Goal: Task Accomplishment & Management: Manage account settings

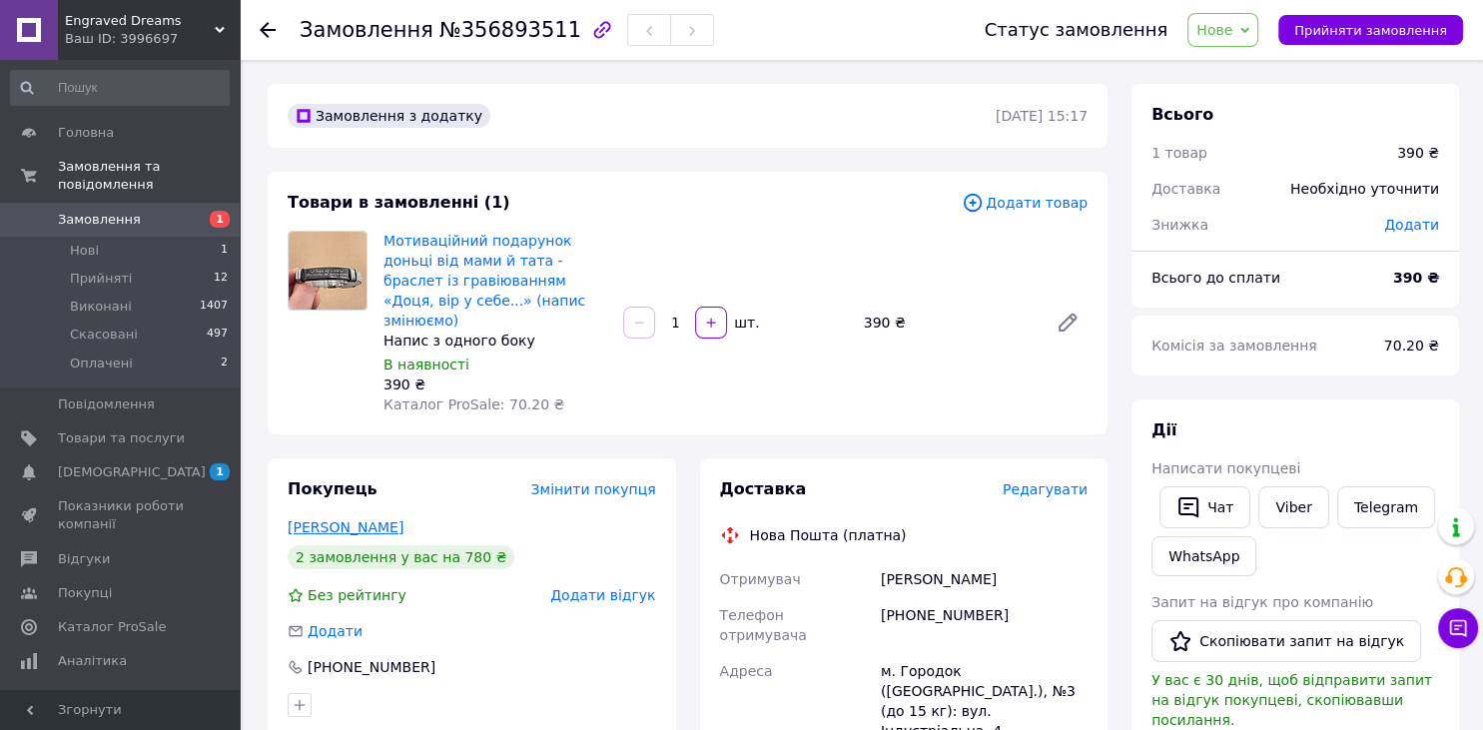
click at [346, 519] on link "Присяжна Ларіса" at bounding box center [346, 527] width 116 height 16
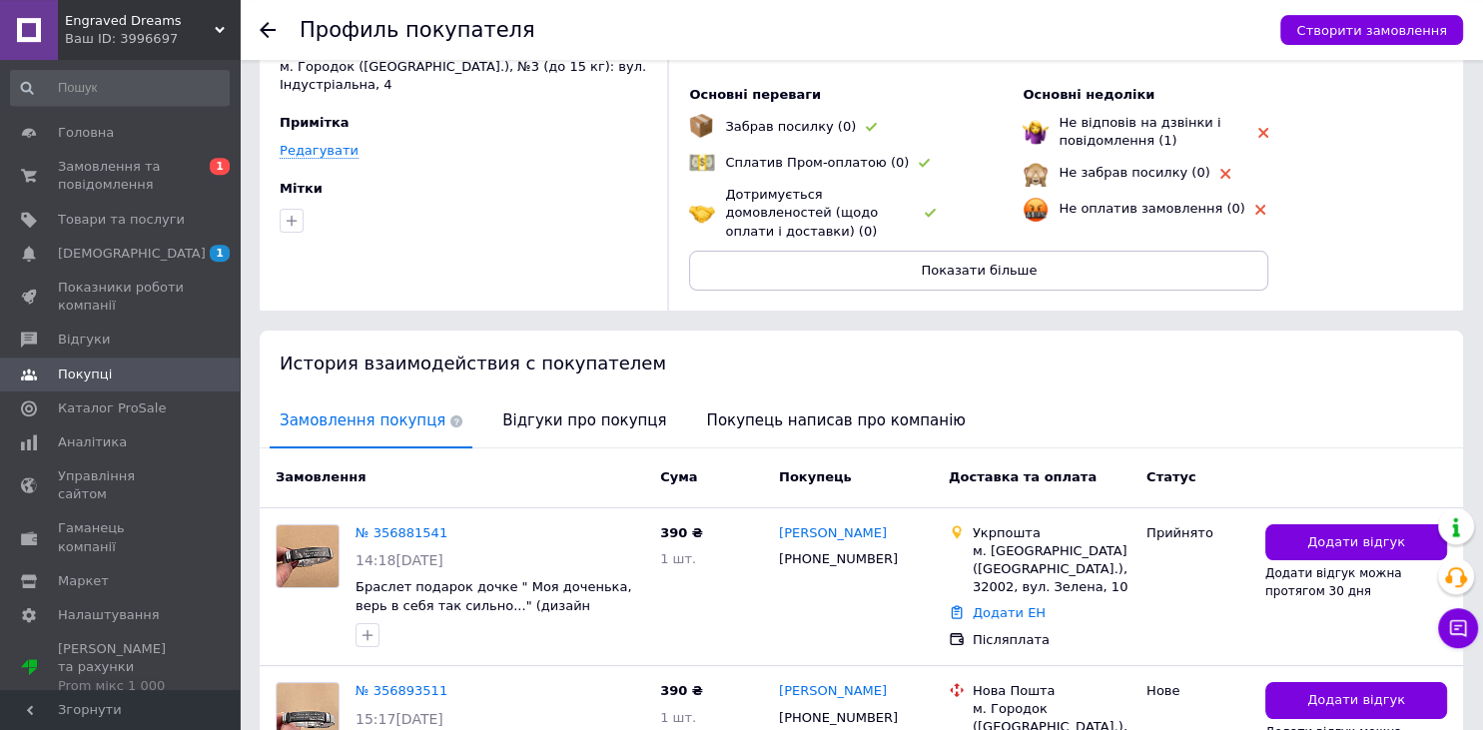
scroll to position [278, 0]
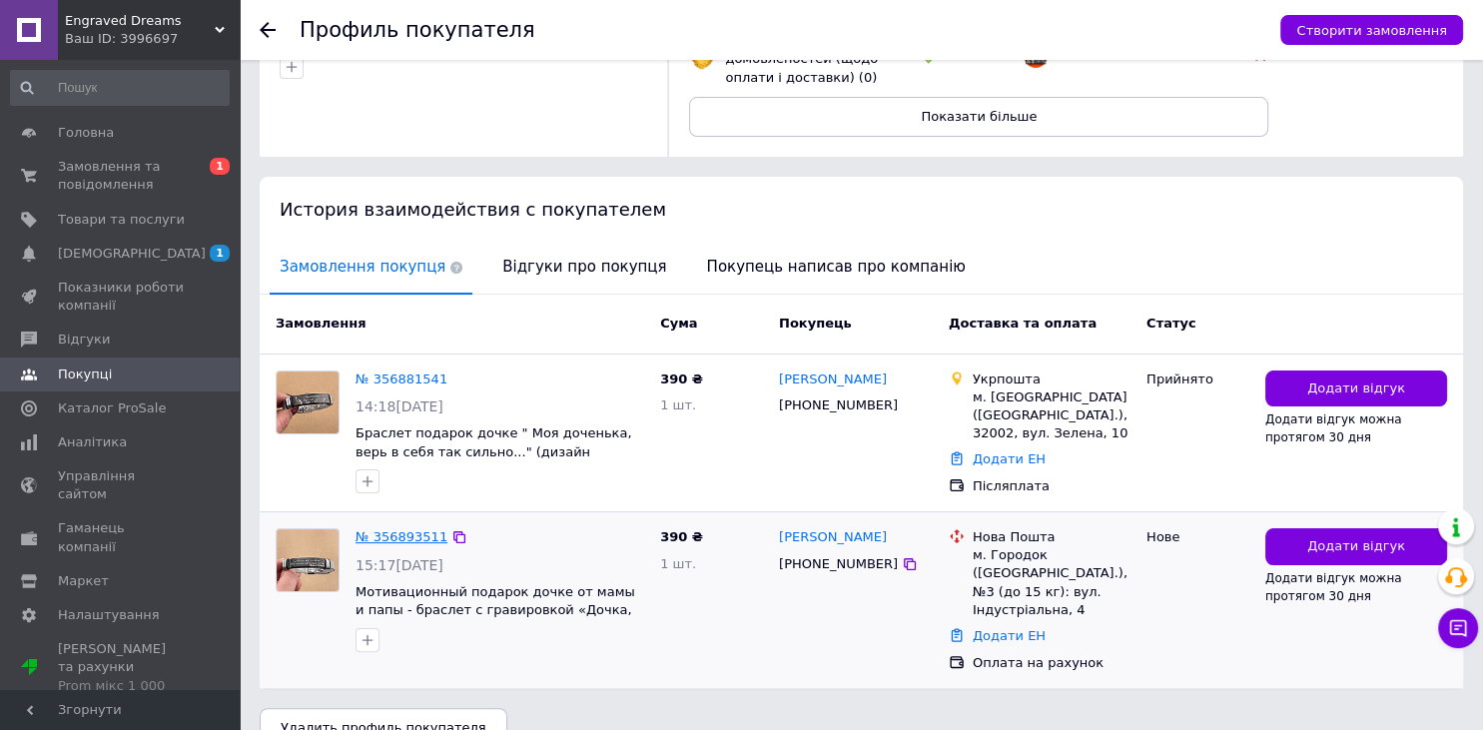
click at [414, 529] on link "№ 356893511" at bounding box center [401, 536] width 92 height 15
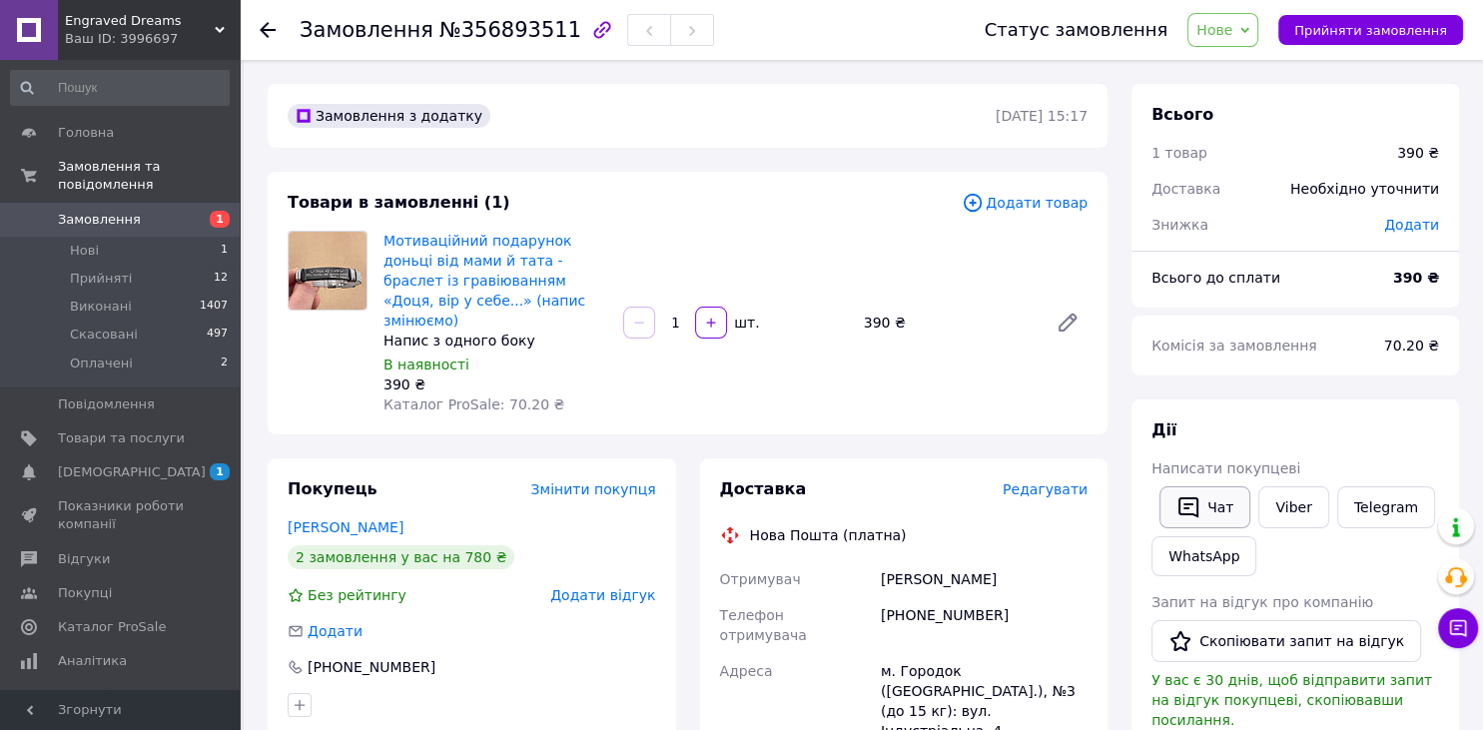
click at [1224, 513] on button "Чат" at bounding box center [1204, 507] width 91 height 42
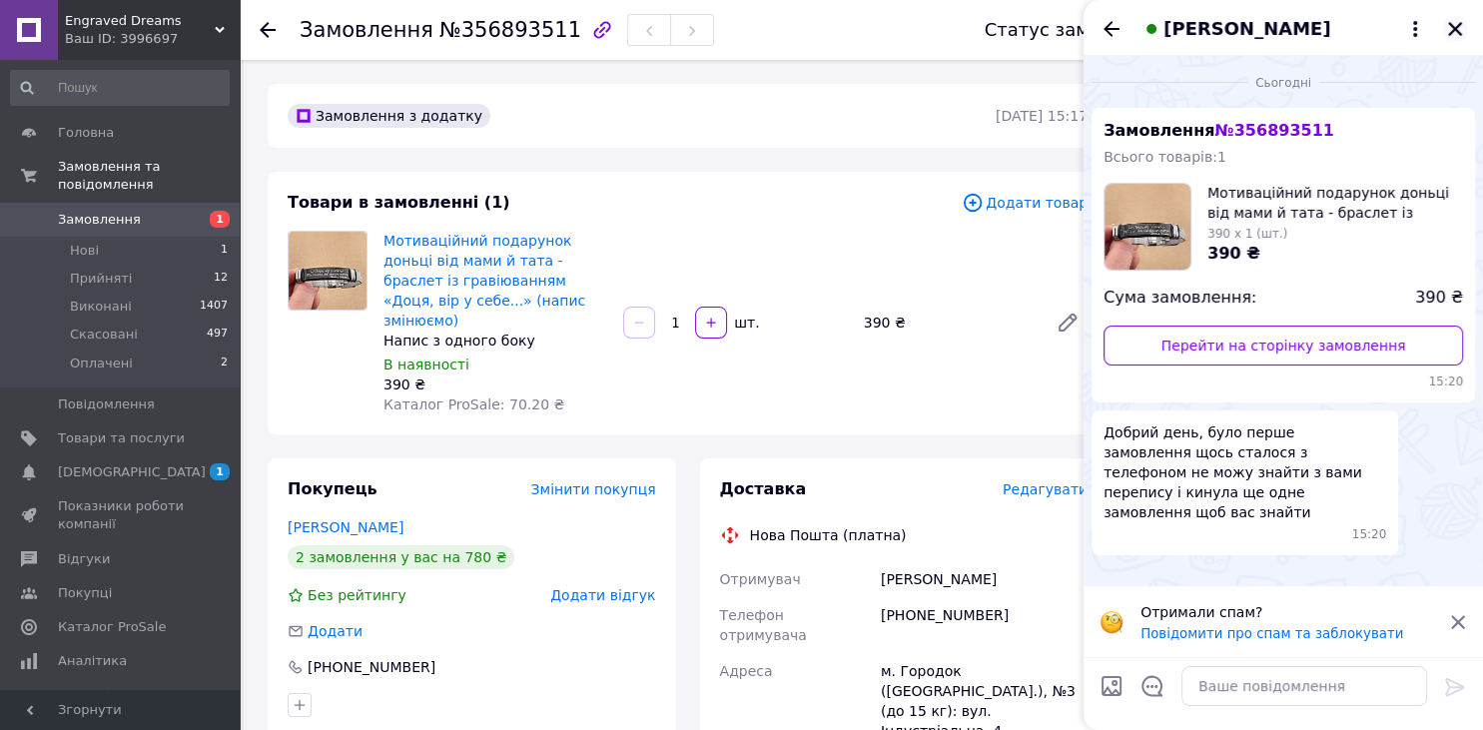
click at [1452, 29] on icon "Закрити" at bounding box center [1455, 29] width 18 height 18
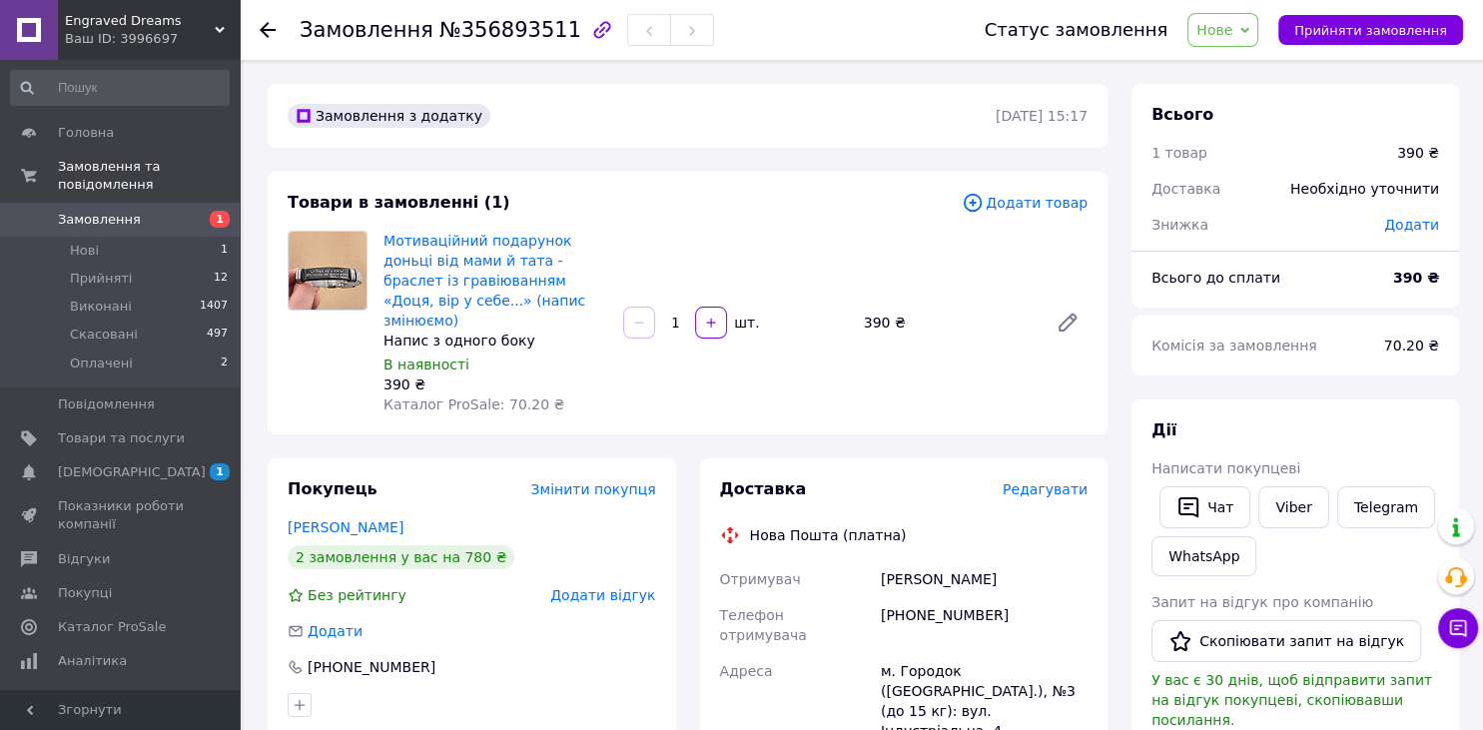
click at [1258, 34] on span "Нове" at bounding box center [1222, 30] width 71 height 34
click at [1247, 126] on li "Скасовано" at bounding box center [1234, 130] width 92 height 30
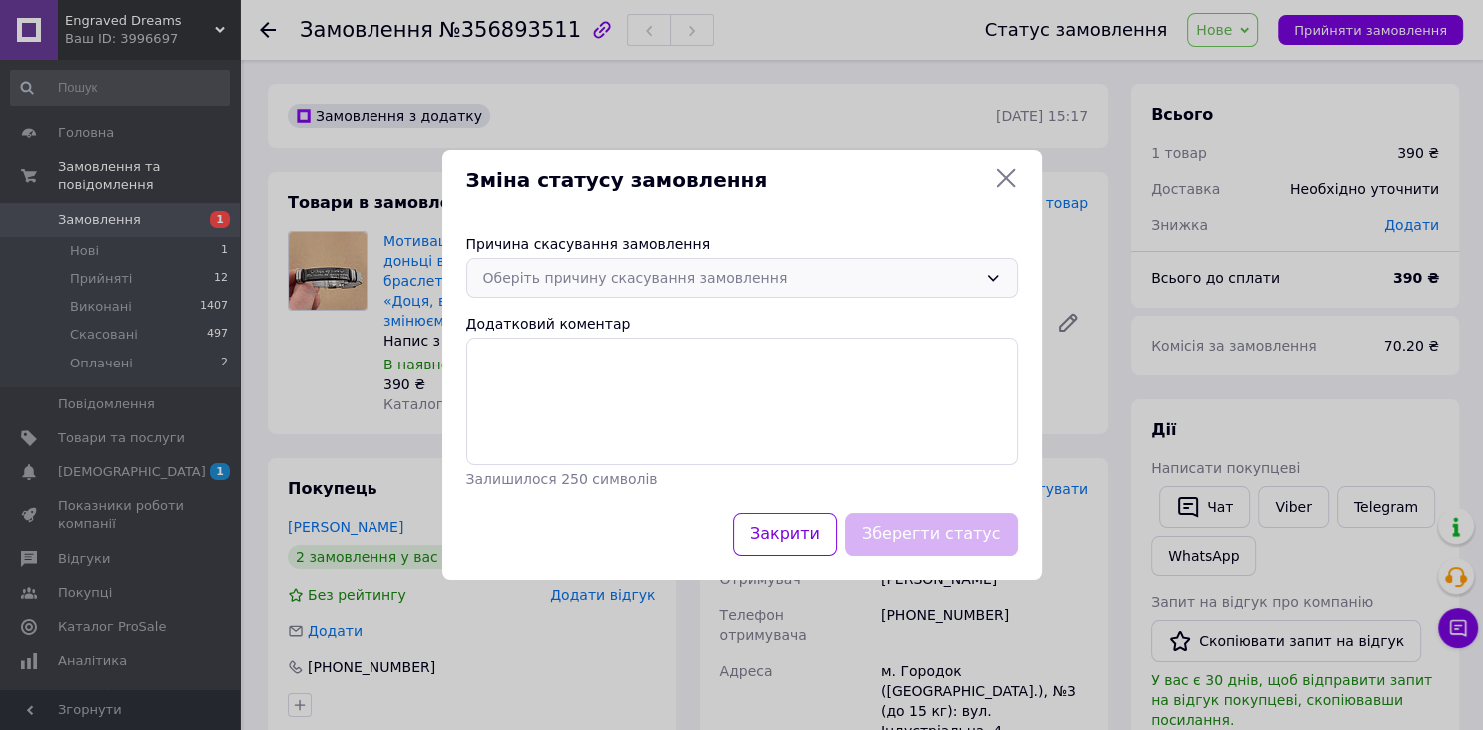
click at [770, 262] on div "Оберіть причину скасування замовлення" at bounding box center [741, 278] width 551 height 40
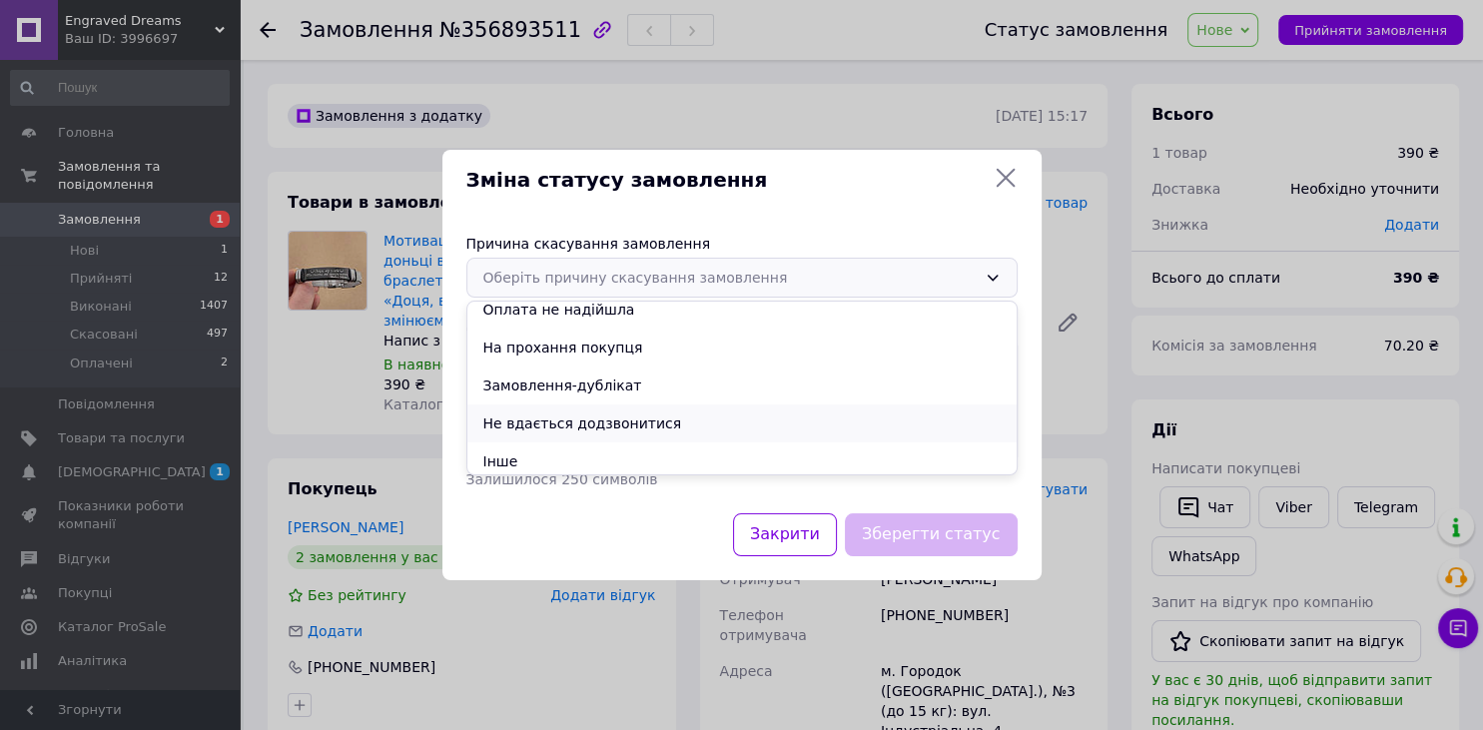
scroll to position [93, 0]
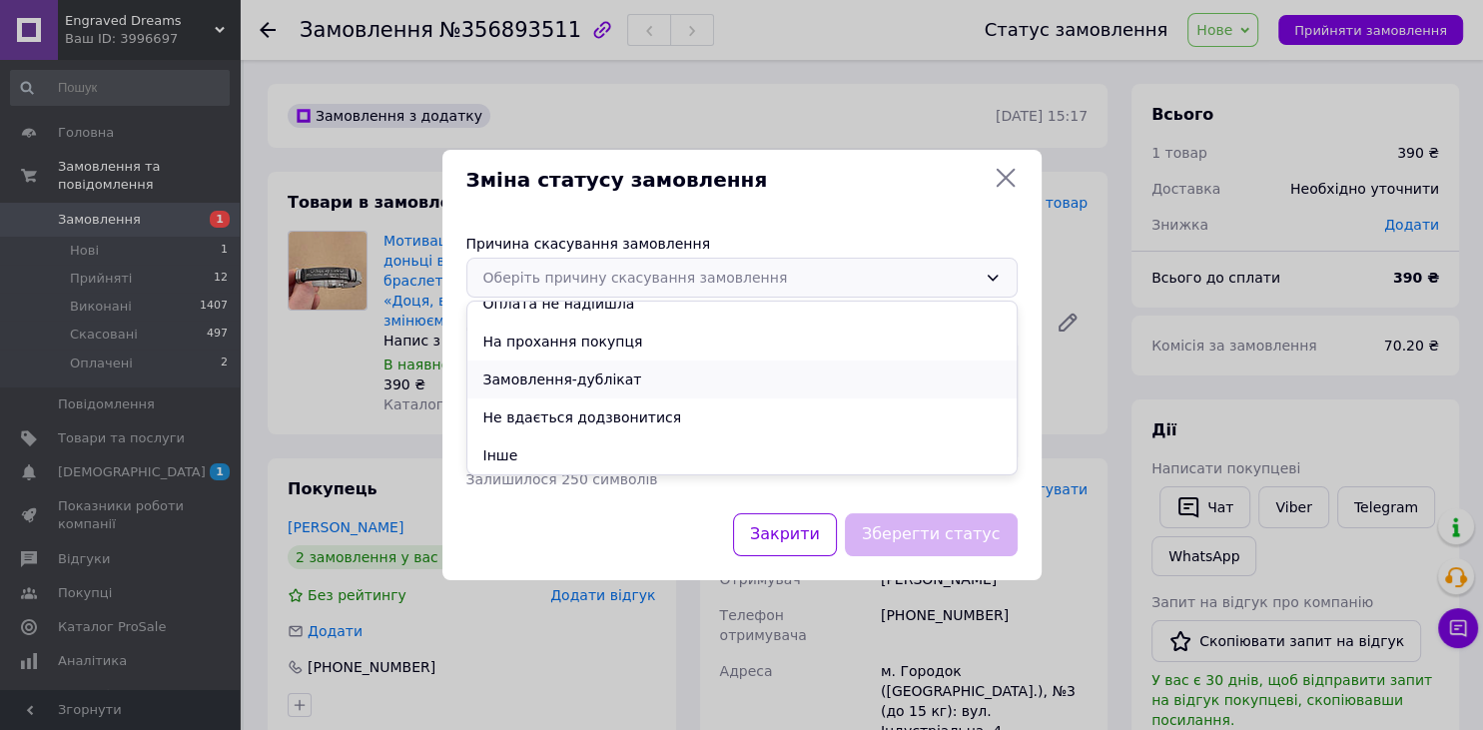
click at [636, 382] on li "Замовлення-дублікат" at bounding box center [741, 379] width 549 height 38
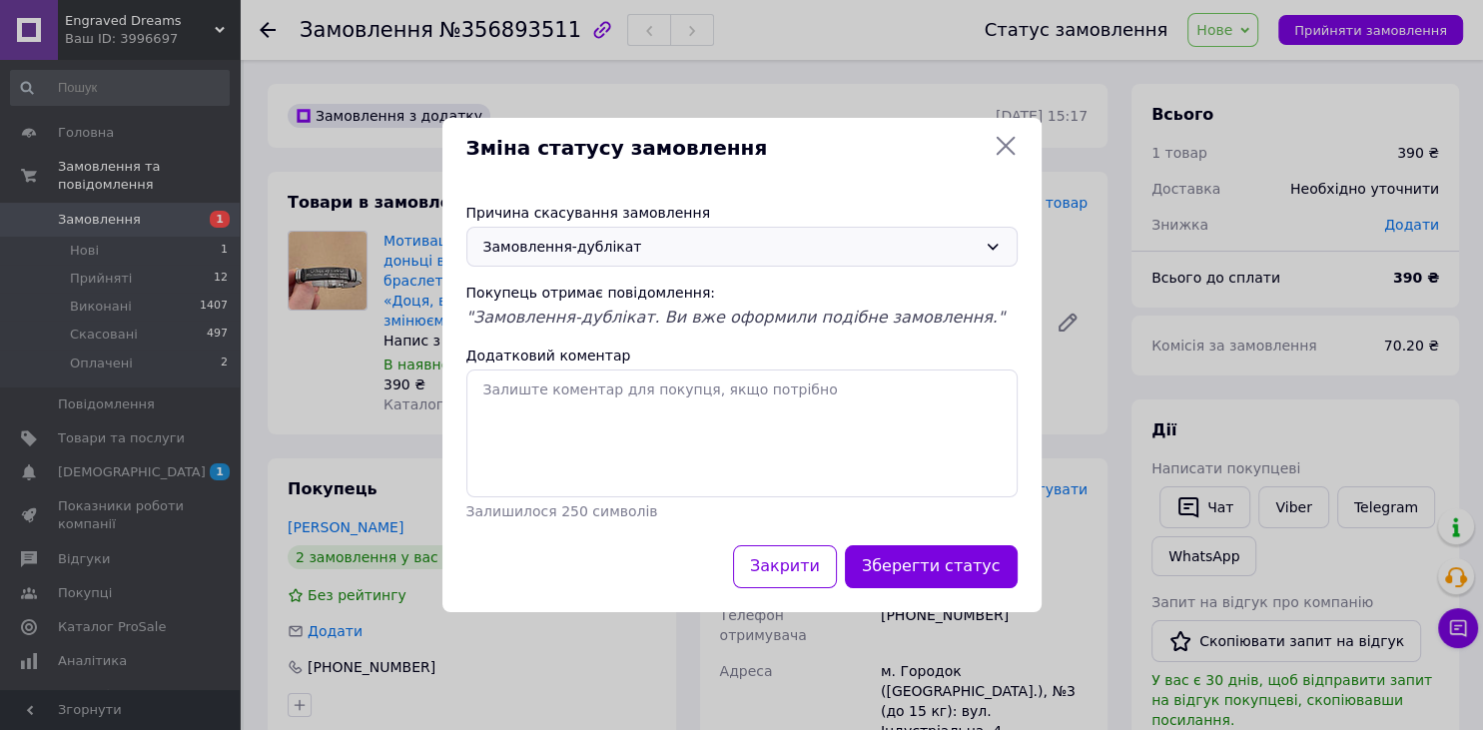
click at [937, 573] on button "Зберегти статус" at bounding box center [931, 566] width 173 height 43
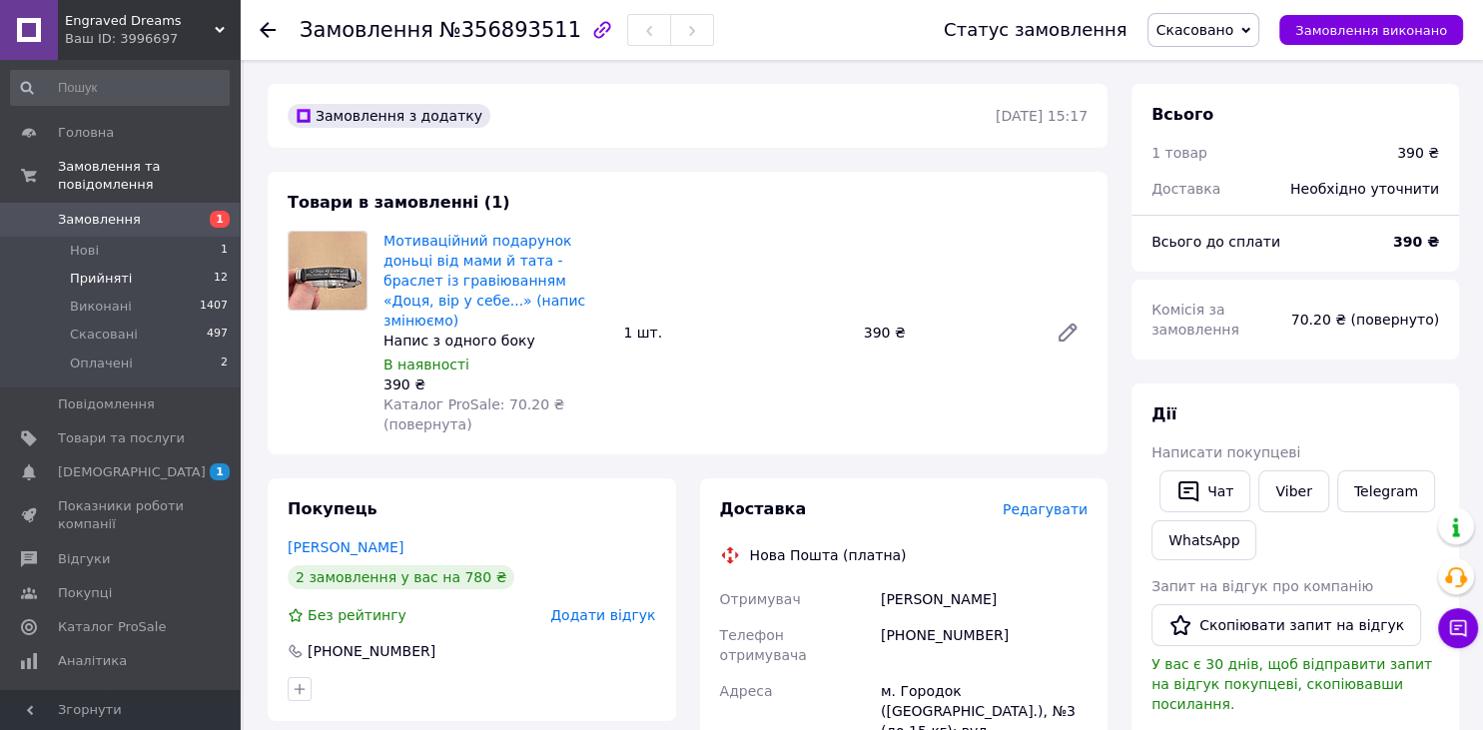
click at [102, 270] on span "Прийняті" at bounding box center [101, 279] width 62 height 18
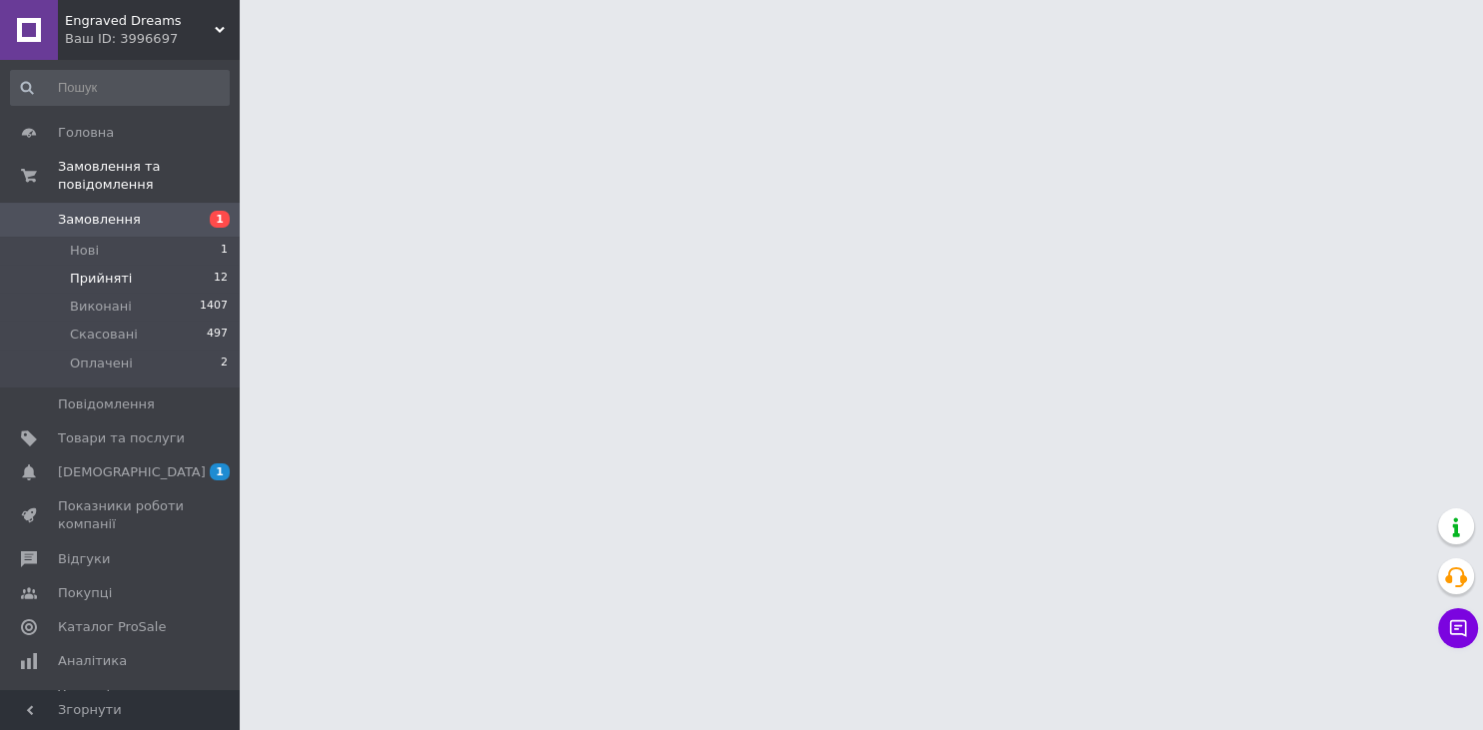
click at [99, 270] on span "Прийняті" at bounding box center [101, 279] width 62 height 18
click at [96, 270] on span "Прийняті" at bounding box center [101, 279] width 62 height 18
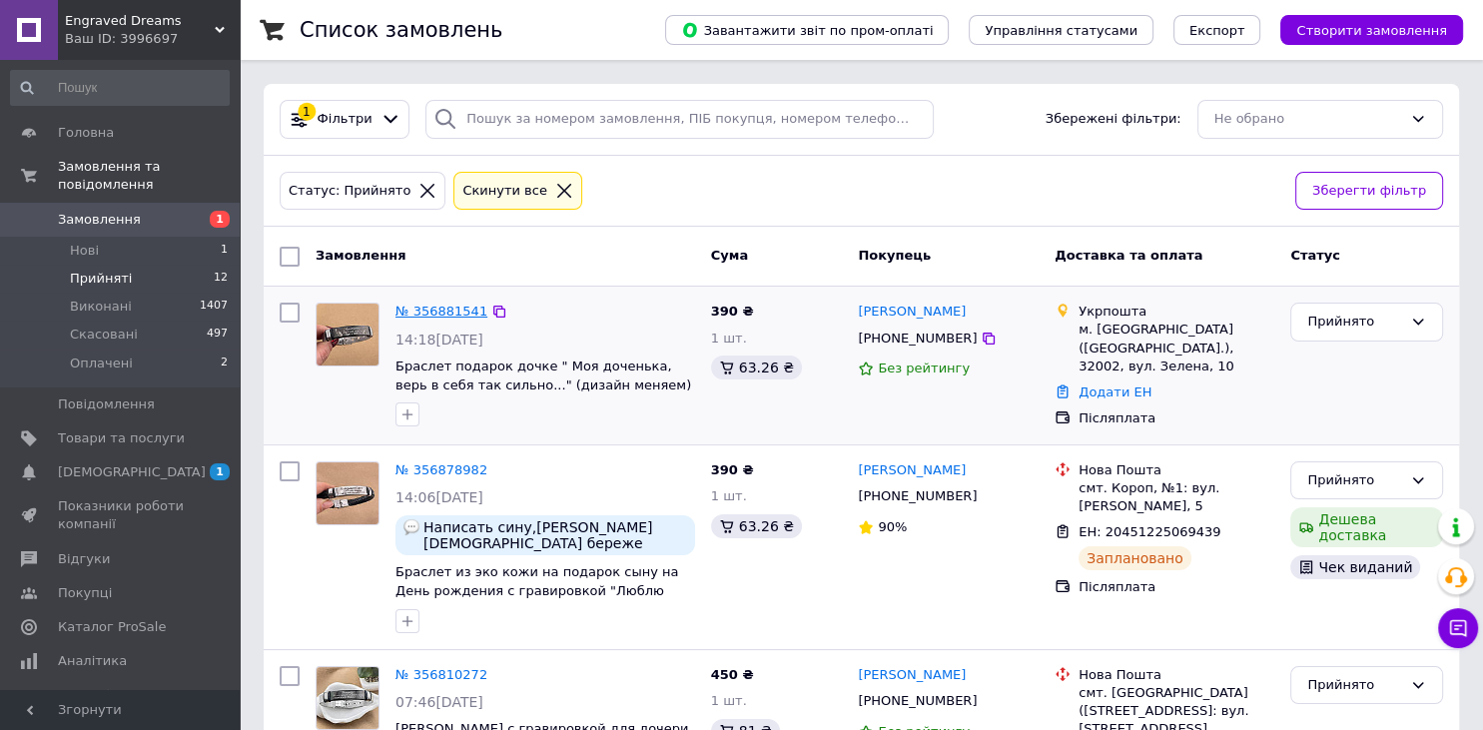
click at [439, 306] on link "№ 356881541" at bounding box center [441, 311] width 92 height 15
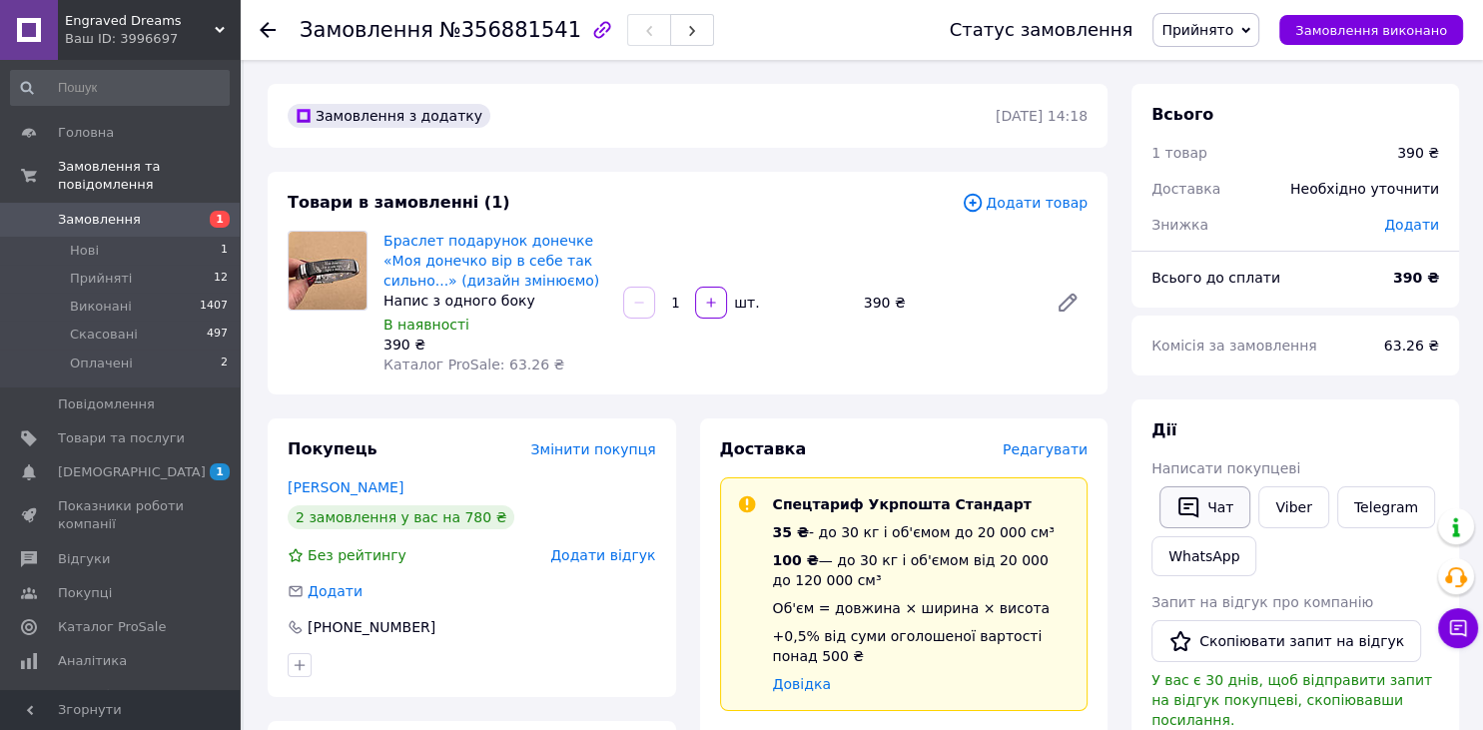
click at [1224, 505] on button "Чат" at bounding box center [1204, 507] width 91 height 42
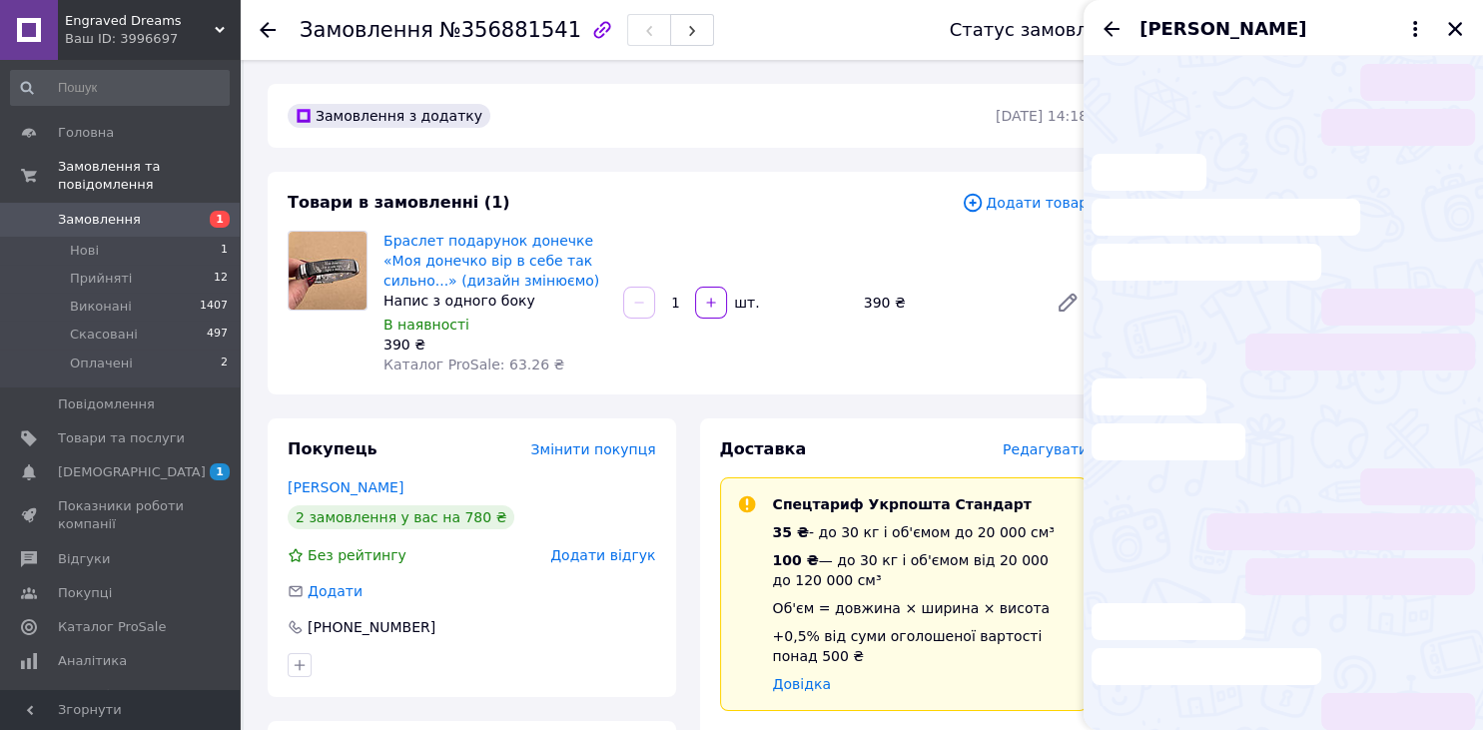
scroll to position [955, 0]
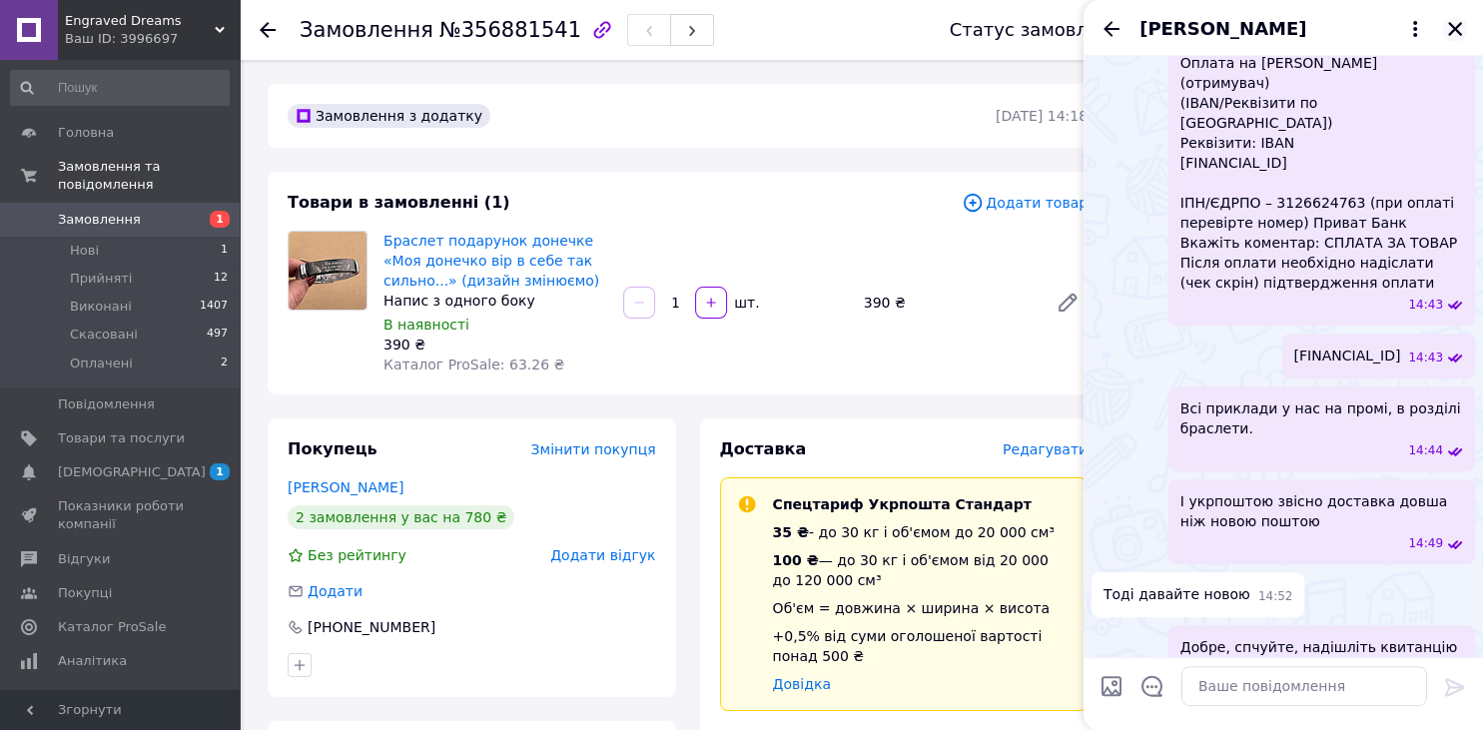
click at [1456, 26] on icon "Закрити" at bounding box center [1455, 29] width 18 height 18
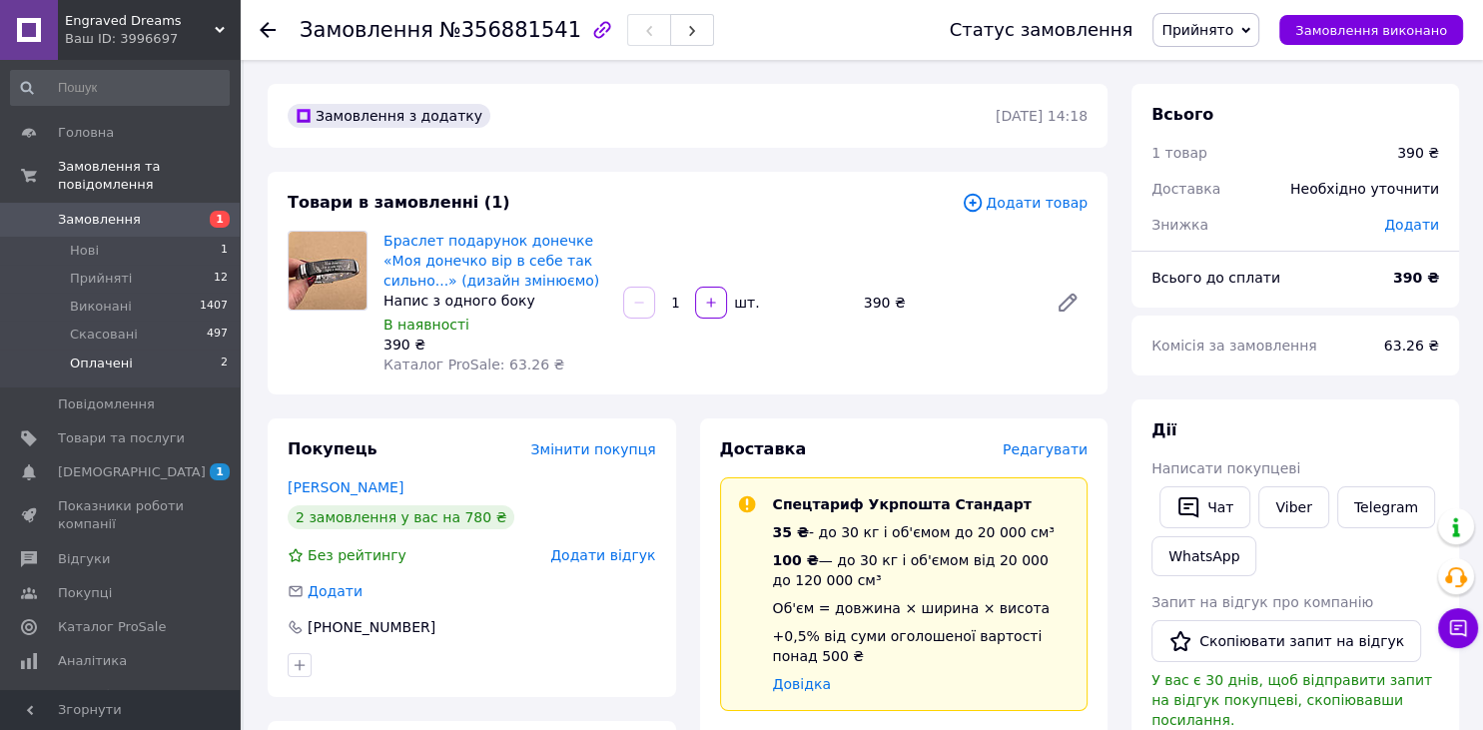
click at [121, 354] on span "Оплачені" at bounding box center [101, 363] width 63 height 18
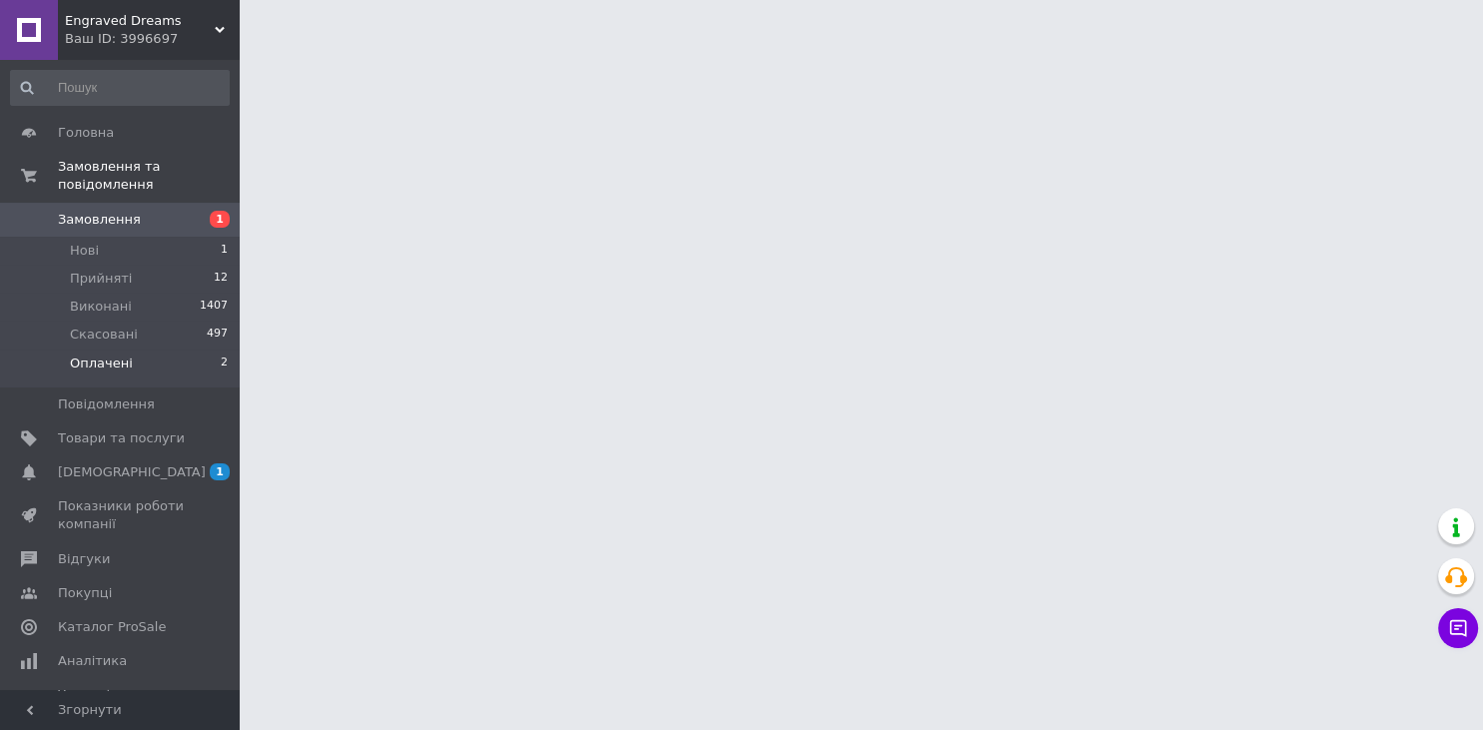
click at [109, 354] on span "Оплачені" at bounding box center [101, 363] width 63 height 18
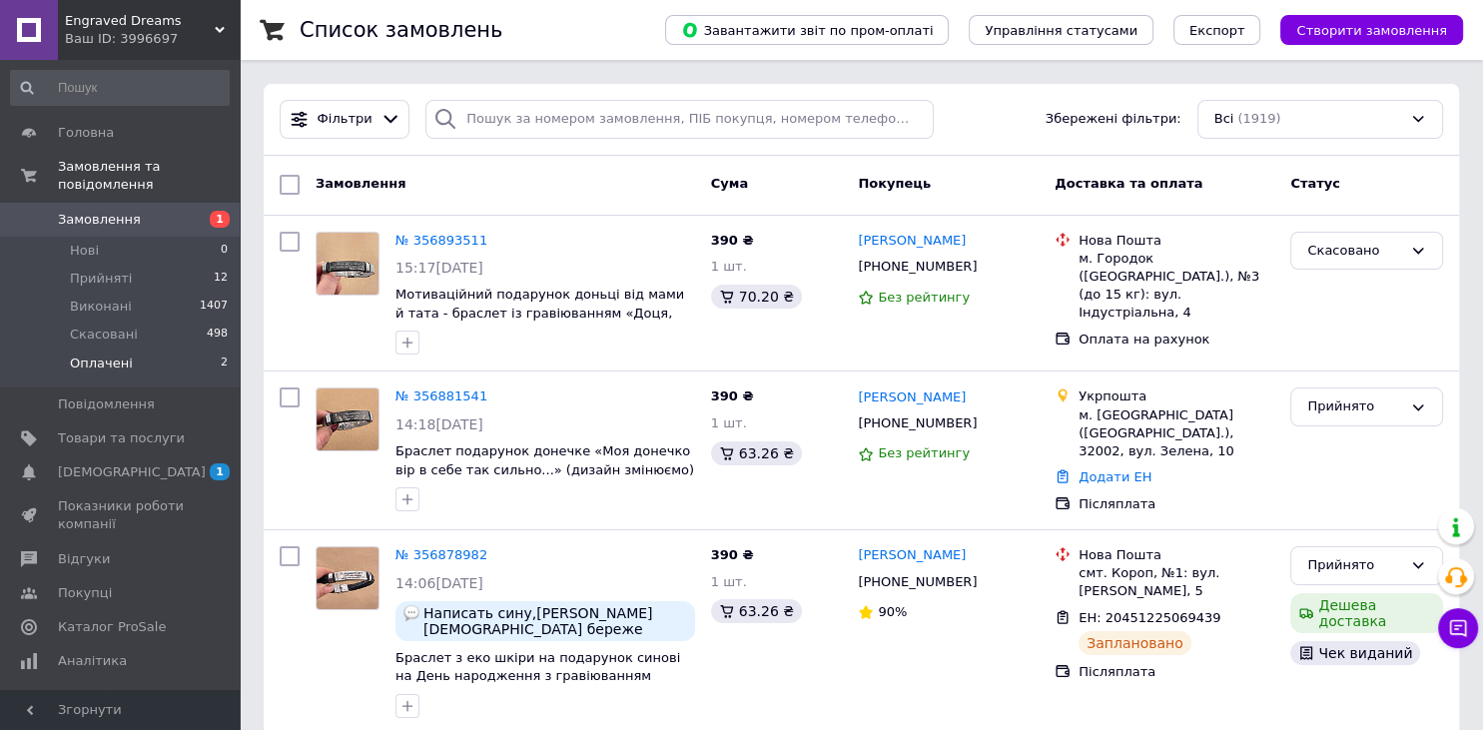
click at [110, 354] on span "Оплачені" at bounding box center [101, 363] width 63 height 18
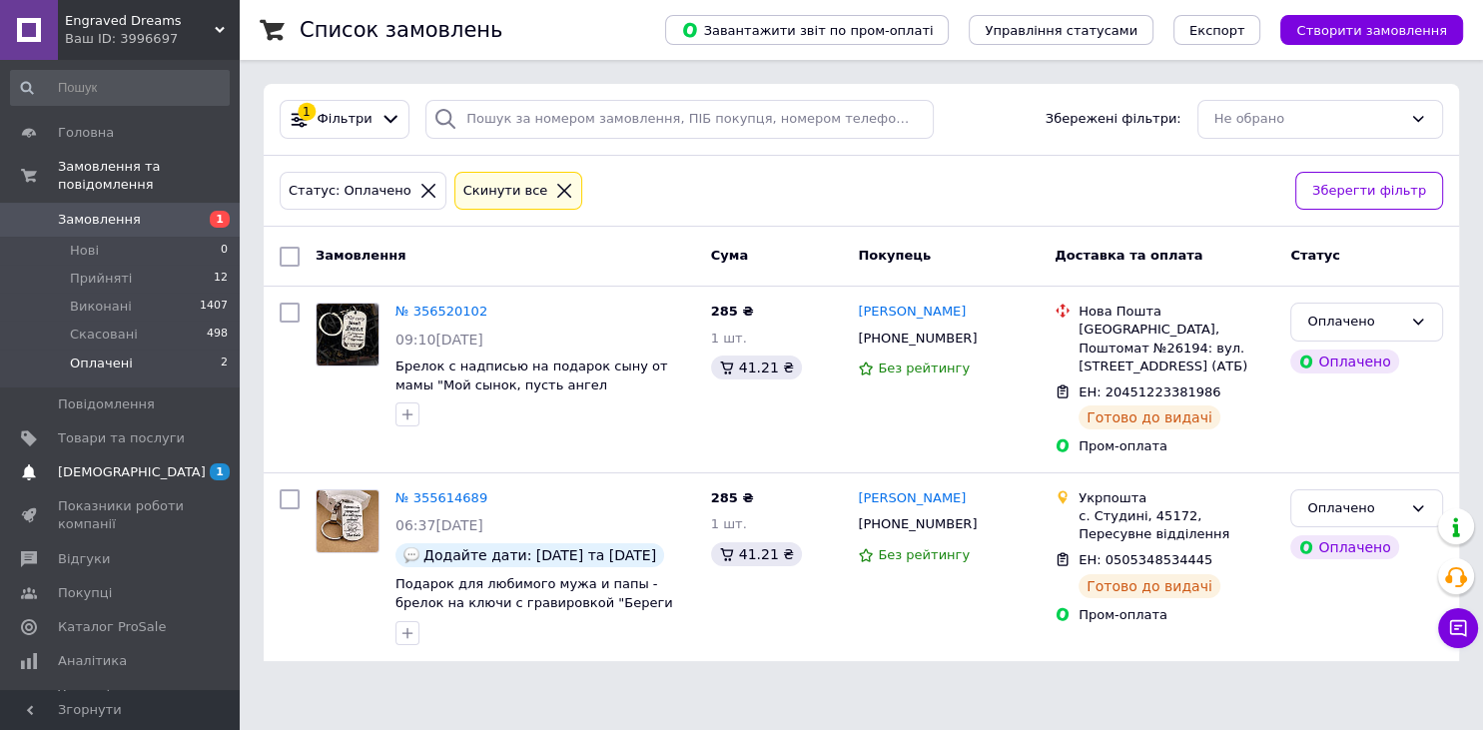
click at [131, 463] on span "[DEMOGRAPHIC_DATA]" at bounding box center [121, 472] width 127 height 18
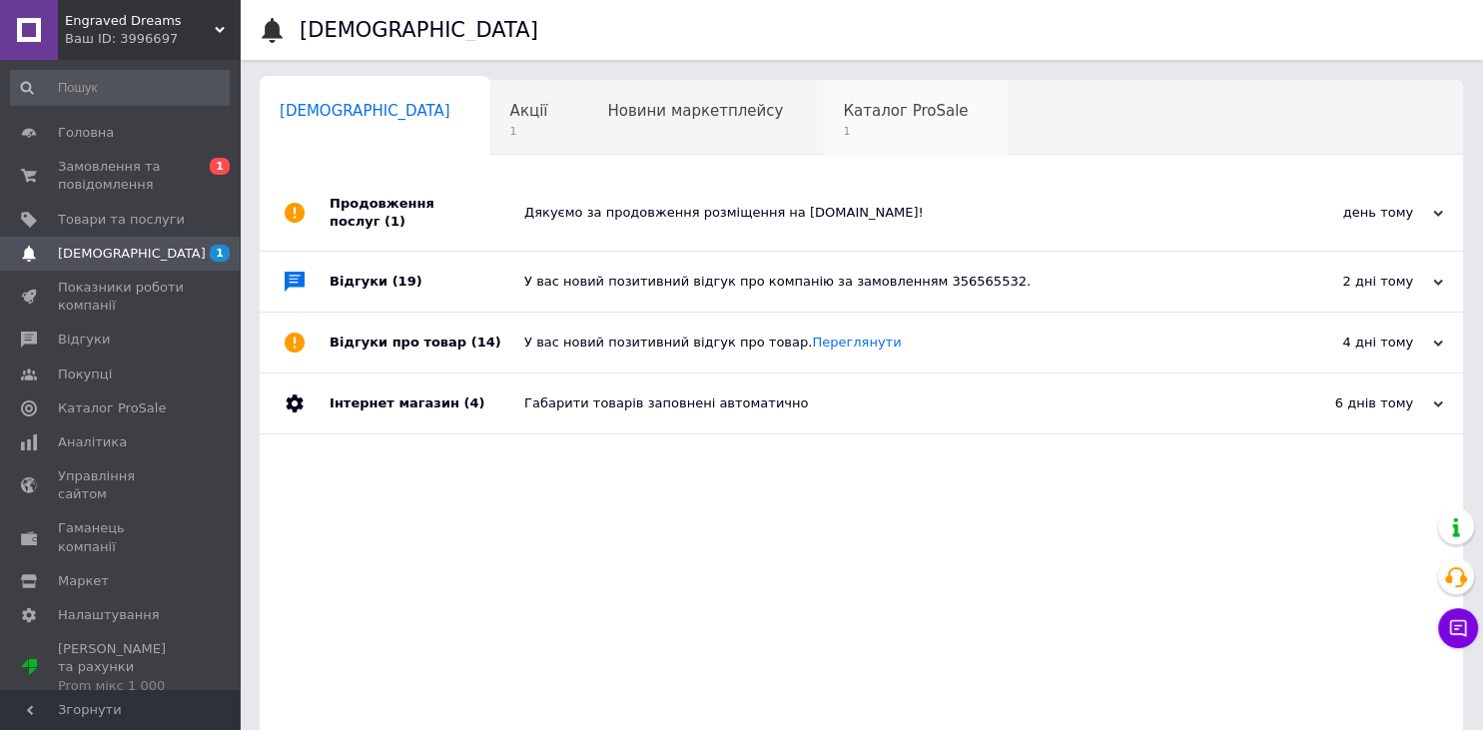
click at [843, 126] on span "1" at bounding box center [905, 131] width 125 height 15
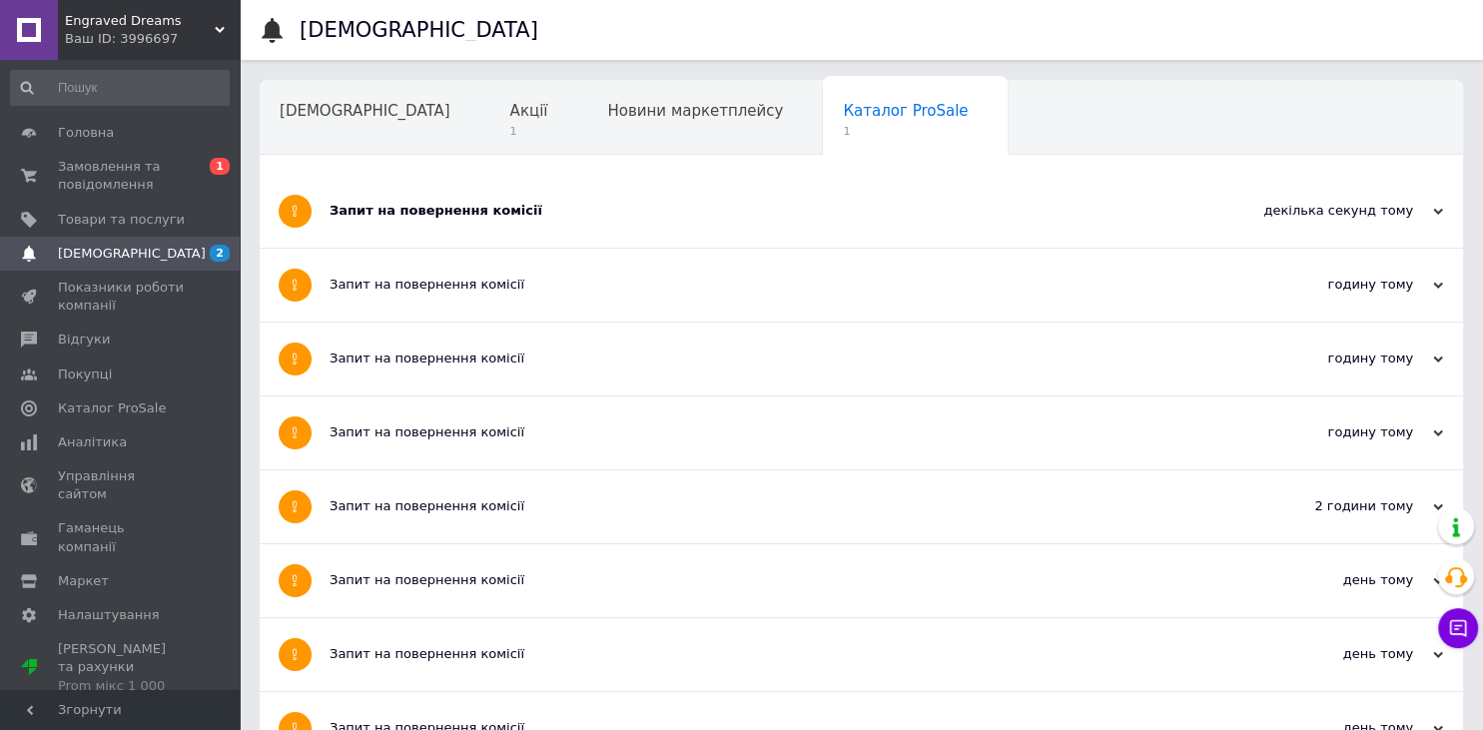
click at [470, 187] on div "Запит на повернення комісії" at bounding box center [786, 211] width 914 height 73
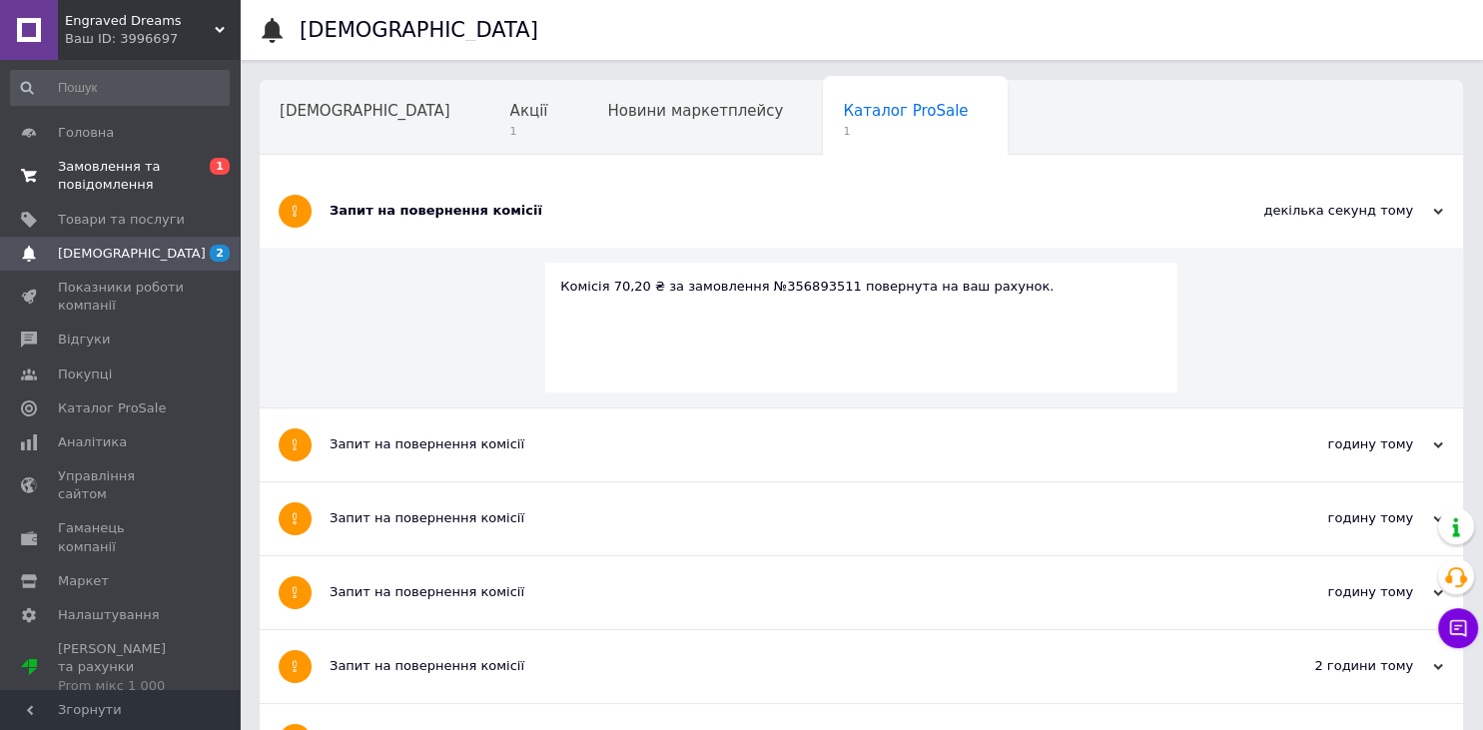
click at [139, 176] on span "Замовлення та повідомлення" at bounding box center [121, 176] width 127 height 36
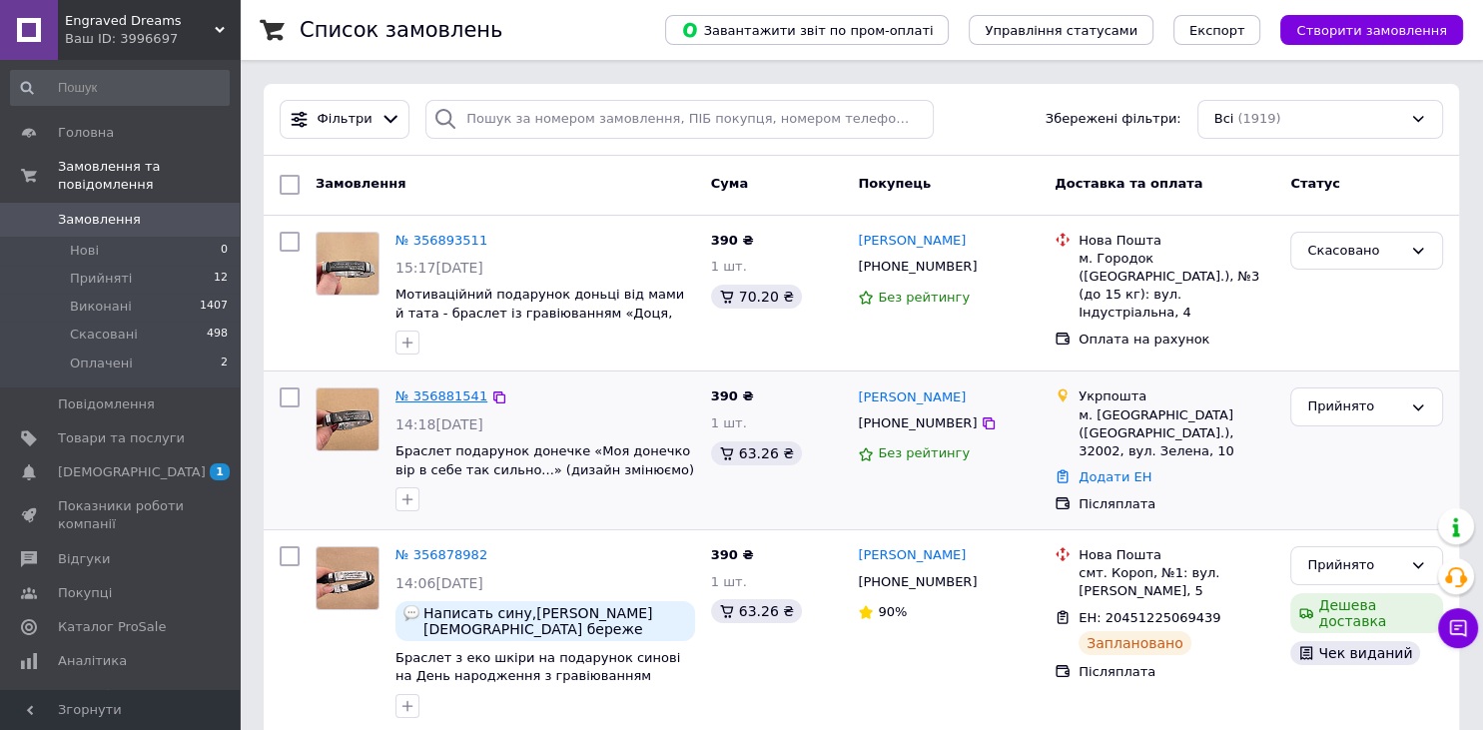
click at [421, 399] on link "№ 356881541" at bounding box center [441, 395] width 92 height 15
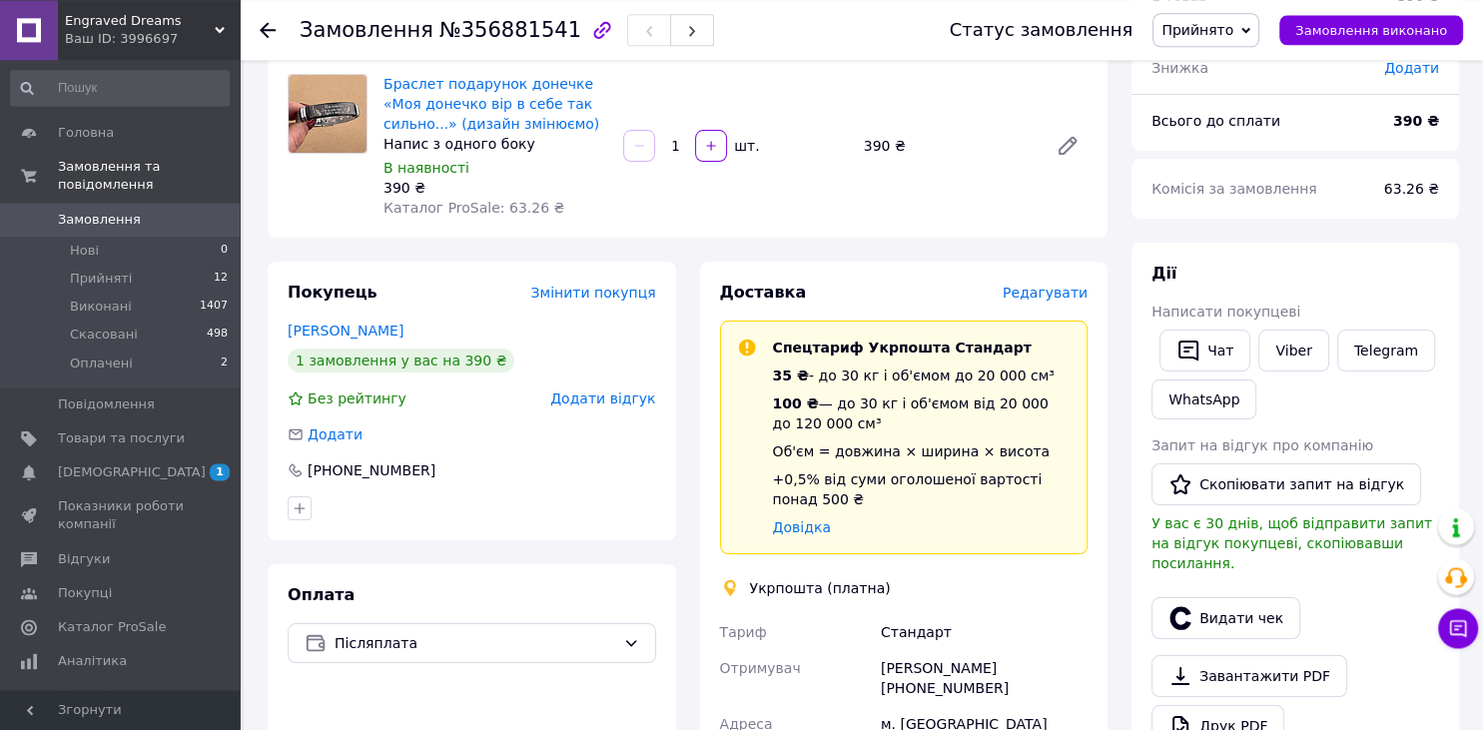
scroll to position [211, 0]
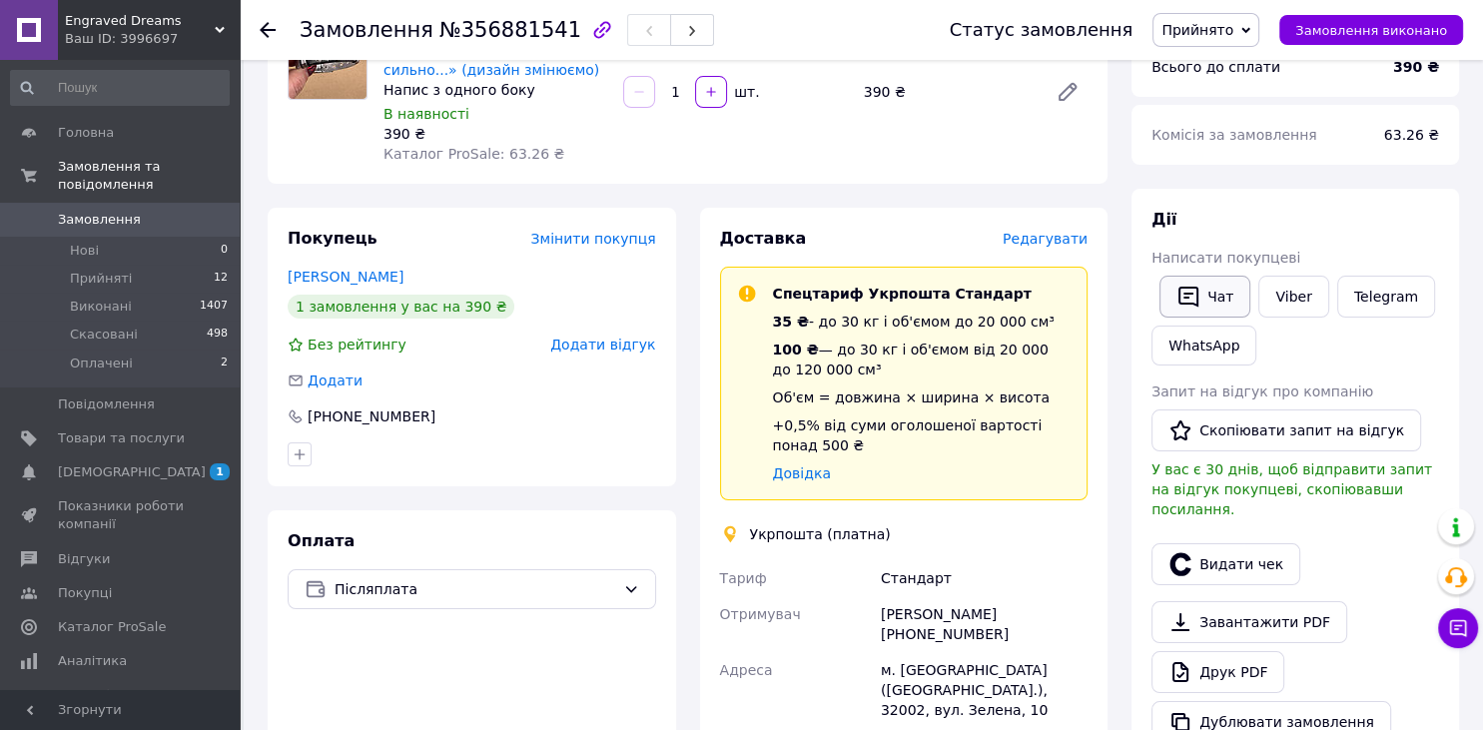
click at [1223, 295] on button "Чат" at bounding box center [1204, 297] width 91 height 42
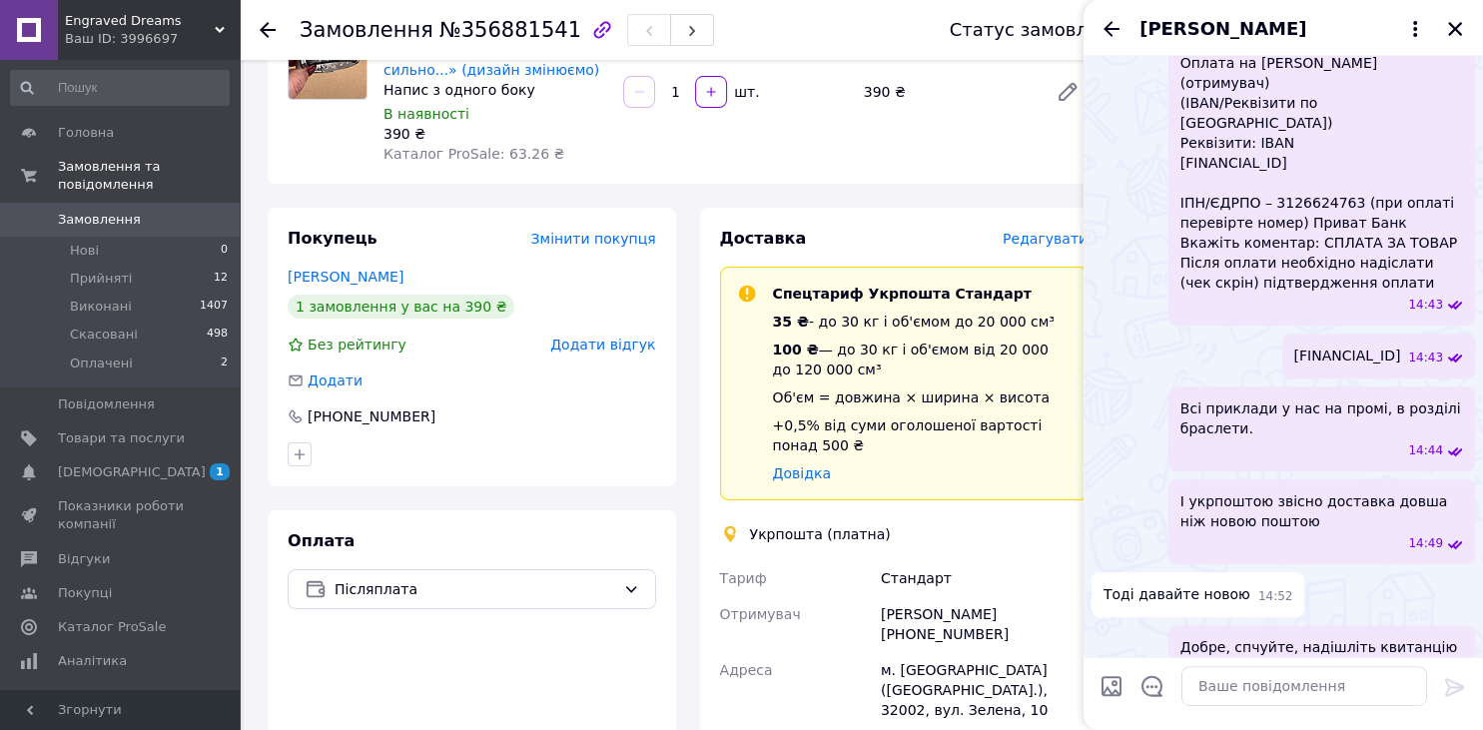
scroll to position [624, 0]
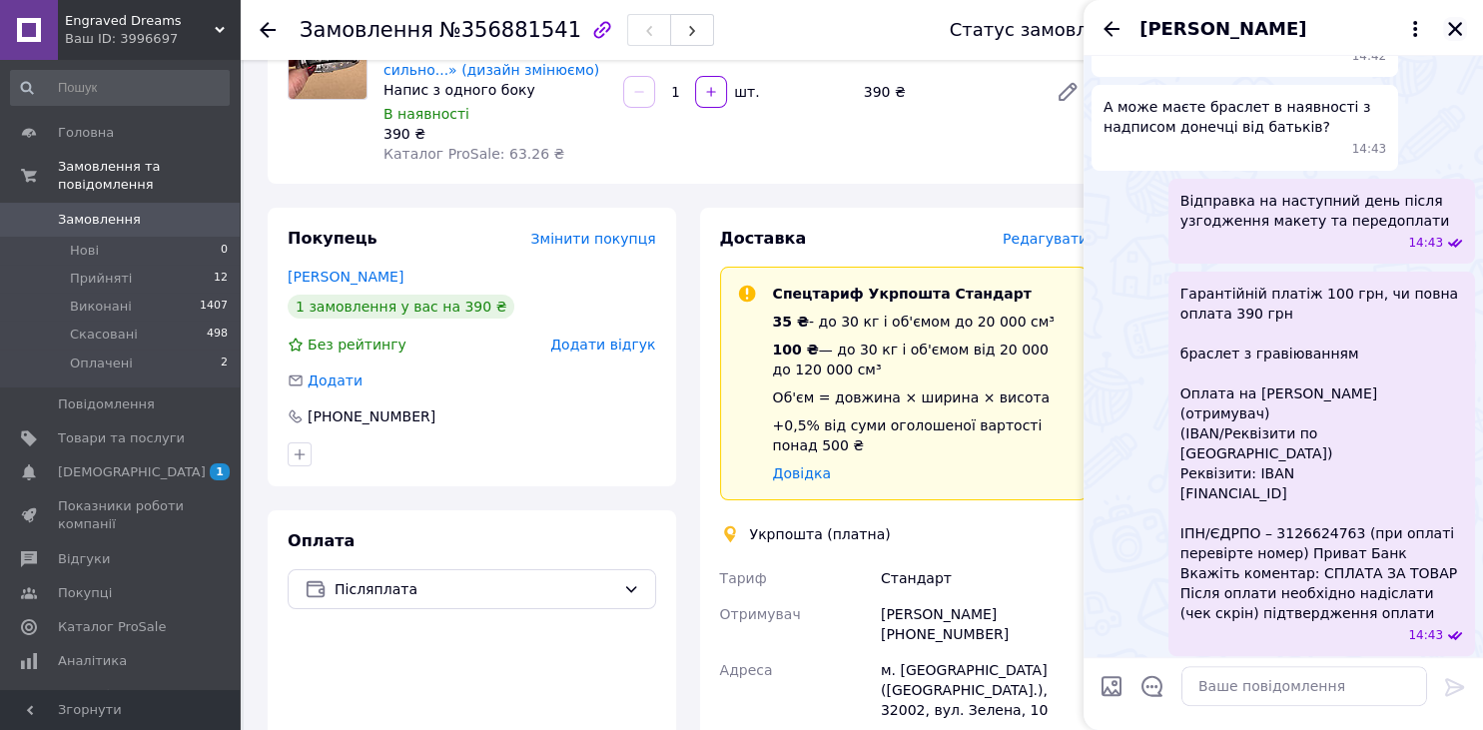
click at [1450, 29] on icon "Закрити" at bounding box center [1455, 29] width 18 height 18
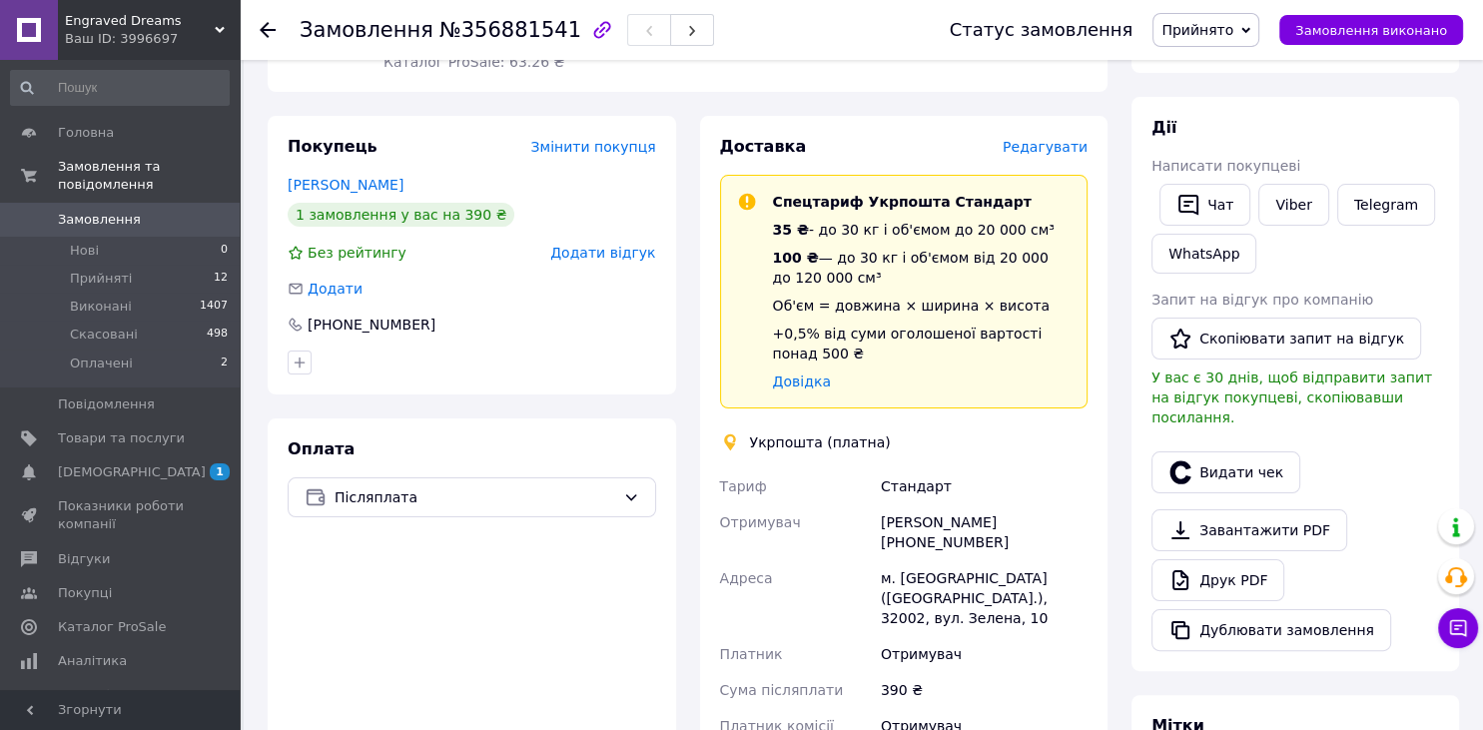
scroll to position [316, 0]
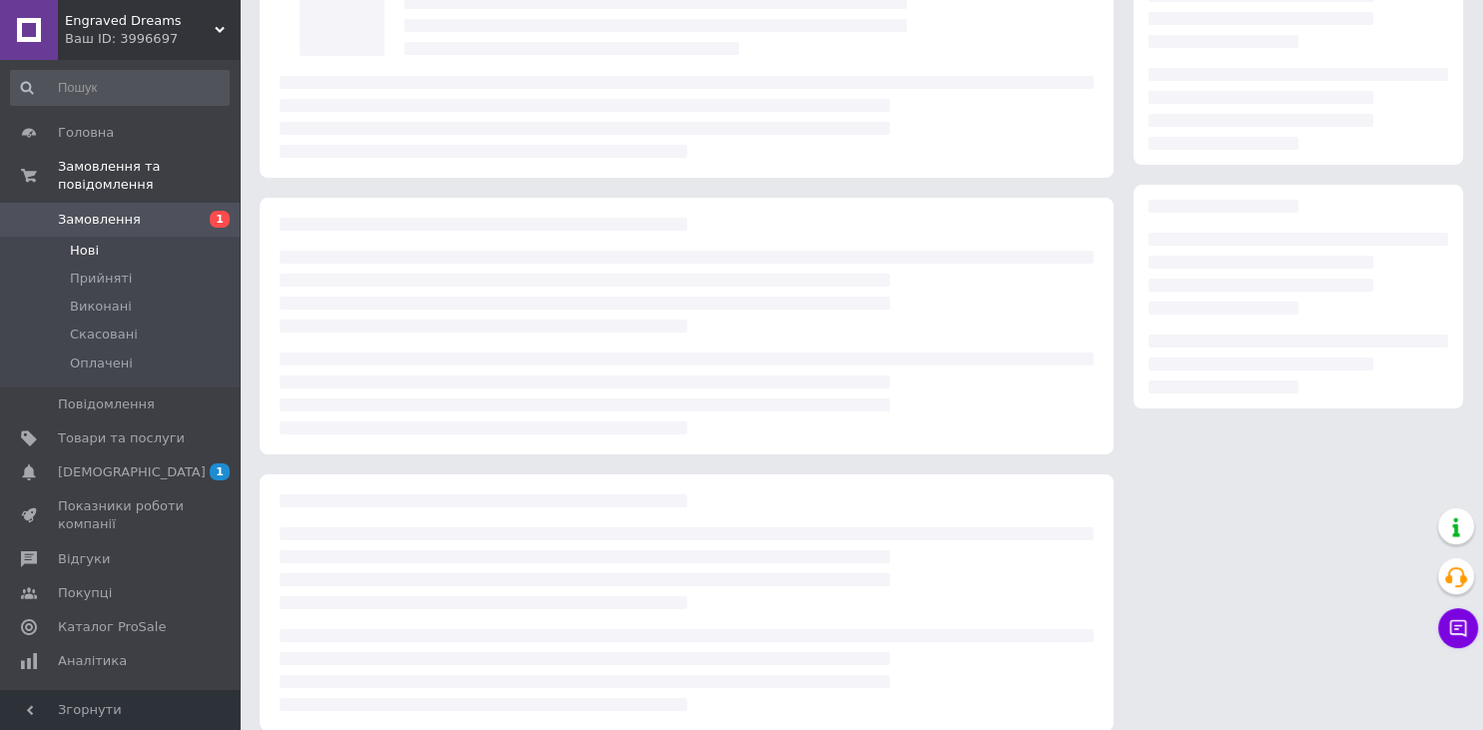
scroll to position [162, 0]
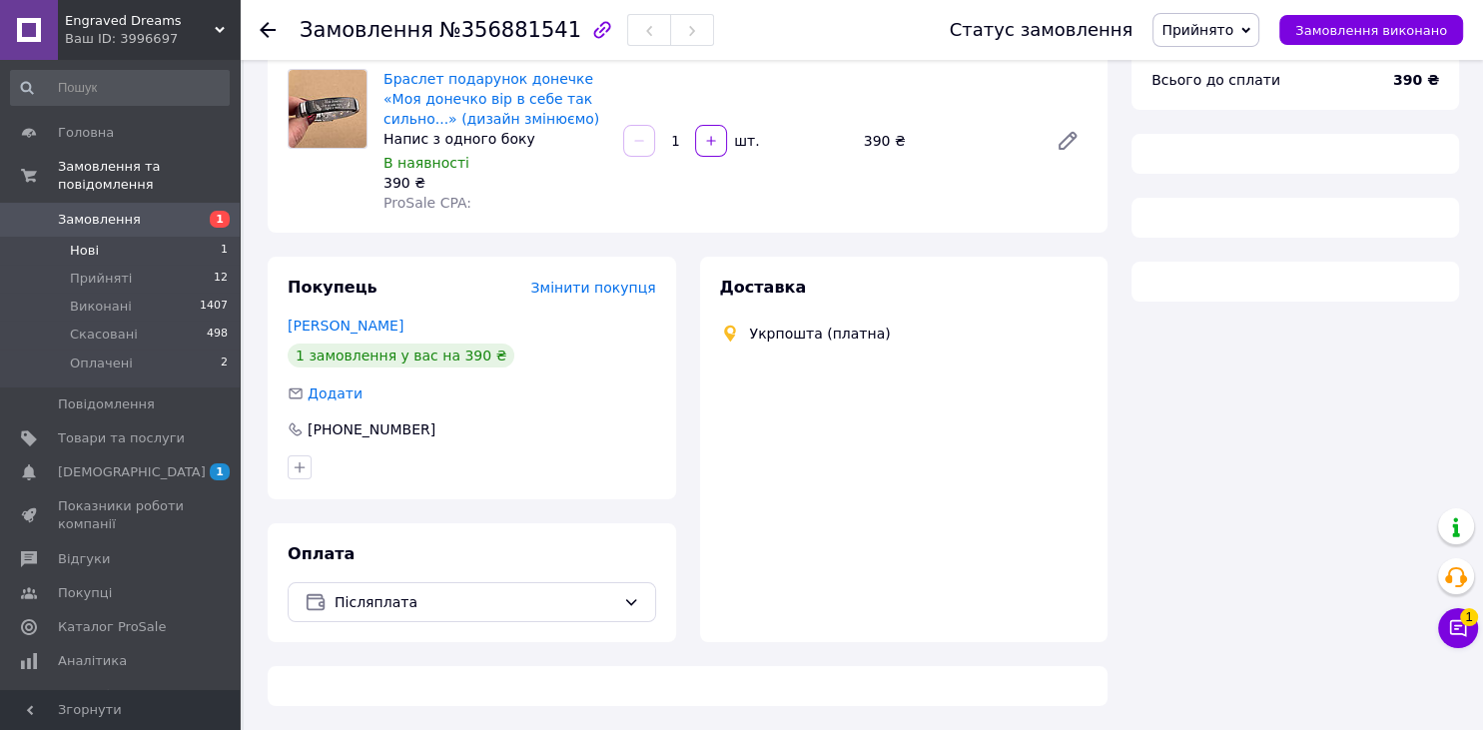
click at [84, 242] on span "Нові" at bounding box center [84, 251] width 29 height 18
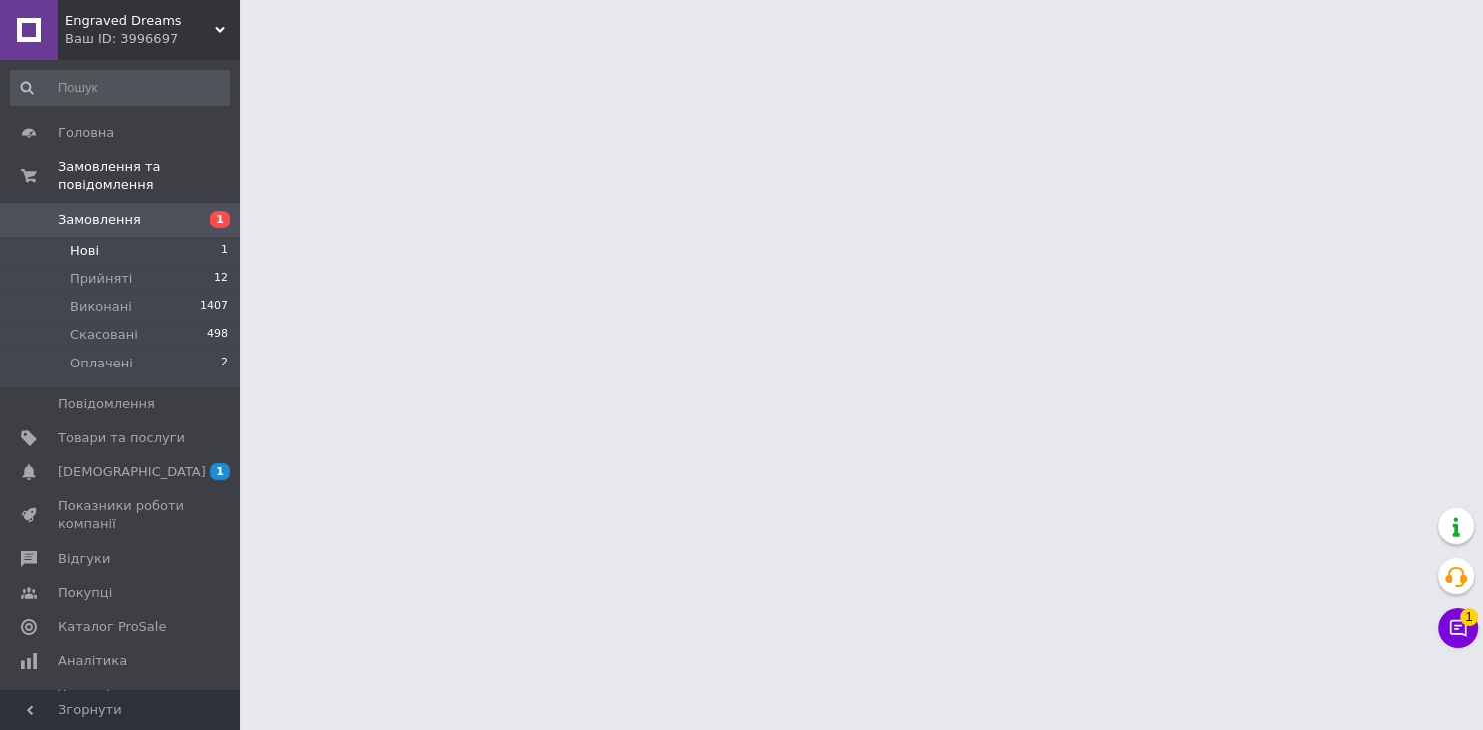
click at [84, 242] on span "Нові" at bounding box center [84, 251] width 29 height 18
click at [88, 242] on span "Нові" at bounding box center [84, 251] width 29 height 18
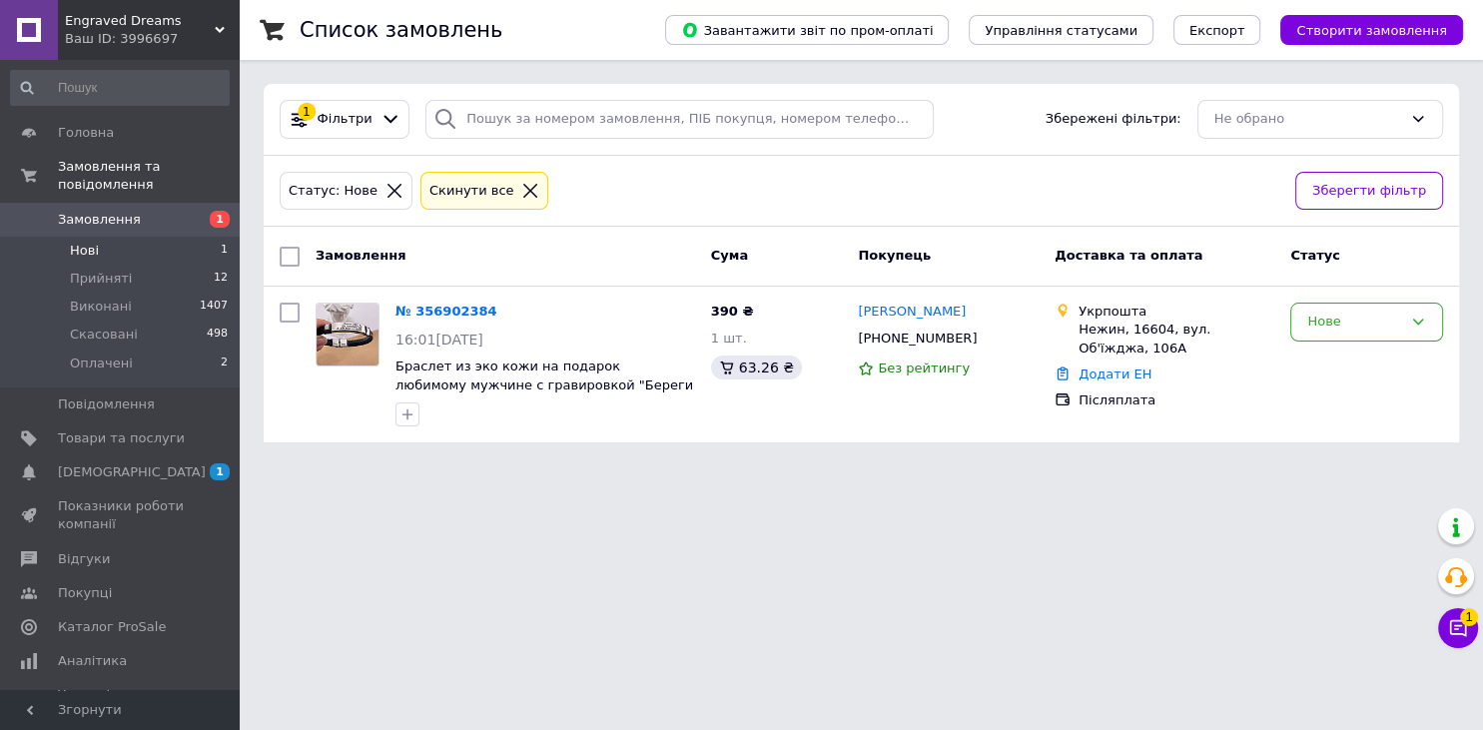
click at [205, 237] on li "Нові 1" at bounding box center [120, 251] width 240 height 28
click at [446, 309] on link "№ 356902384" at bounding box center [446, 311] width 102 height 15
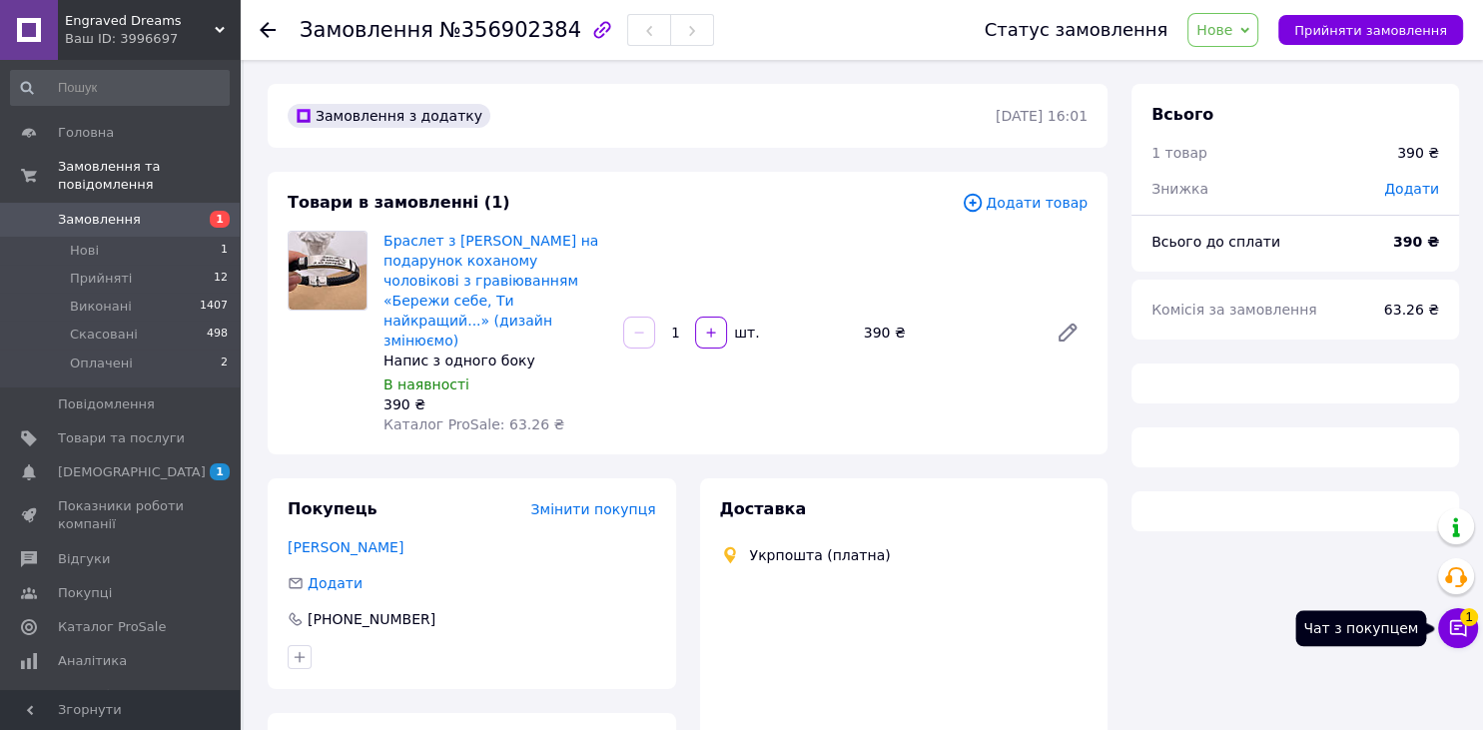
click at [1459, 632] on icon at bounding box center [1458, 628] width 20 height 20
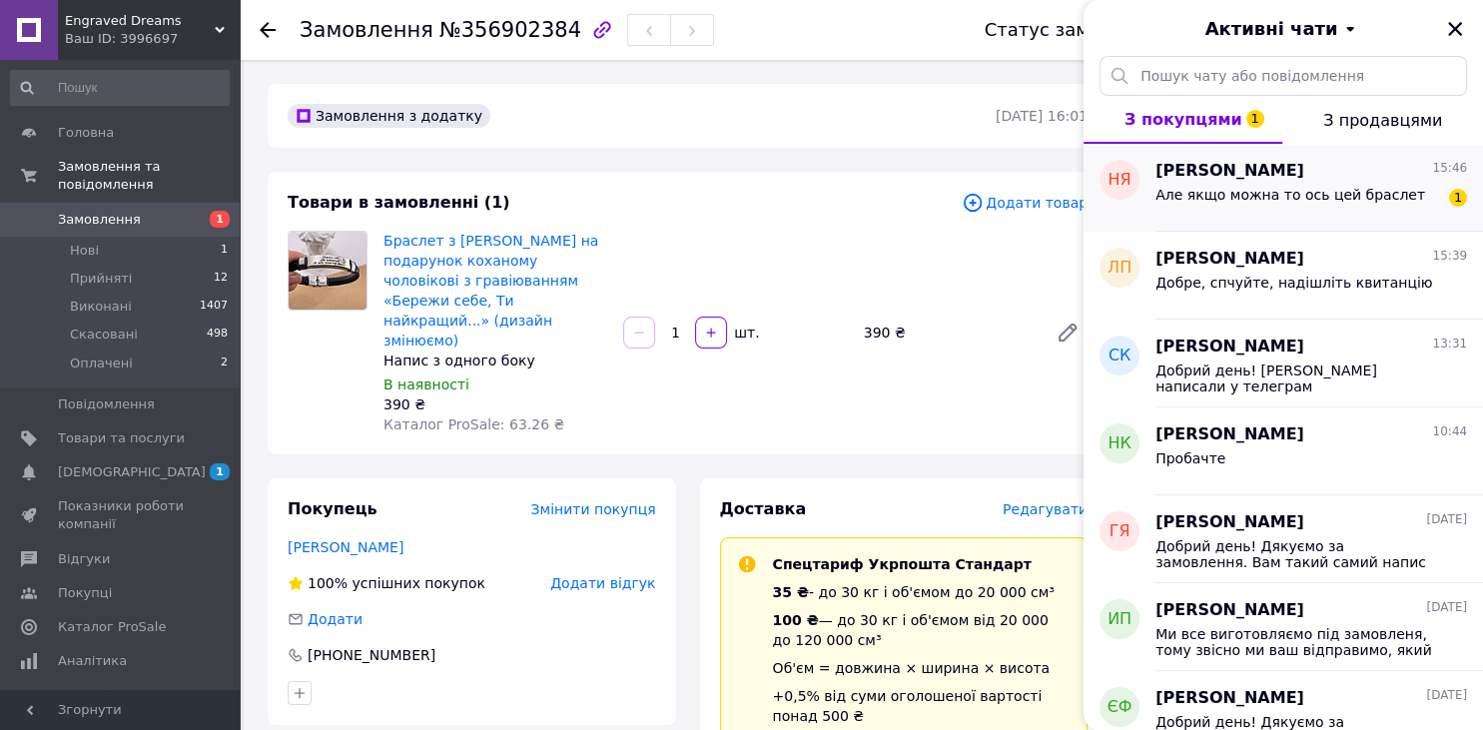
click at [1230, 208] on div "Але якщо можна то ось цей браслет" at bounding box center [1290, 201] width 270 height 28
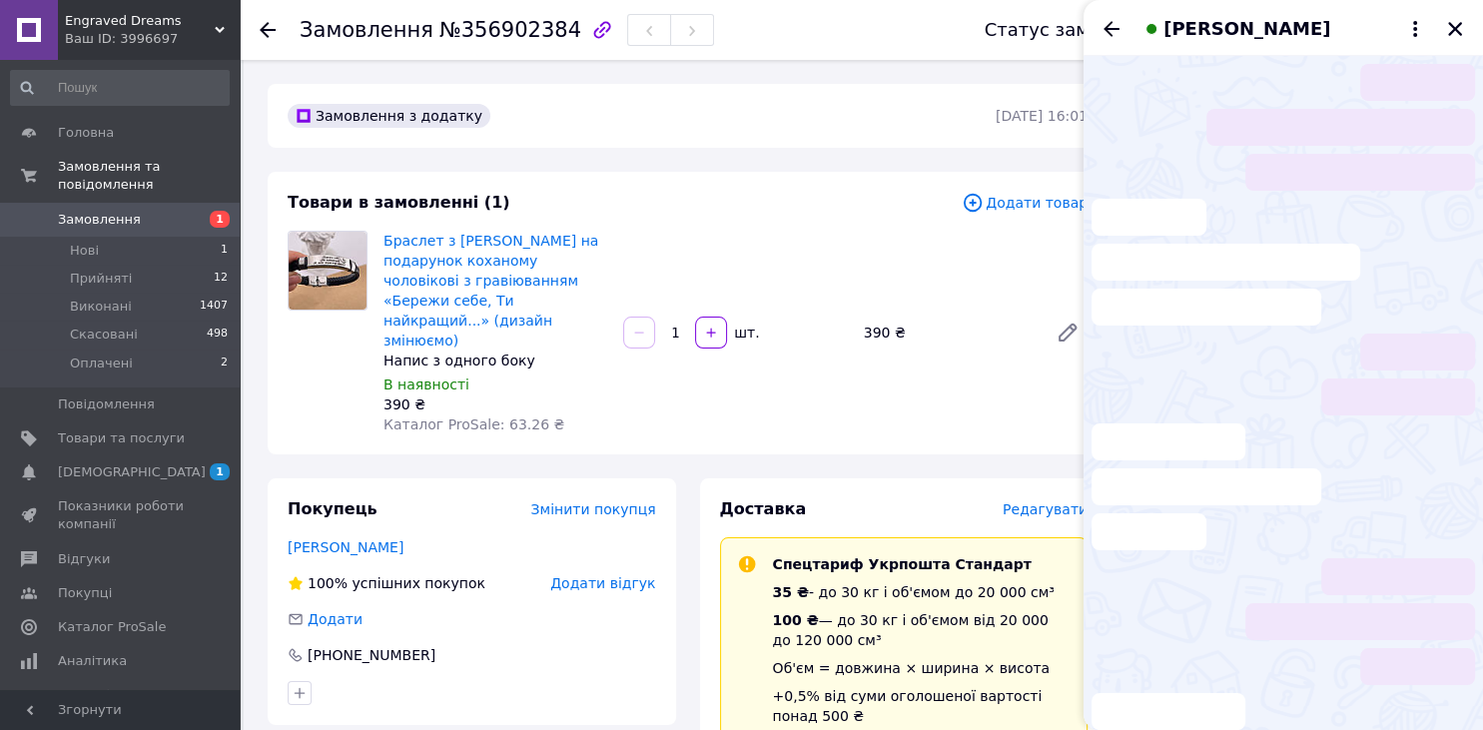
scroll to position [48, 0]
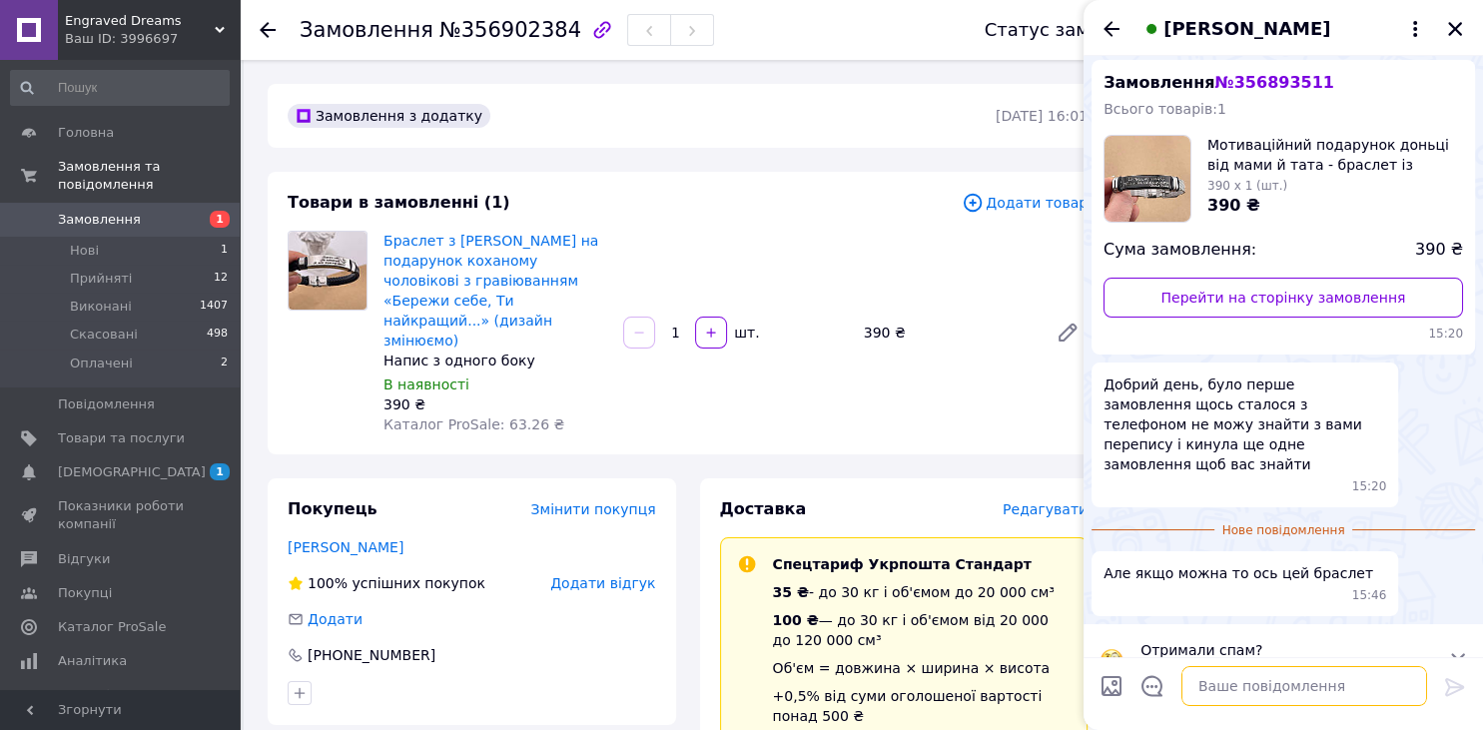
click at [1248, 677] on textarea at bounding box center [1304, 686] width 246 height 40
type textarea "Добре але ви знову вказали укрпошту"
click at [1454, 683] on icon at bounding box center [1454, 687] width 19 height 18
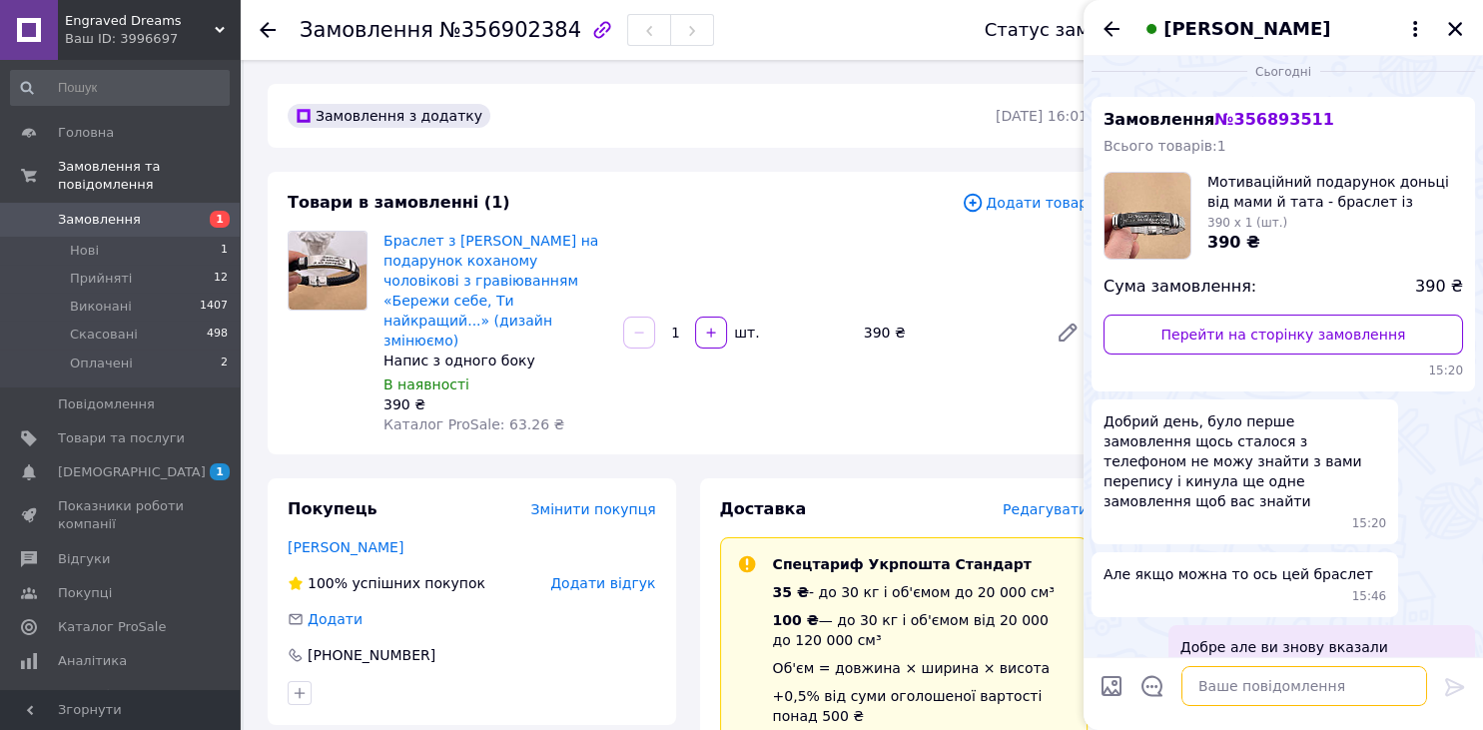
click at [1260, 692] on textarea at bounding box center [1304, 686] width 246 height 40
paste textarea "Гарантійній платіж 200 грн, чи повна оплата 780 грн 2 браслета з гравіюванням О…"
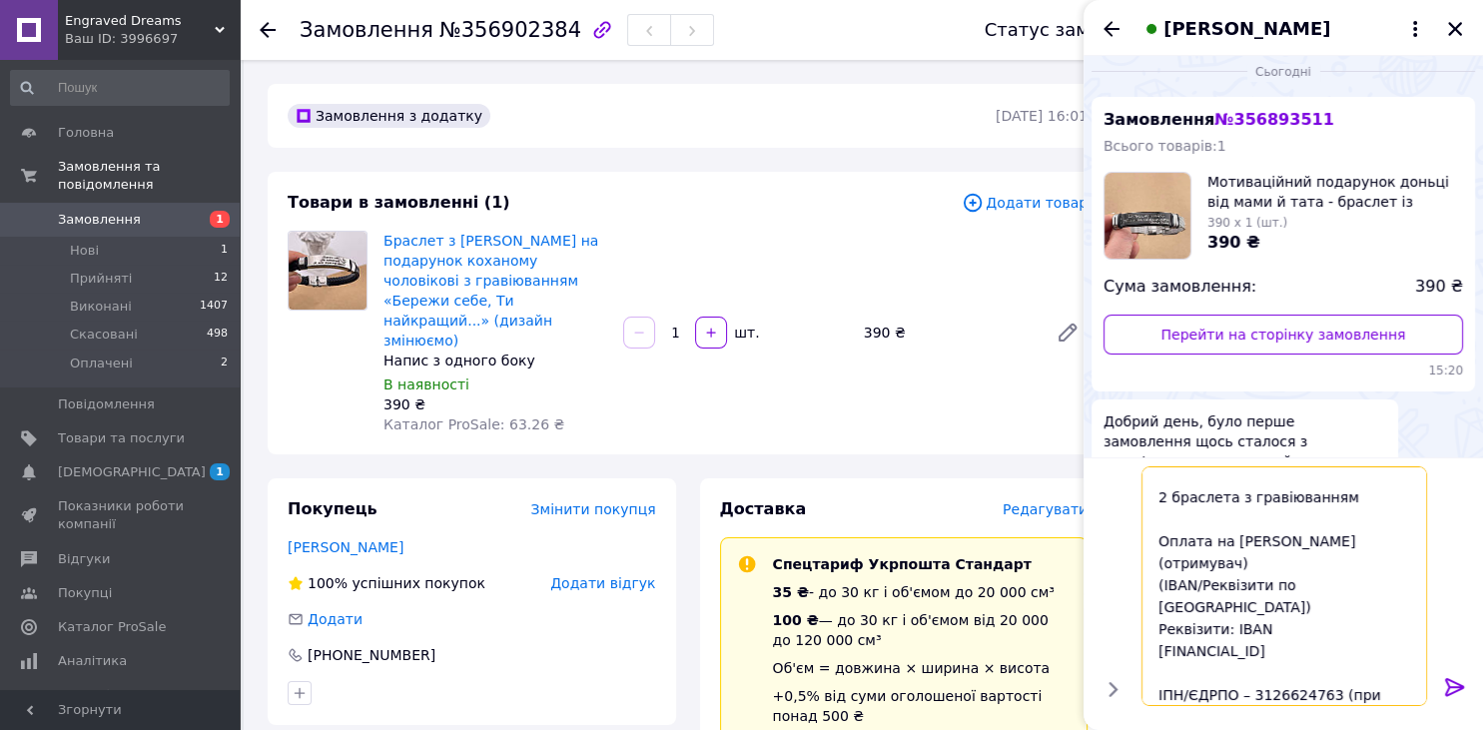
scroll to position [0, 0]
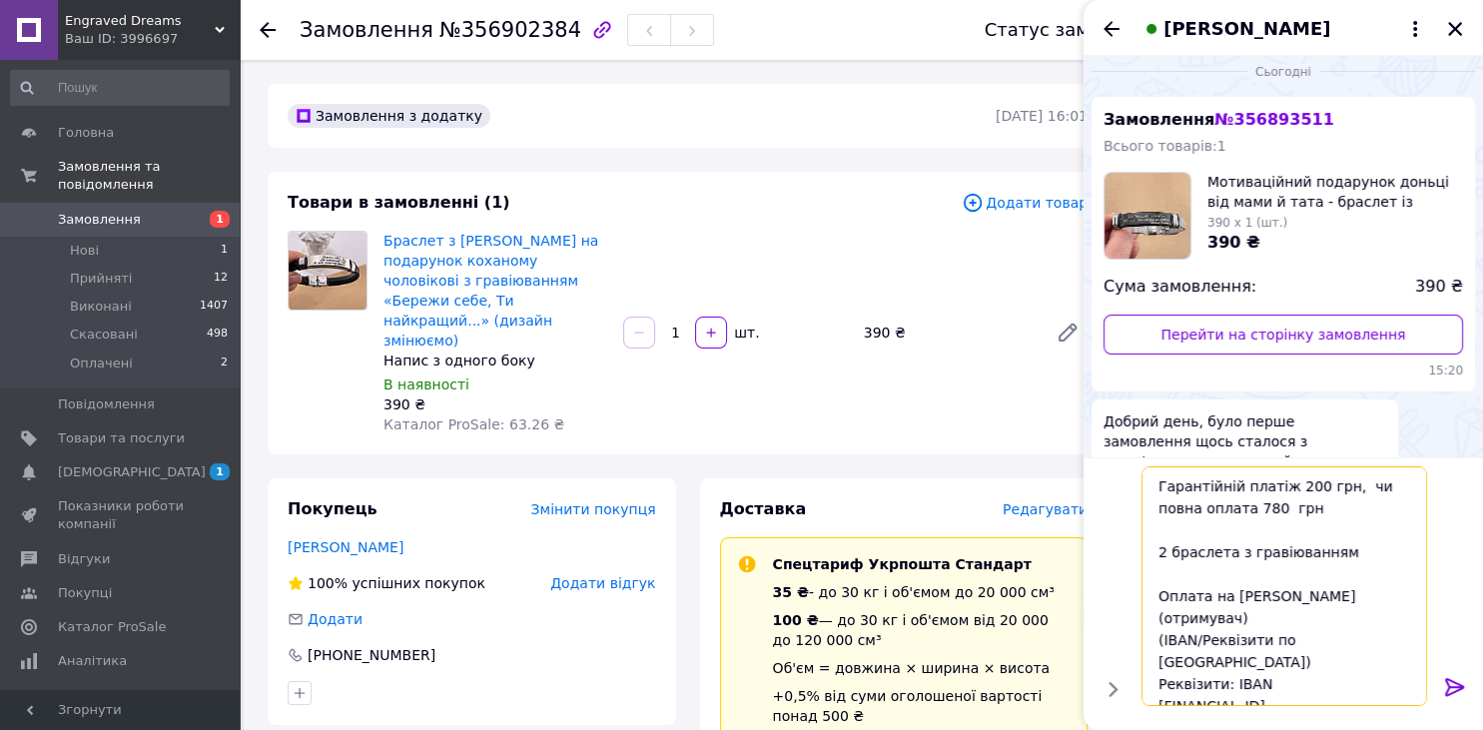
drag, startPoint x: 1292, startPoint y: 477, endPoint x: 1283, endPoint y: 489, distance: 15.0
click at [1283, 489] on textarea "Гарантійній платіж 200 грн, чи повна оплата 780 грн 2 браслета з гравіюванням О…" at bounding box center [1284, 586] width 286 height 240
drag, startPoint x: 1226, startPoint y: 505, endPoint x: 1204, endPoint y: 508, distance: 22.2
click at [1204, 508] on textarea "Гарантійній платіж 100 грн, чи повна оплата 780 грн 2 браслета з гравіюванням О…" at bounding box center [1284, 586] width 286 height 240
drag, startPoint x: 1204, startPoint y: 556, endPoint x: 1111, endPoint y: 553, distance: 92.9
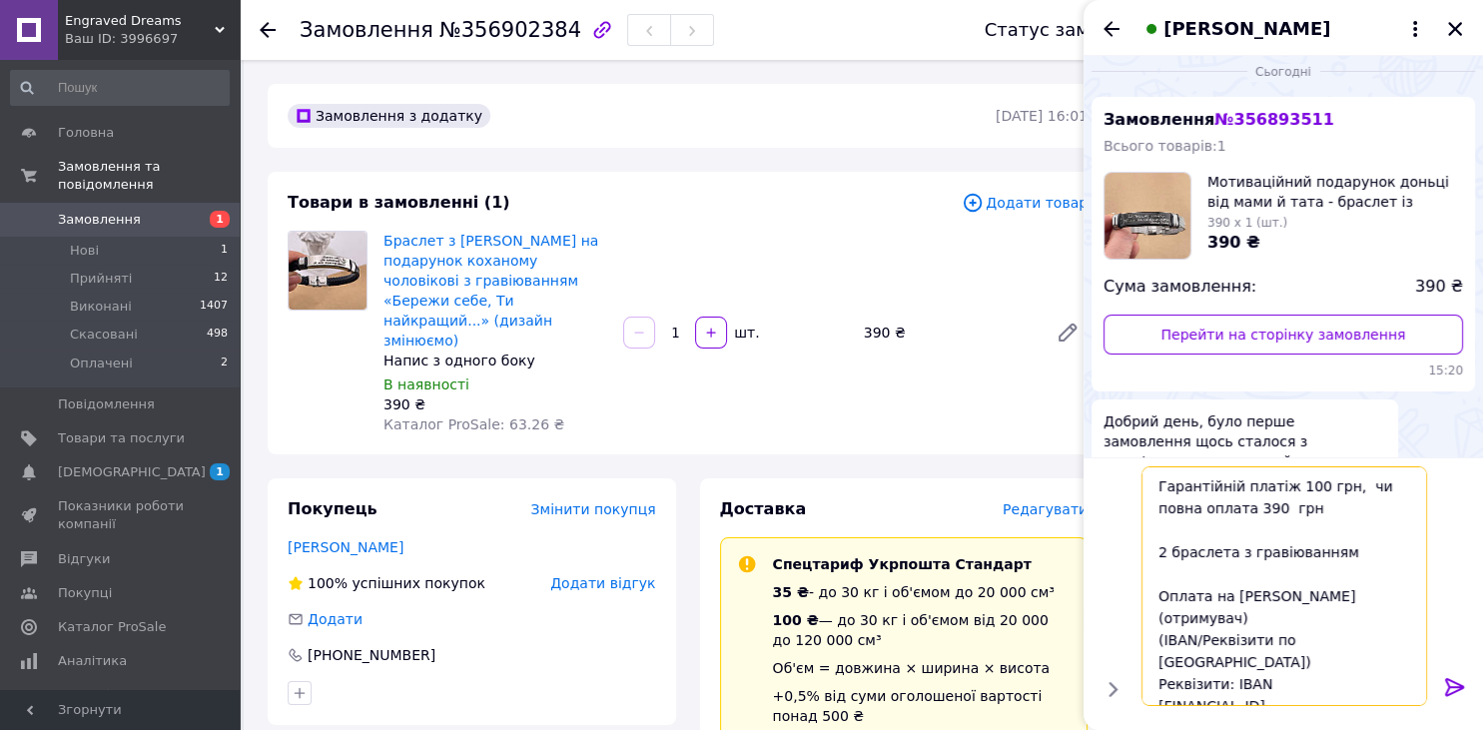
click at [1141, 556] on textarea "Гарантійній платіж 100 грн, чи повна оплата 390 грн 2 браслета з гравіюванням О…" at bounding box center [1284, 586] width 286 height 240
drag, startPoint x: 1196, startPoint y: 679, endPoint x: 1115, endPoint y: 678, distance: 80.9
click at [1141, 678] on textarea "Гарантійній платіж 100 грн, чи повна оплата 390 грн бралсет з гравіюванням Опла…" at bounding box center [1284, 586] width 286 height 240
type textarea "Гарантійній платіж 100 грн, чи повна оплата 390 грн бралсет з гравіюванням Опла…"
click at [1457, 683] on icon at bounding box center [1454, 687] width 19 height 18
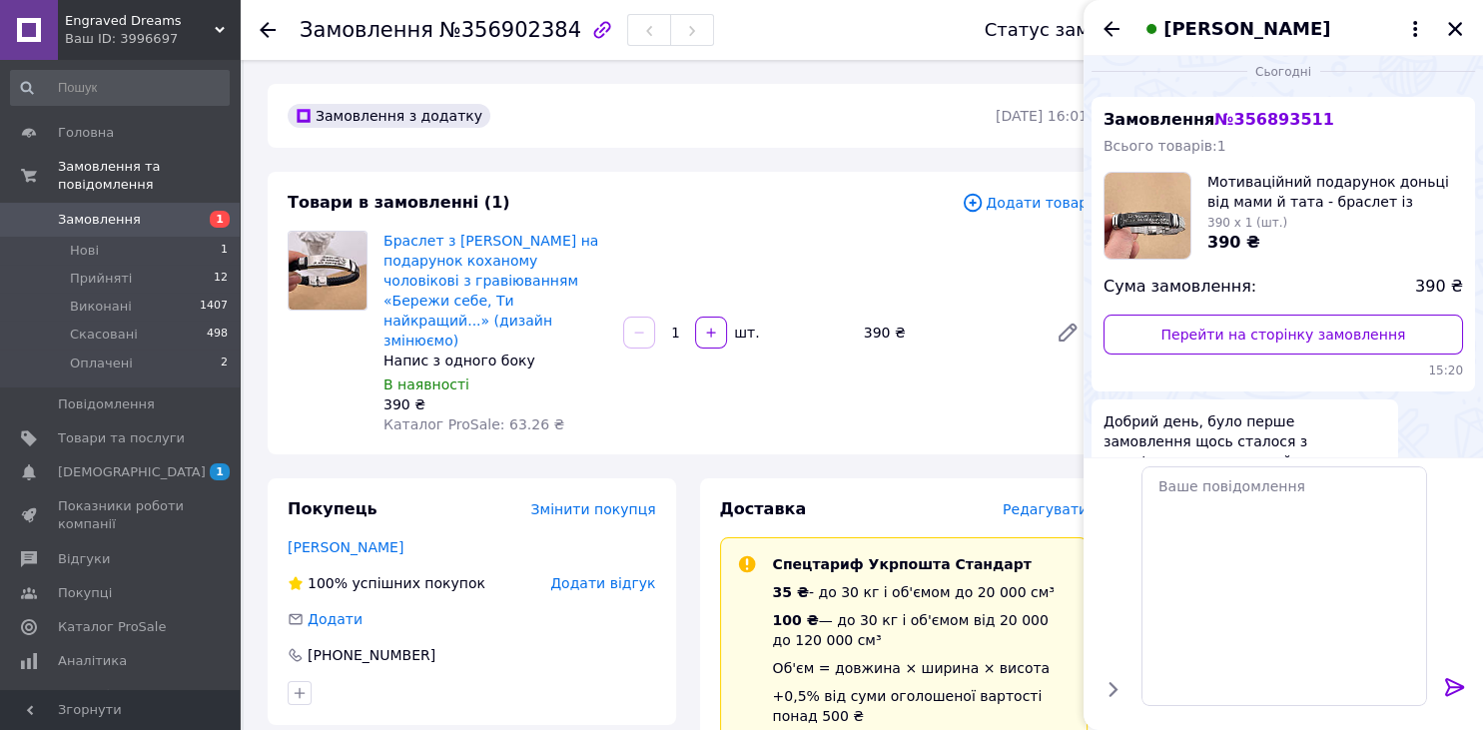
scroll to position [383, 0]
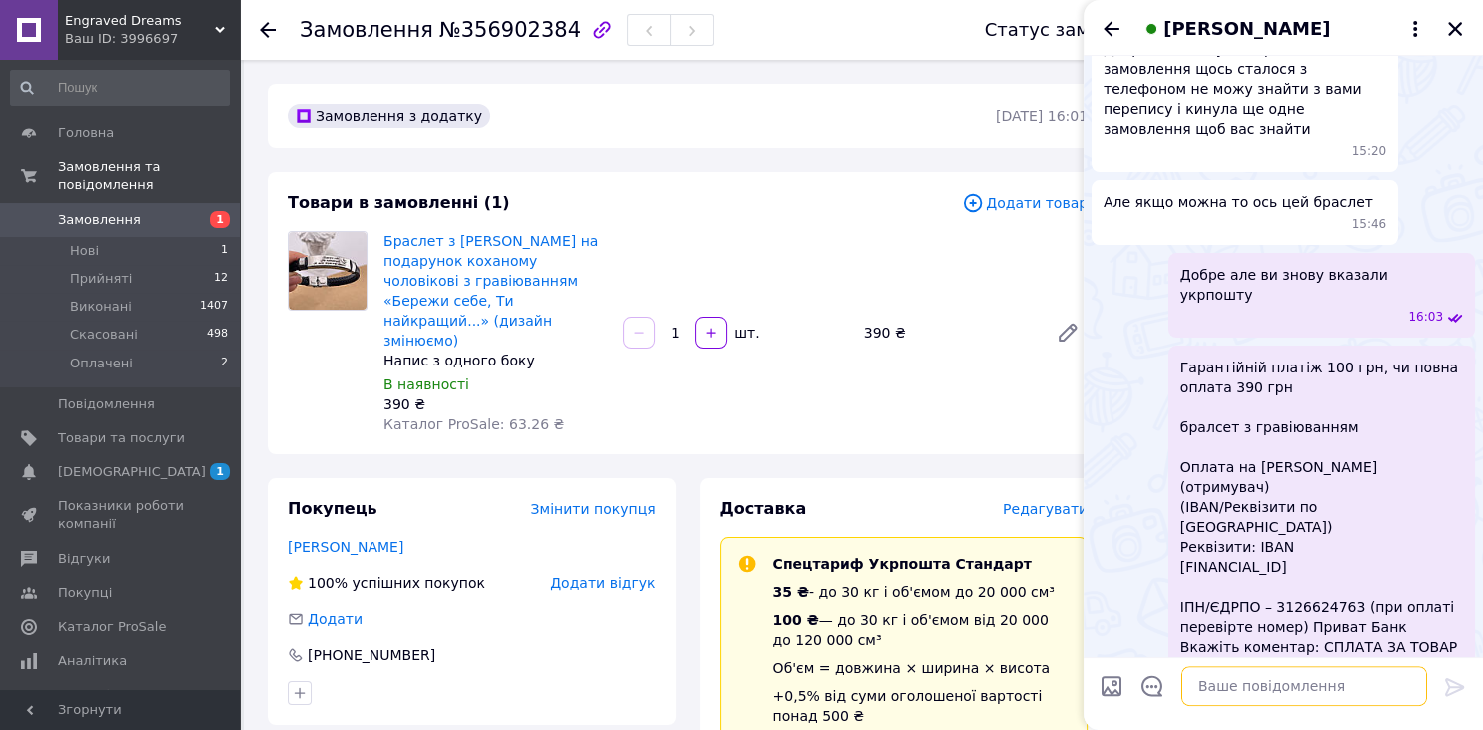
click at [1388, 684] on textarea at bounding box center [1304, 686] width 246 height 40
paste textarea "[FINANCIAL_ID]"
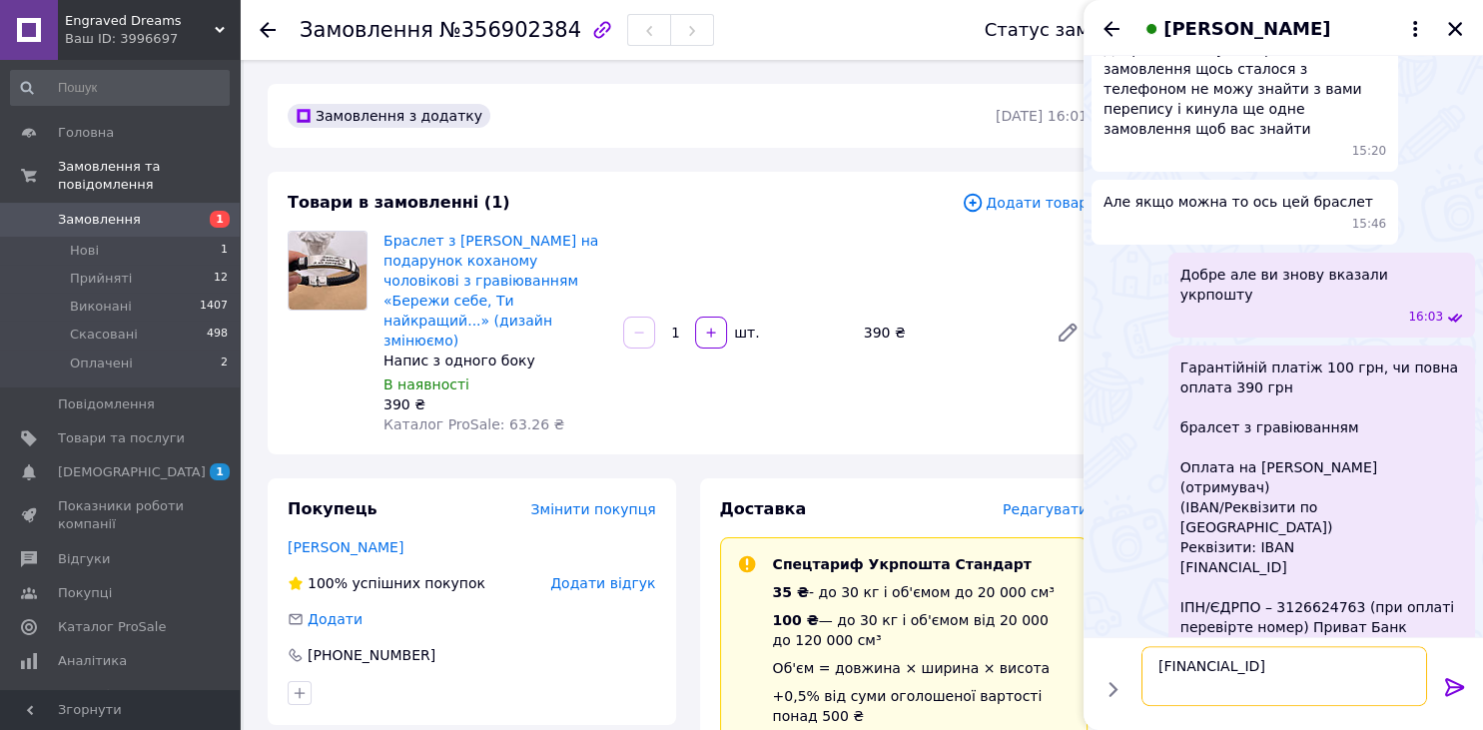
type textarea "[FINANCIAL_ID]"
click at [1456, 690] on icon at bounding box center [1455, 687] width 24 height 24
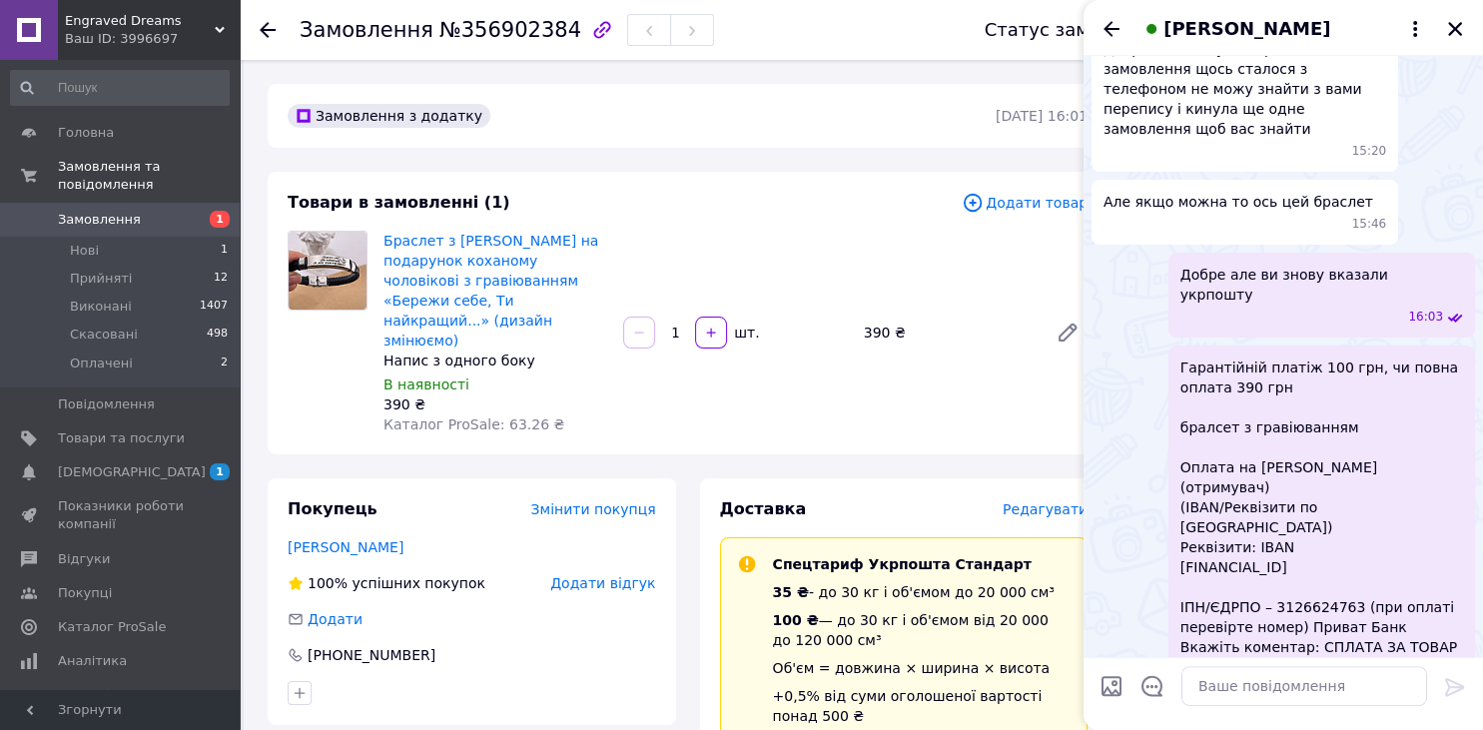
scroll to position [436, 0]
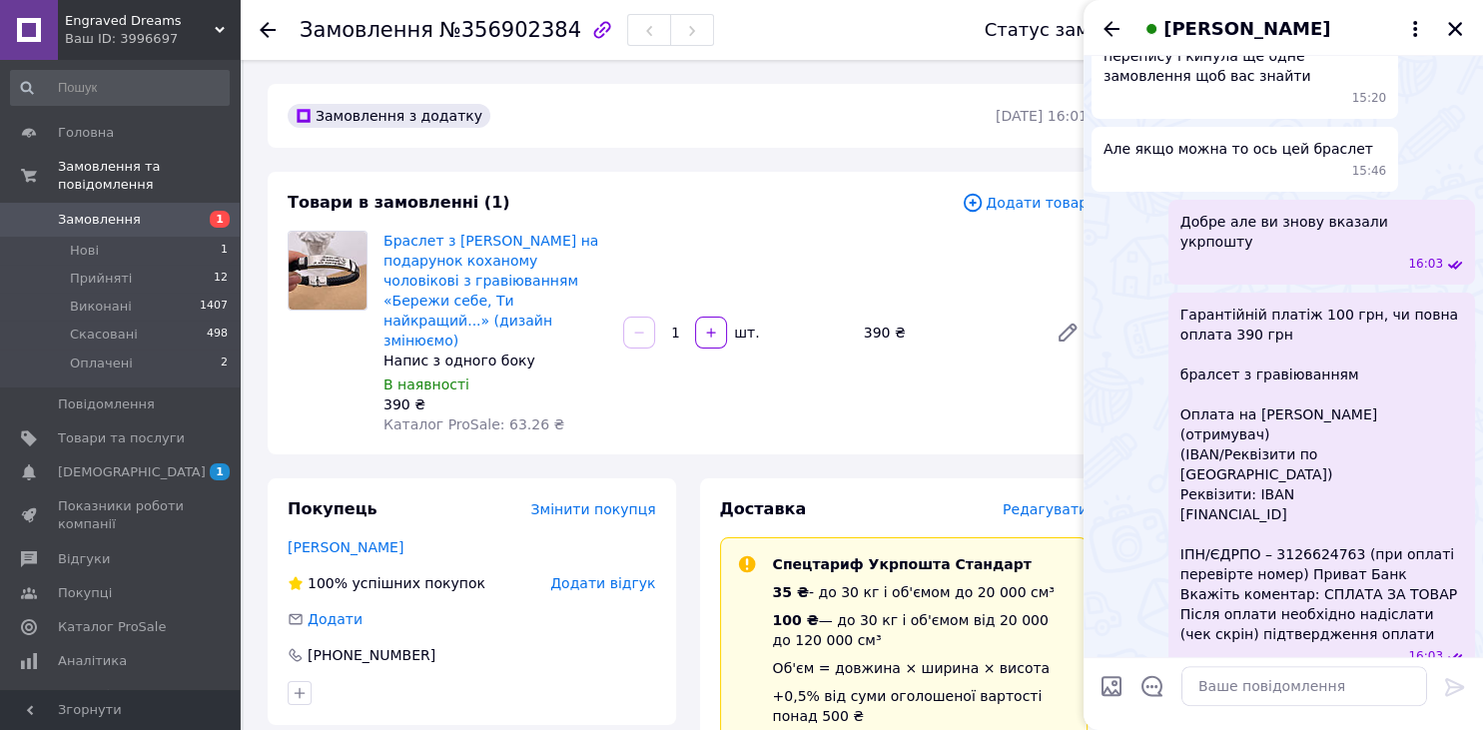
click at [1224, 315] on span "Гарантійній платіж 100 грн, чи повна оплата 390 грн бралсет з гравіюванням Опла…" at bounding box center [1321, 474] width 283 height 339
click at [1205, 337] on span "Гарантійній платіж 100 грн, чи повна оплата 390 грн бралсет з гравіюванням Опла…" at bounding box center [1321, 474] width 283 height 339
click at [1351, 690] on button "Редагувати" at bounding box center [1355, 710] width 240 height 40
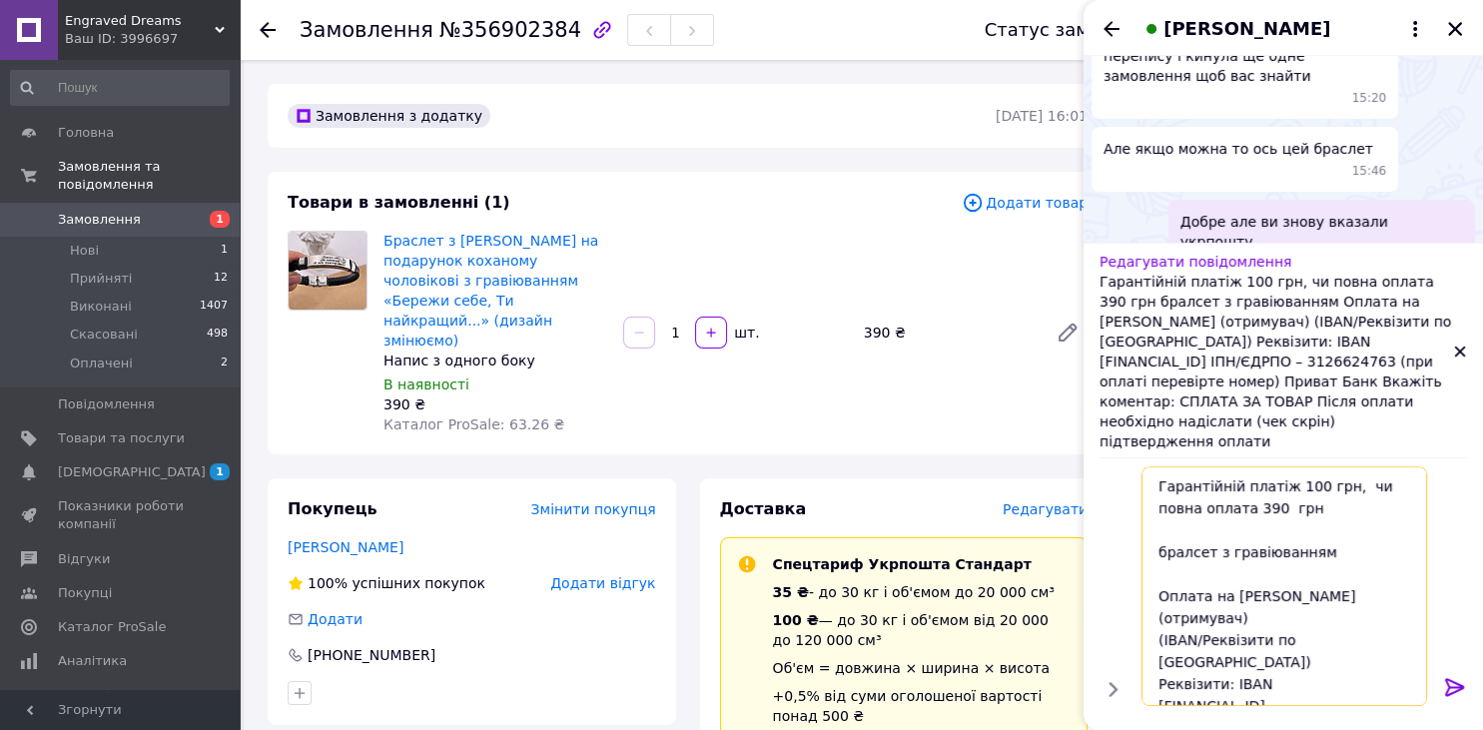
drag, startPoint x: 1212, startPoint y: 553, endPoint x: 1178, endPoint y: 555, distance: 34.0
click at [1178, 555] on textarea "Гарантійній платіж 100 грн, чи повна оплата 390 грн бралсет з гравіюванням Опла…" at bounding box center [1284, 586] width 286 height 240
type textarea "Гарантійній платіж 100 грн, чи повна оплата 390 грн браслет з гравіюванням Опла…"
click at [1452, 680] on icon at bounding box center [1455, 687] width 24 height 24
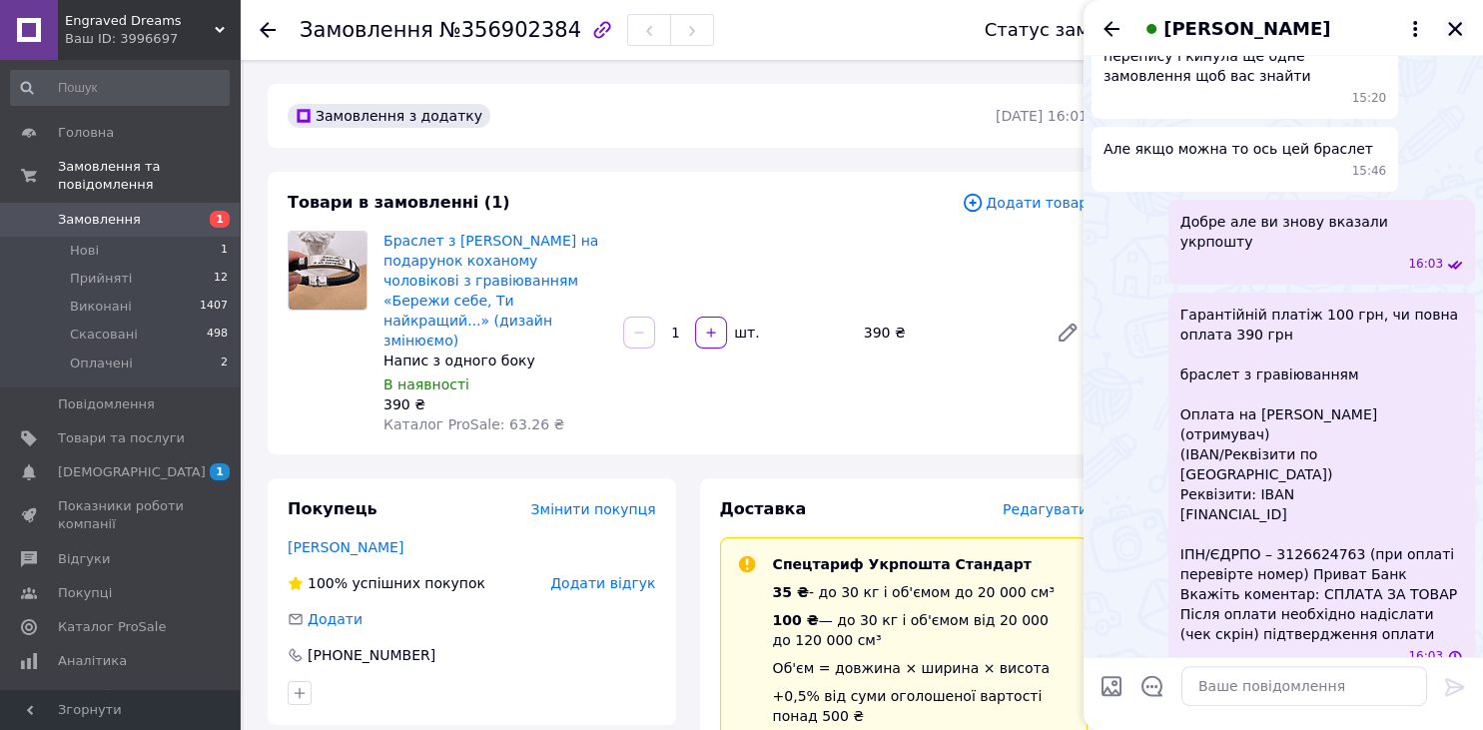
click at [1452, 22] on icon "Закрити" at bounding box center [1455, 29] width 18 height 18
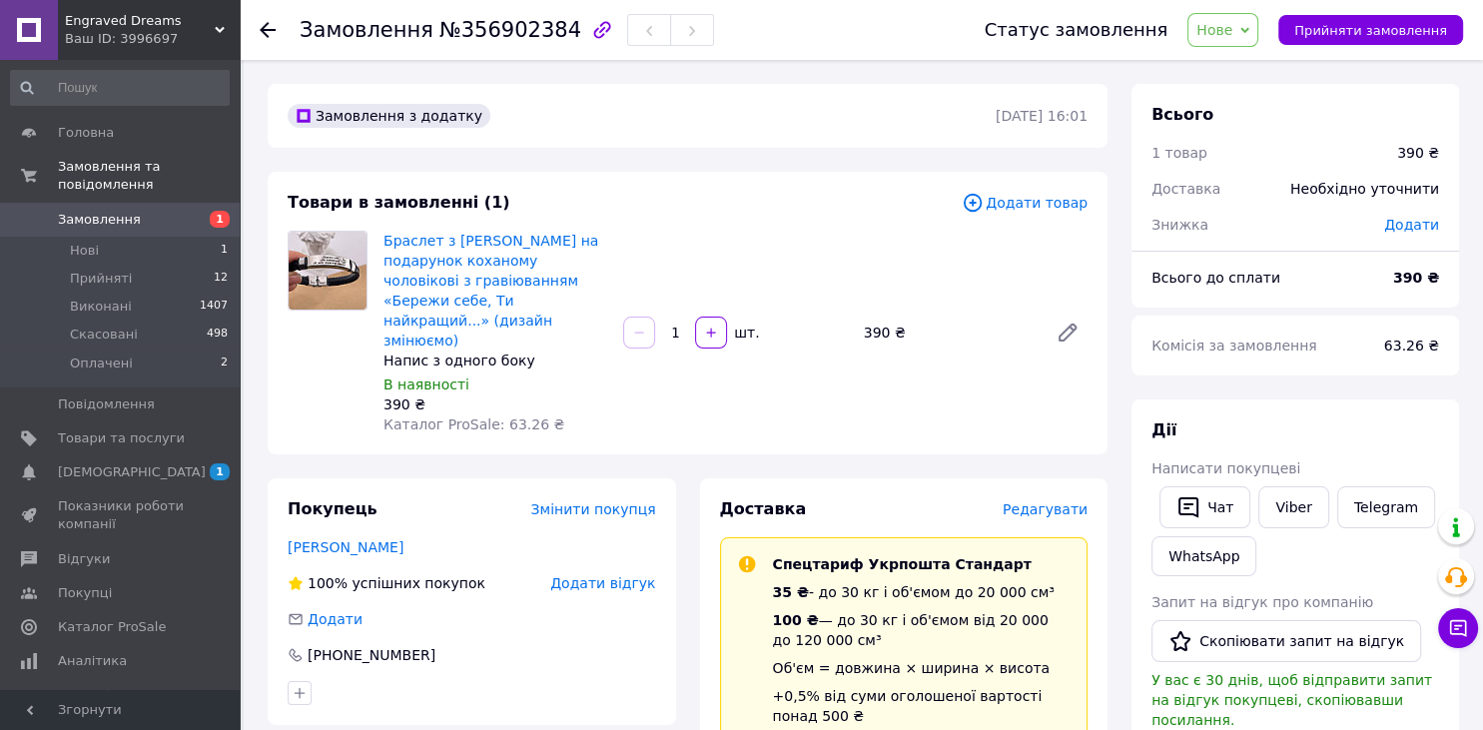
click at [1232, 25] on span "Нове" at bounding box center [1214, 30] width 36 height 16
click at [1236, 64] on li "Прийнято" at bounding box center [1234, 70] width 92 height 30
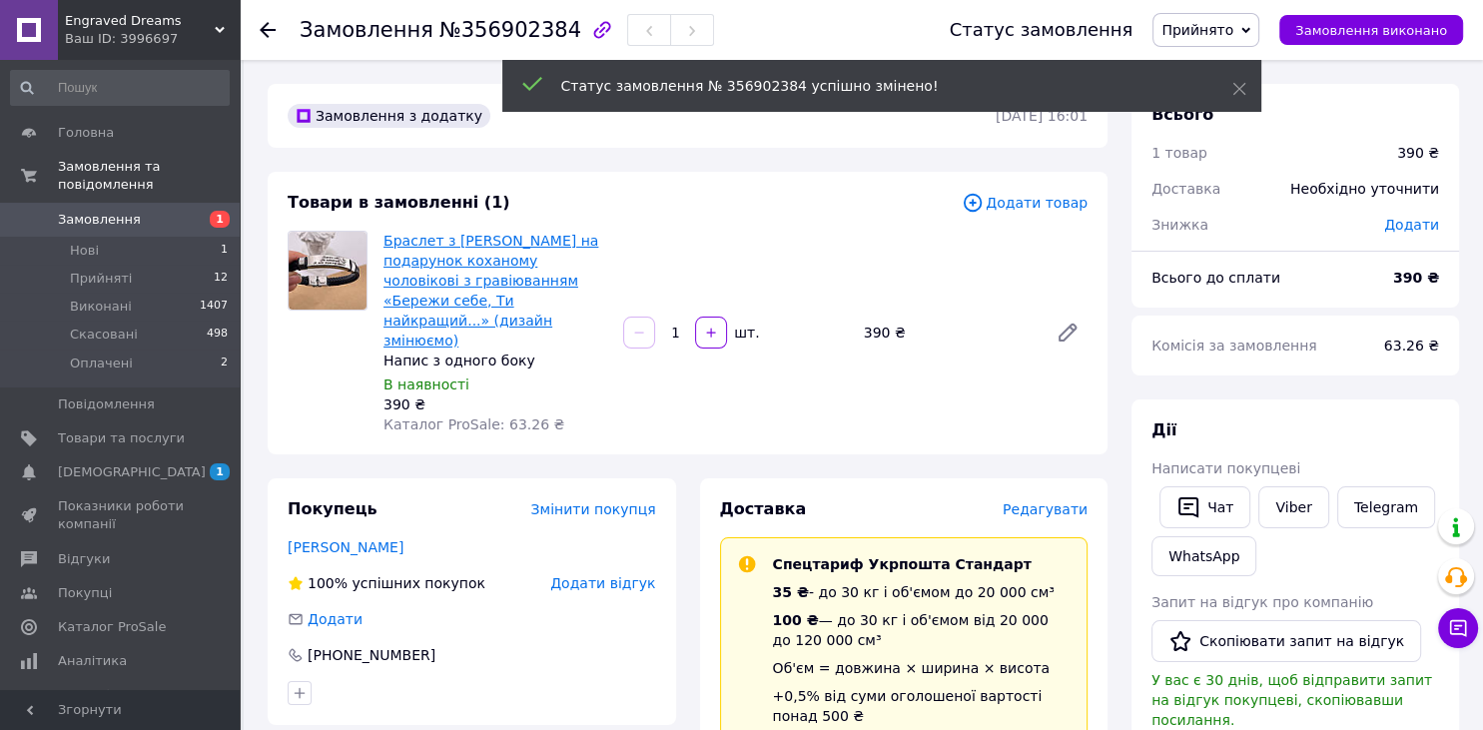
click at [485, 246] on link "Браслет з [PERSON_NAME] на подарунок коханому чоловікові з гравіюванням «Бережи…" at bounding box center [490, 291] width 215 height 116
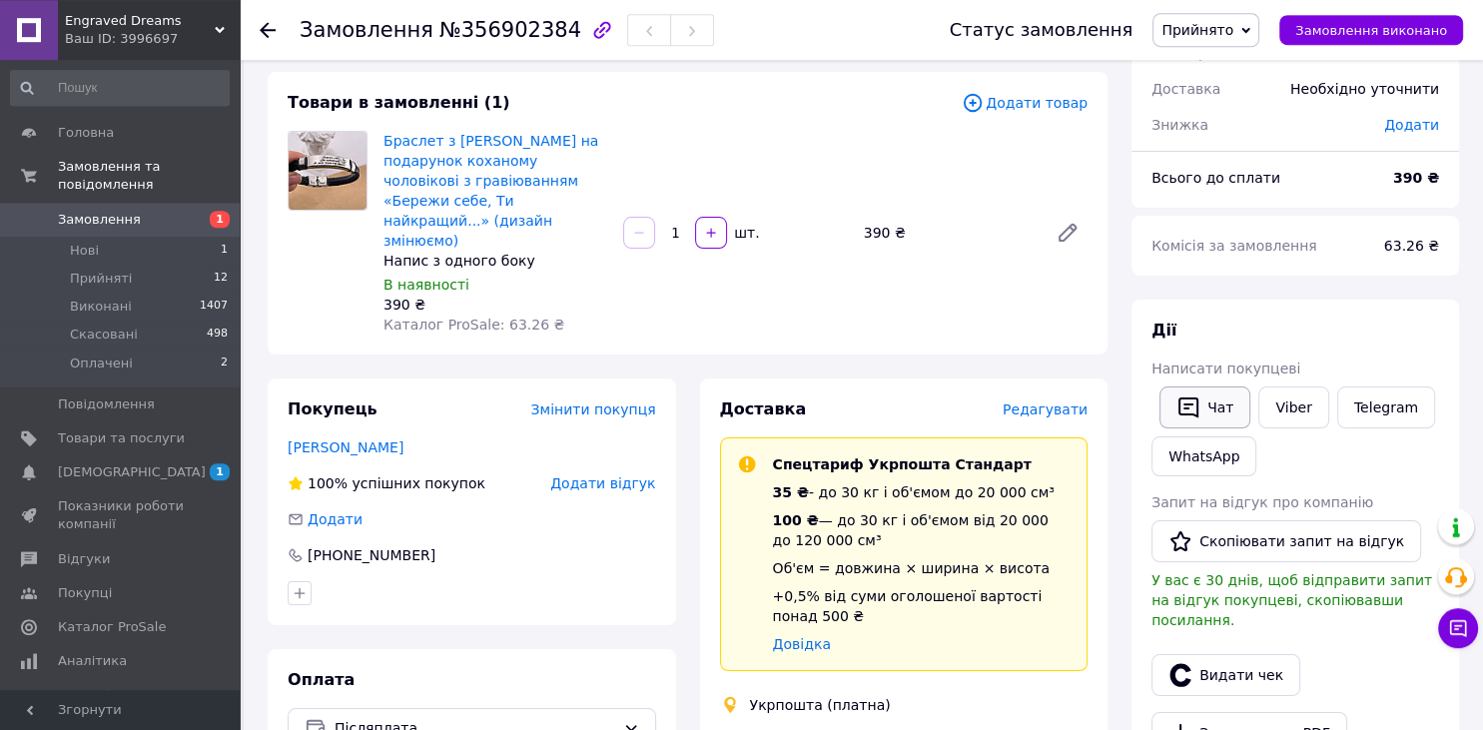
scroll to position [105, 0]
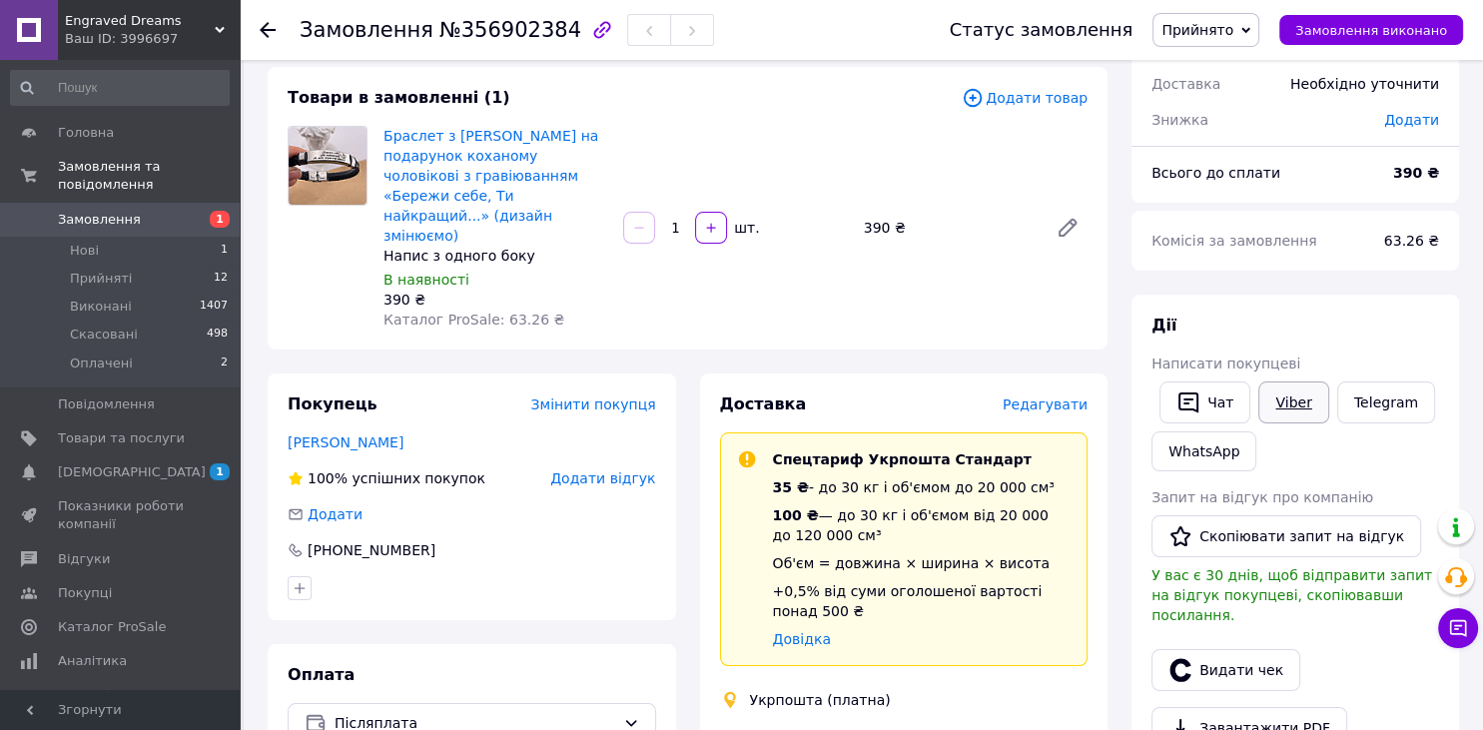
click at [1287, 409] on link "Viber" at bounding box center [1293, 402] width 70 height 42
click at [512, 186] on span "Браслет з [PERSON_NAME] на подарунок коханому чоловікові з гравіюванням «Бережи…" at bounding box center [495, 186] width 224 height 120
click at [541, 184] on link "Браслет з [PERSON_NAME] на подарунок коханому чоловікові з гравіюванням «Бережи…" at bounding box center [490, 186] width 215 height 116
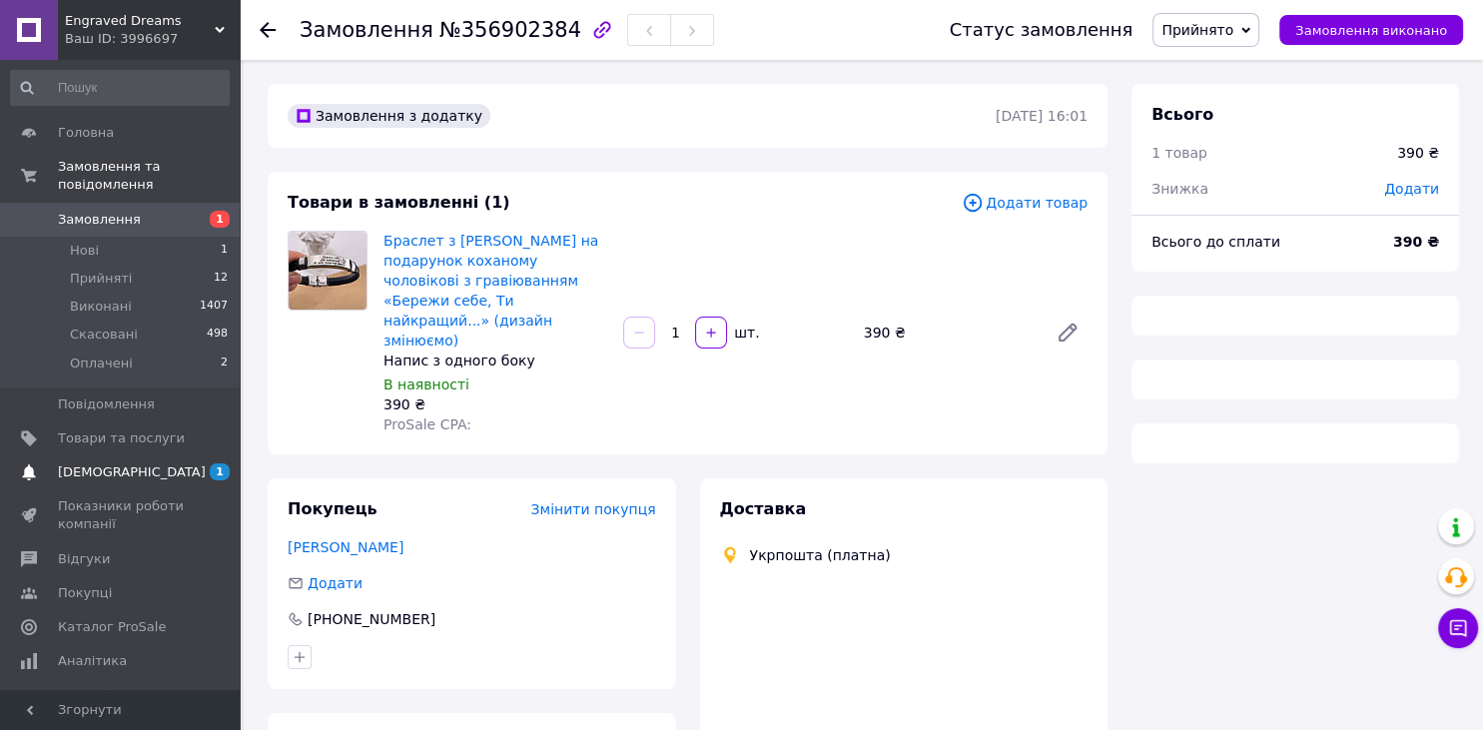
click at [112, 463] on span "[DEMOGRAPHIC_DATA]" at bounding box center [132, 472] width 148 height 18
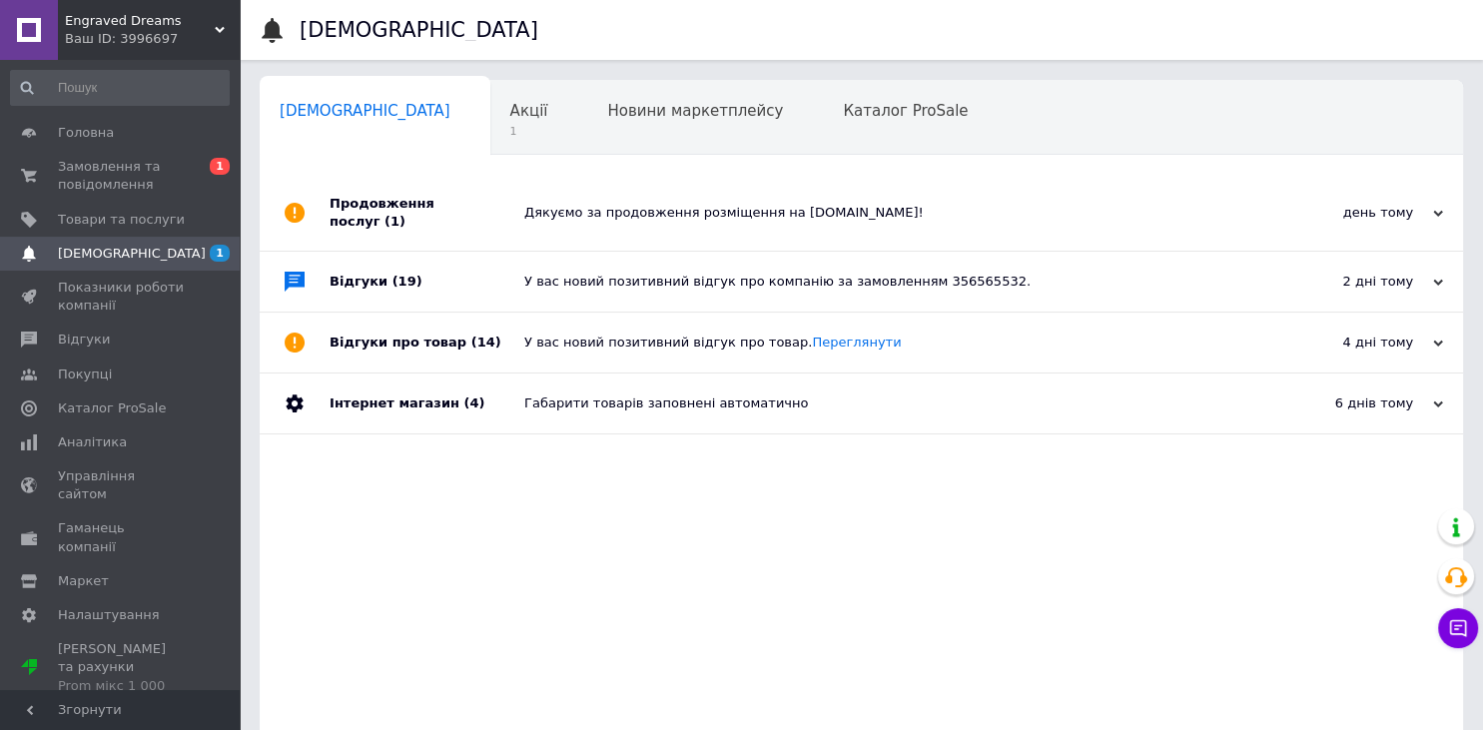
click at [734, 209] on div "Дякуємо за продовження розміщення на Prom.ua!" at bounding box center [883, 213] width 719 height 18
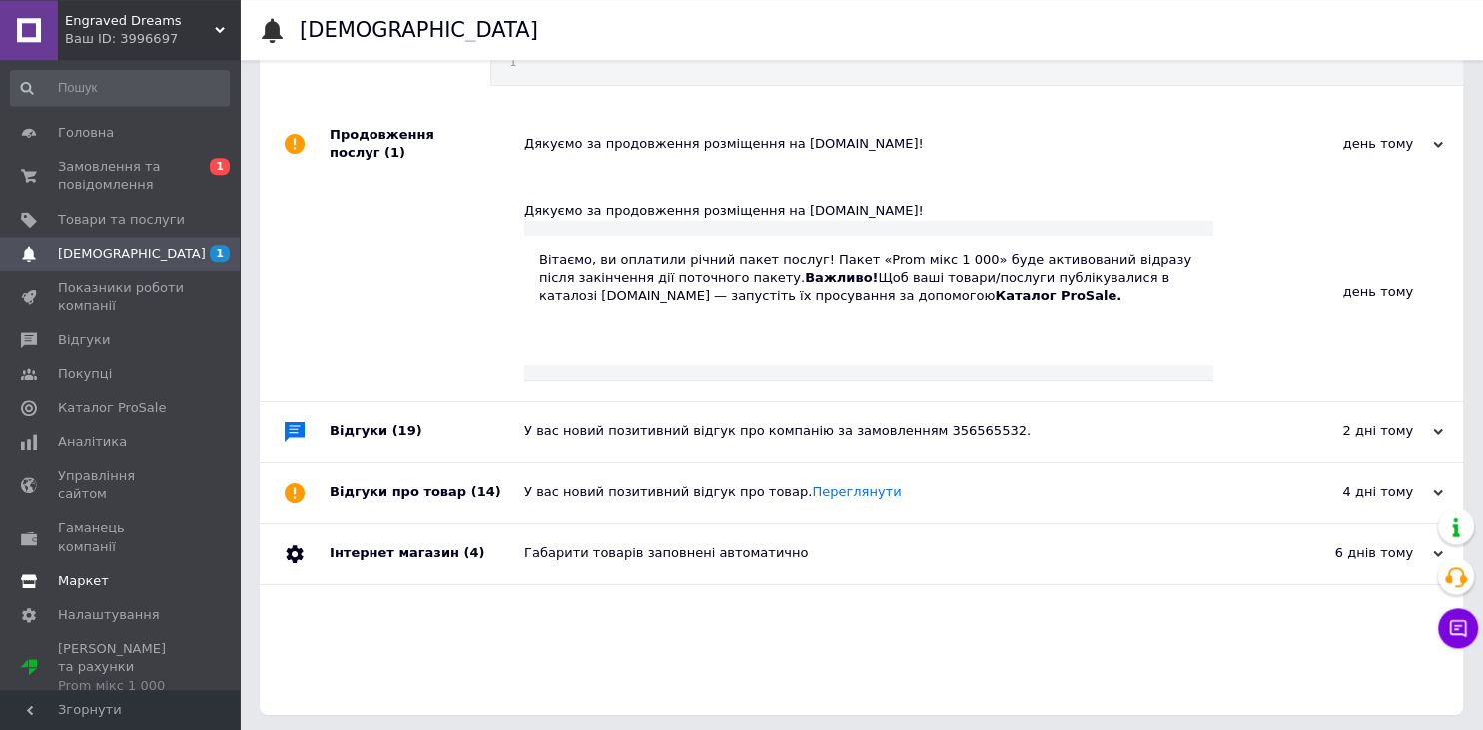
scroll to position [73, 0]
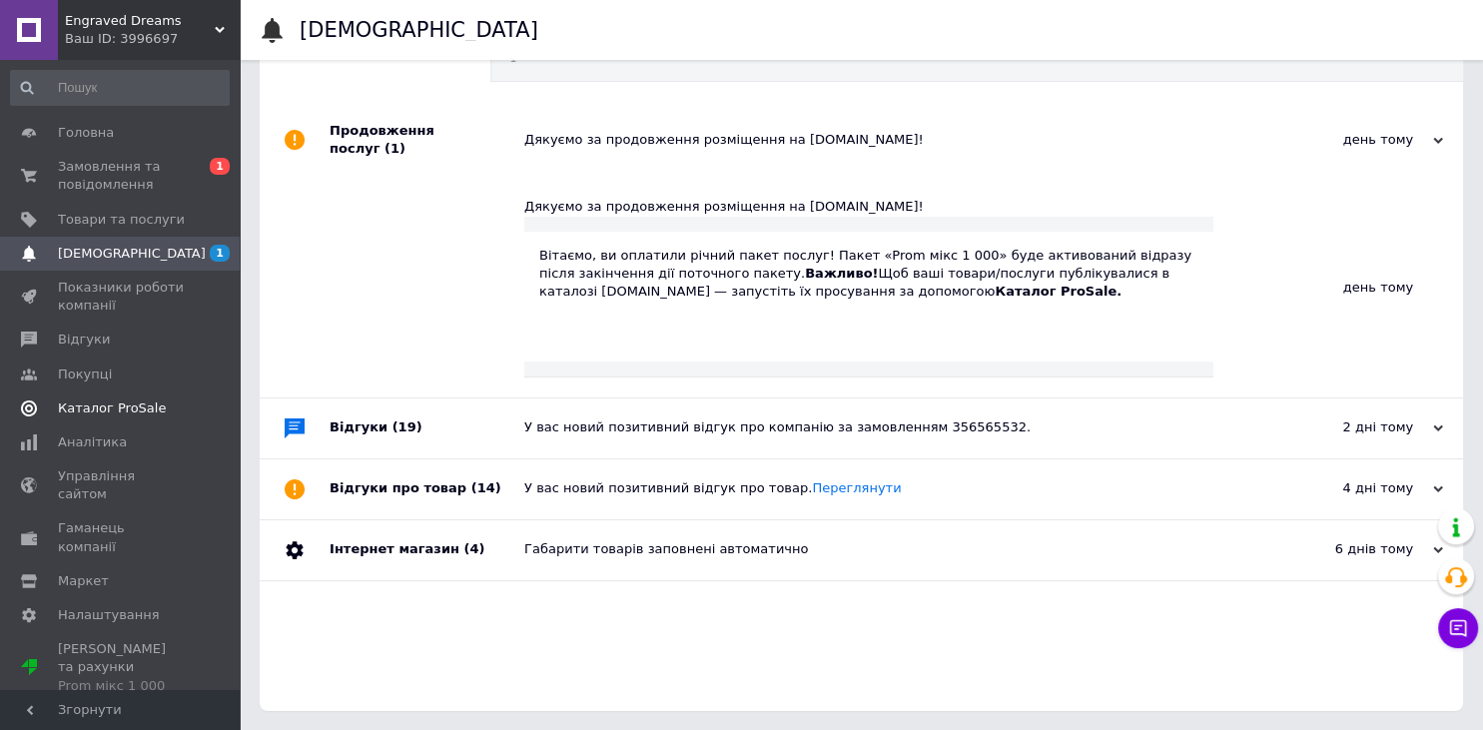
click at [101, 409] on span "Каталог ProSale" at bounding box center [112, 408] width 108 height 18
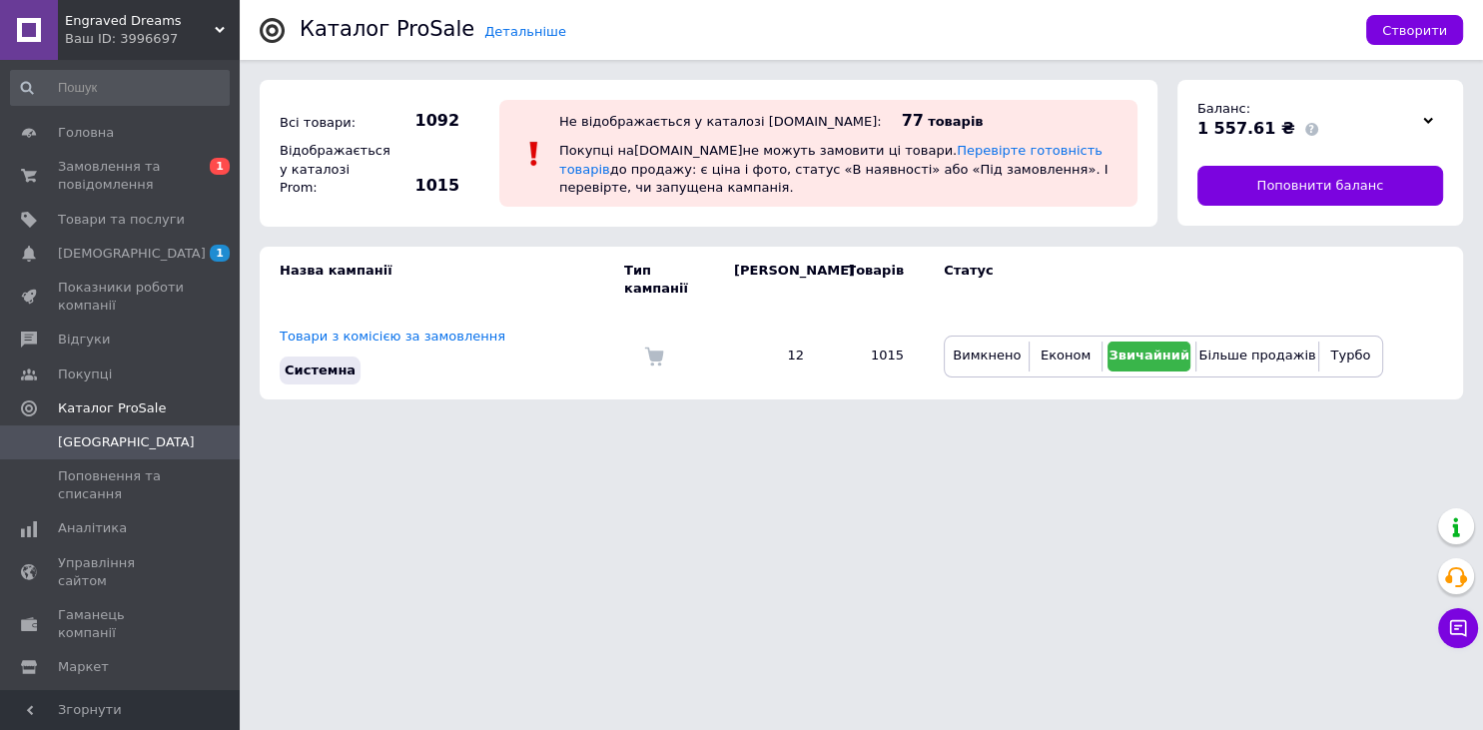
click at [99, 446] on span "Кампанії" at bounding box center [126, 442] width 137 height 18
click at [88, 479] on span "Поповнення та списання" at bounding box center [121, 485] width 127 height 36
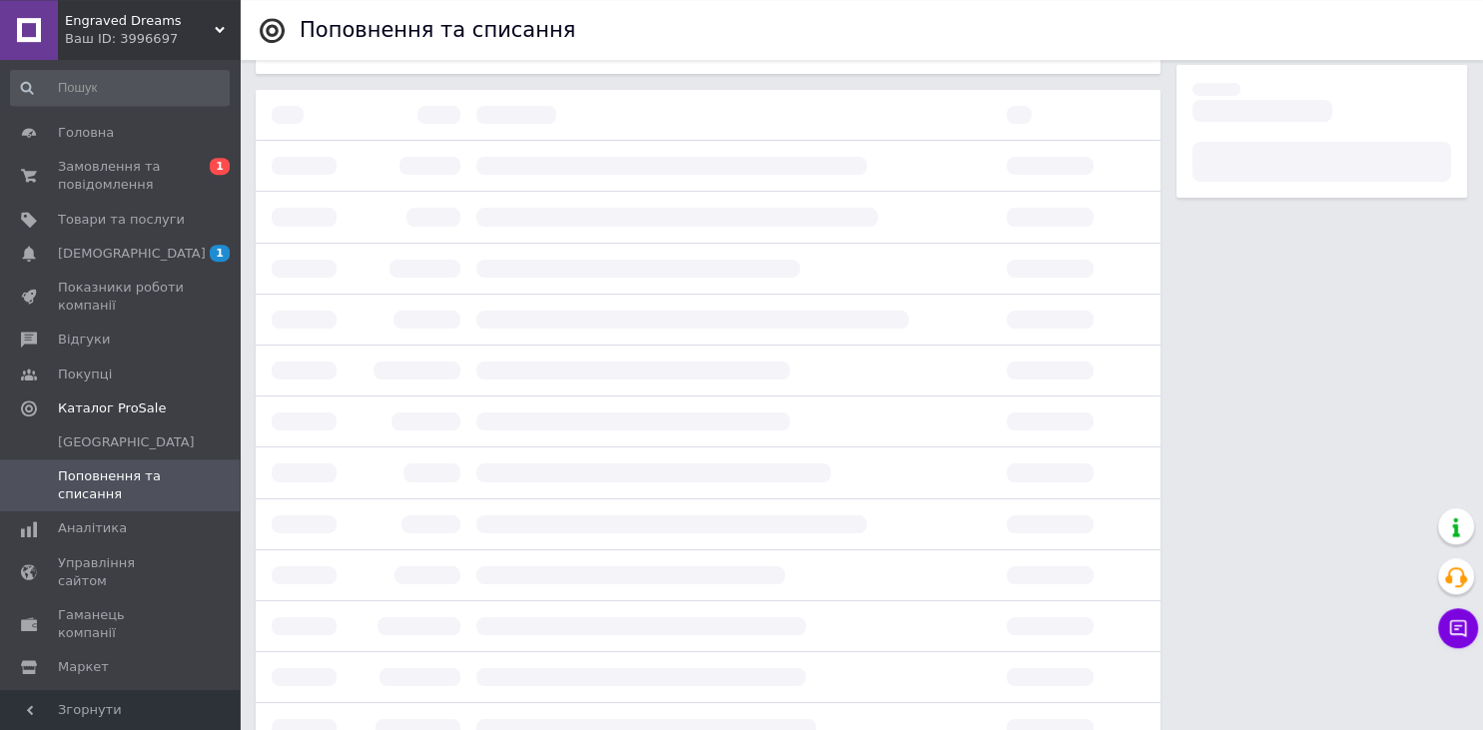
scroll to position [515, 0]
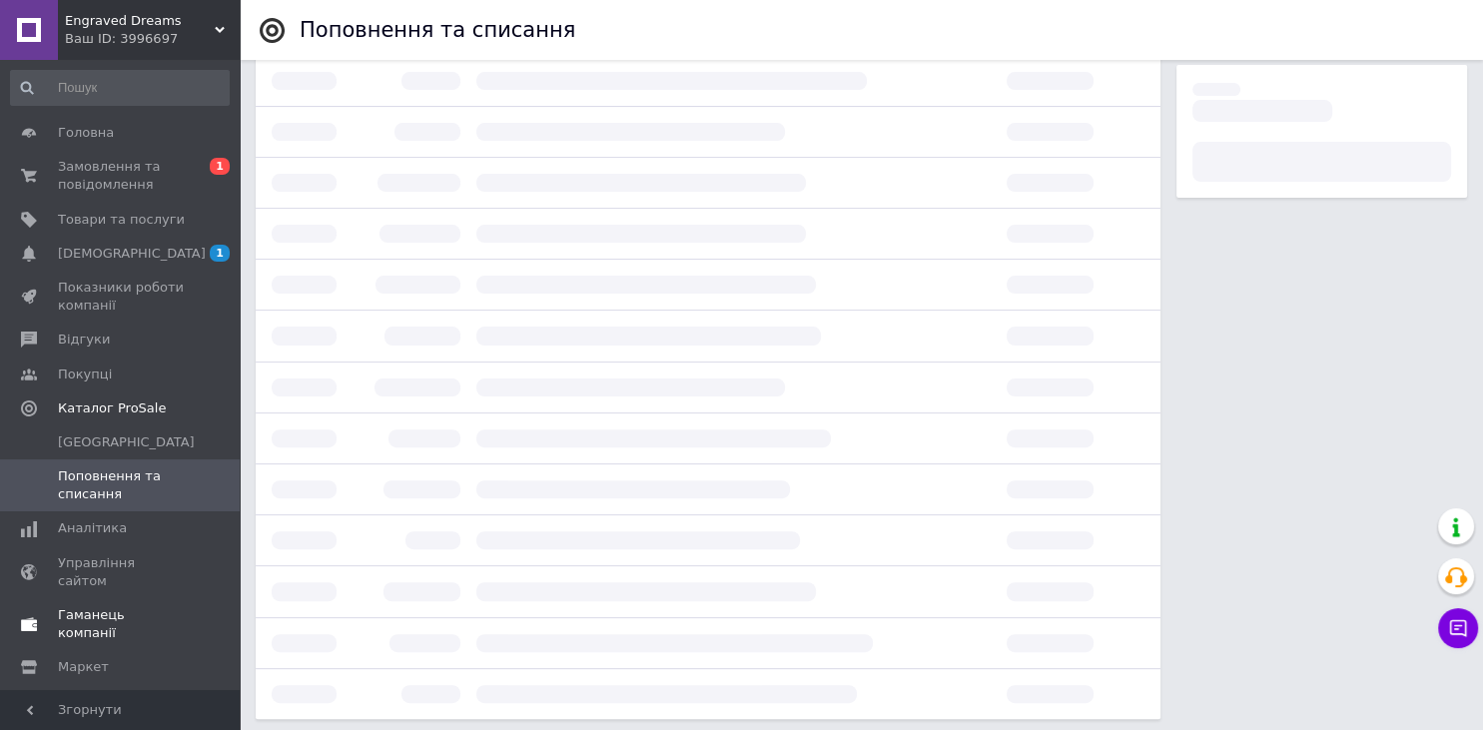
click at [110, 606] on span "Гаманець компанії" at bounding box center [121, 624] width 127 height 36
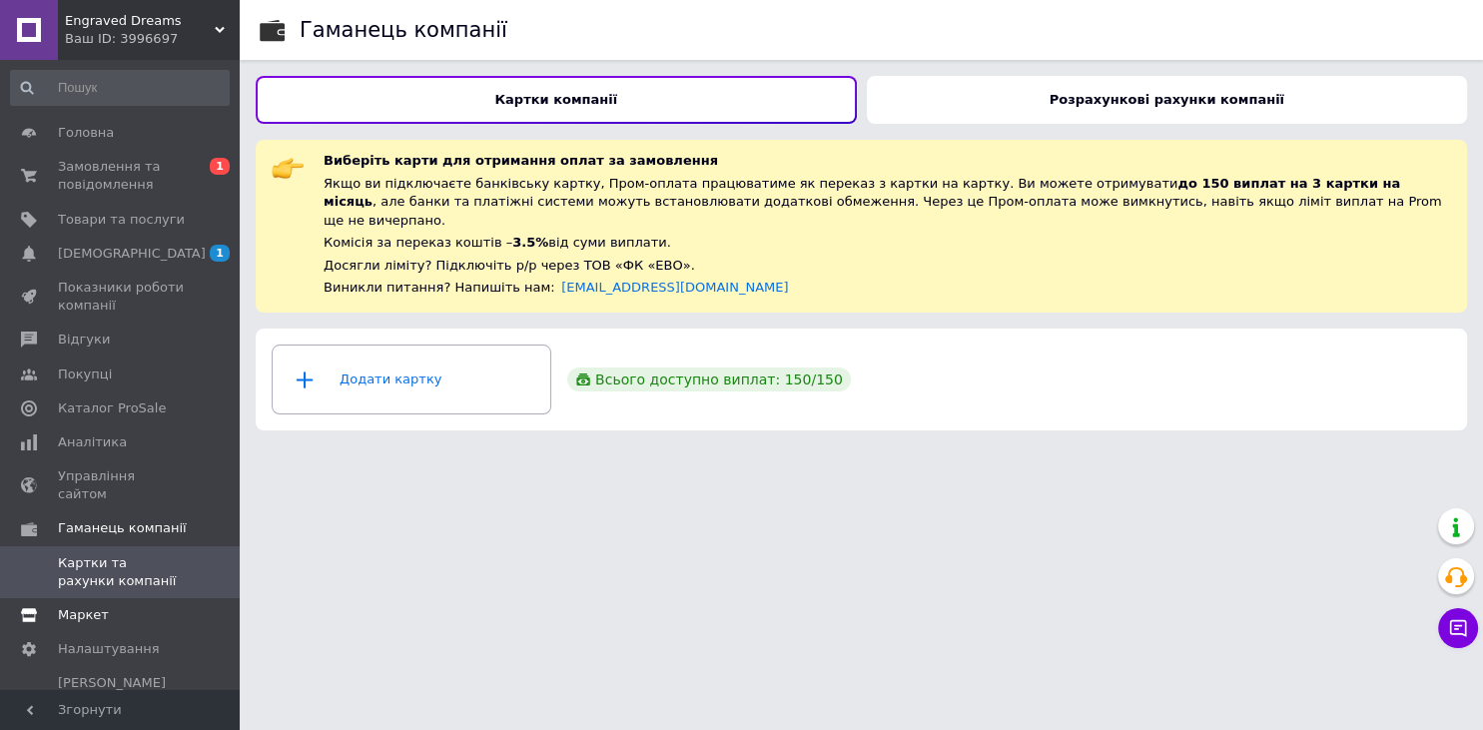
click at [89, 606] on span "Маркет" at bounding box center [83, 615] width 51 height 18
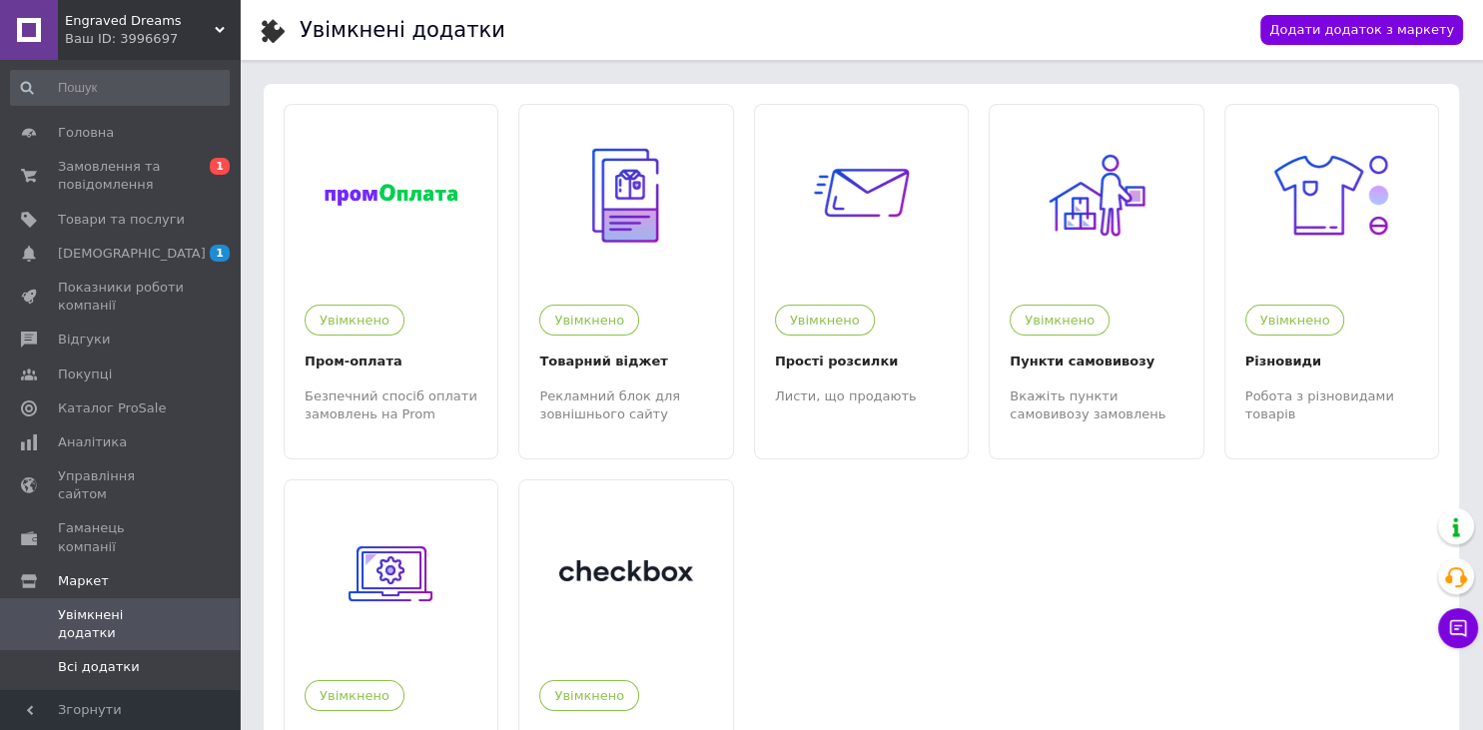
click at [94, 658] on span "Всі додатки" at bounding box center [99, 667] width 82 height 18
click at [110, 519] on span "Гаманець компанії" at bounding box center [121, 537] width 127 height 36
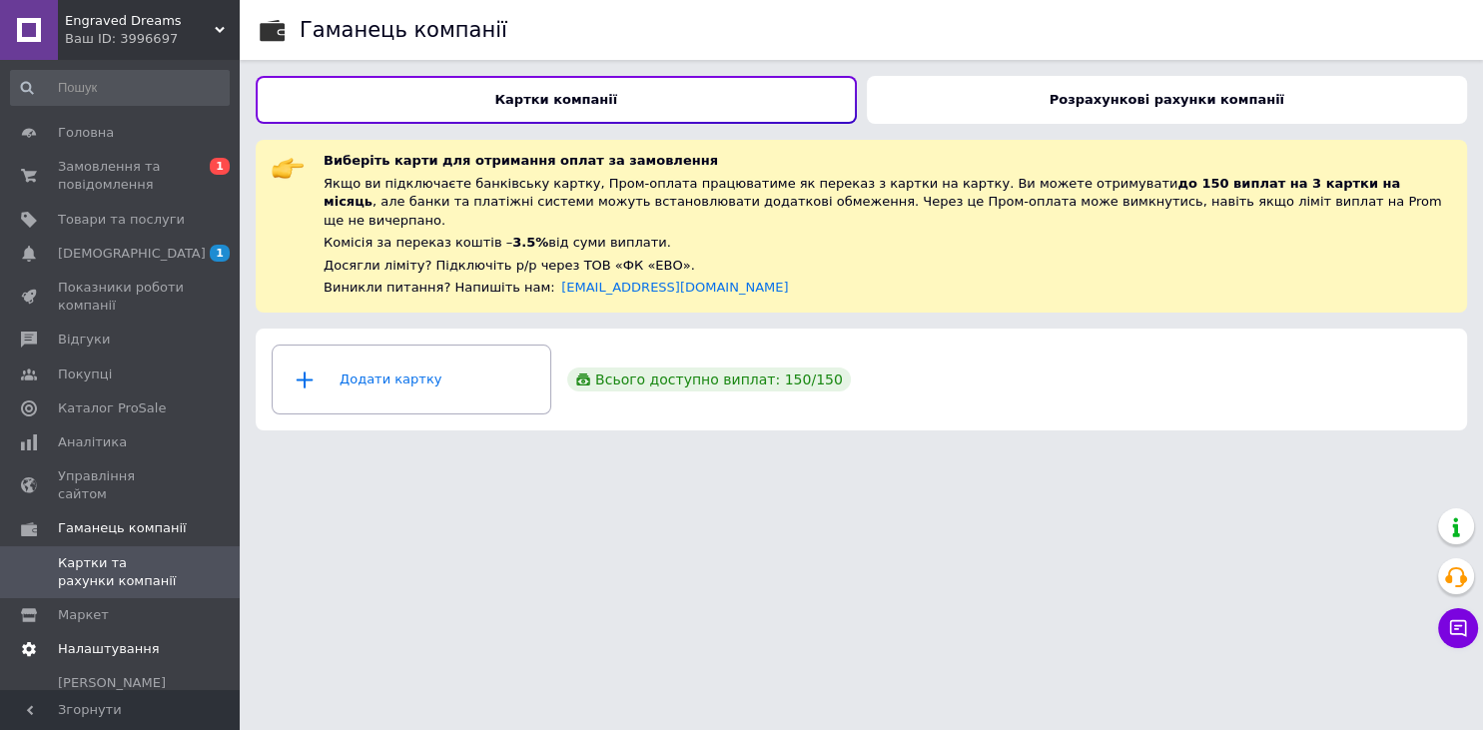
click at [87, 640] on span "Налаштування" at bounding box center [109, 649] width 102 height 18
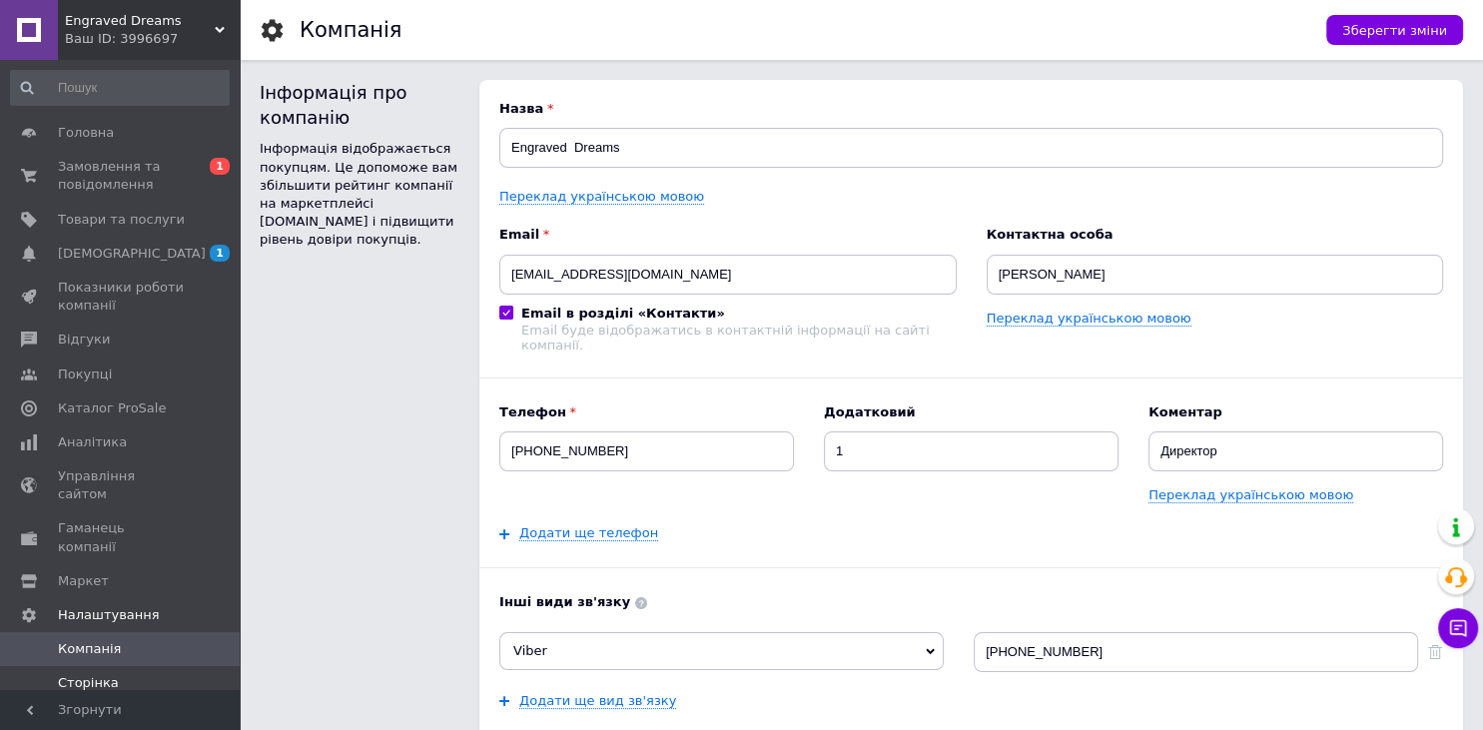
click at [120, 674] on span "Сторінка продавця" at bounding box center [121, 692] width 127 height 36
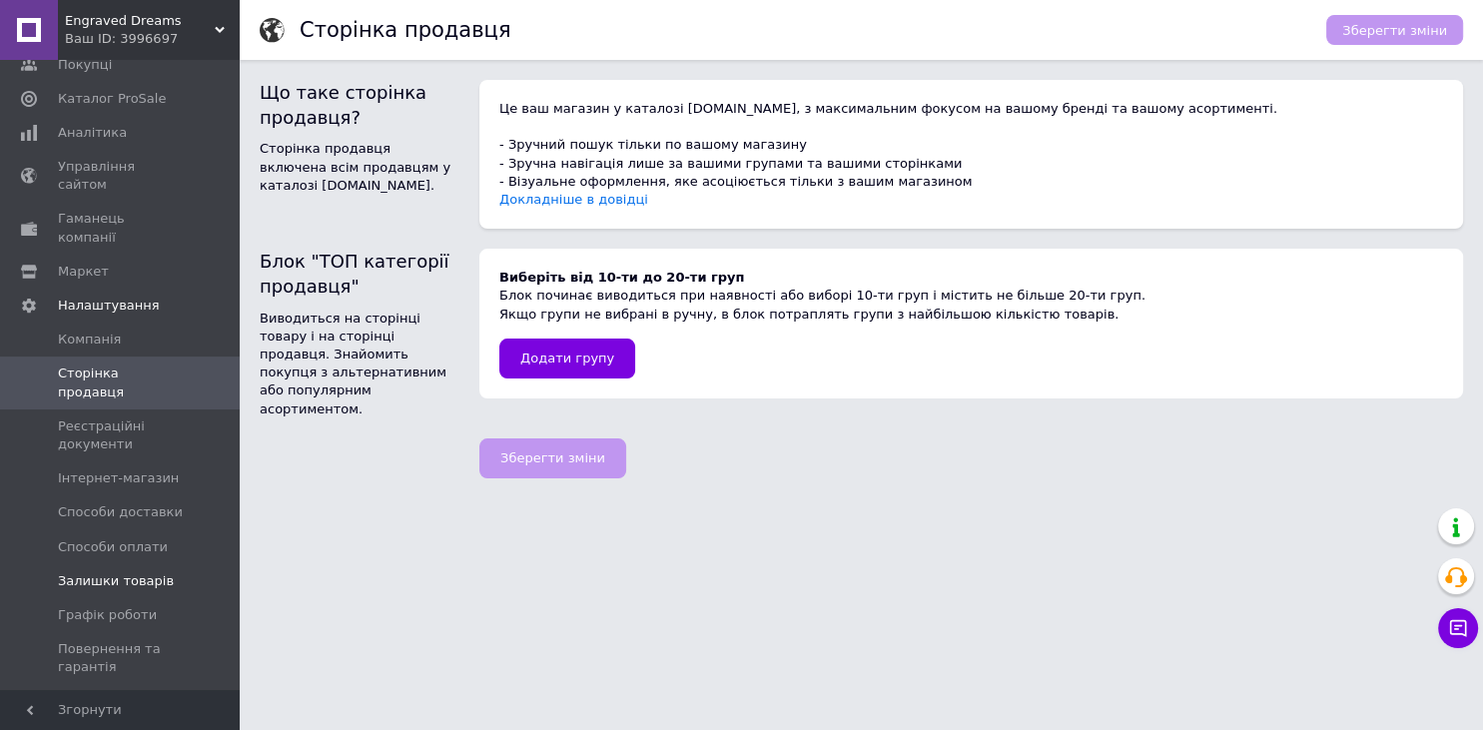
scroll to position [316, 0]
click at [87, 257] on span "Маркет" at bounding box center [83, 266] width 51 height 18
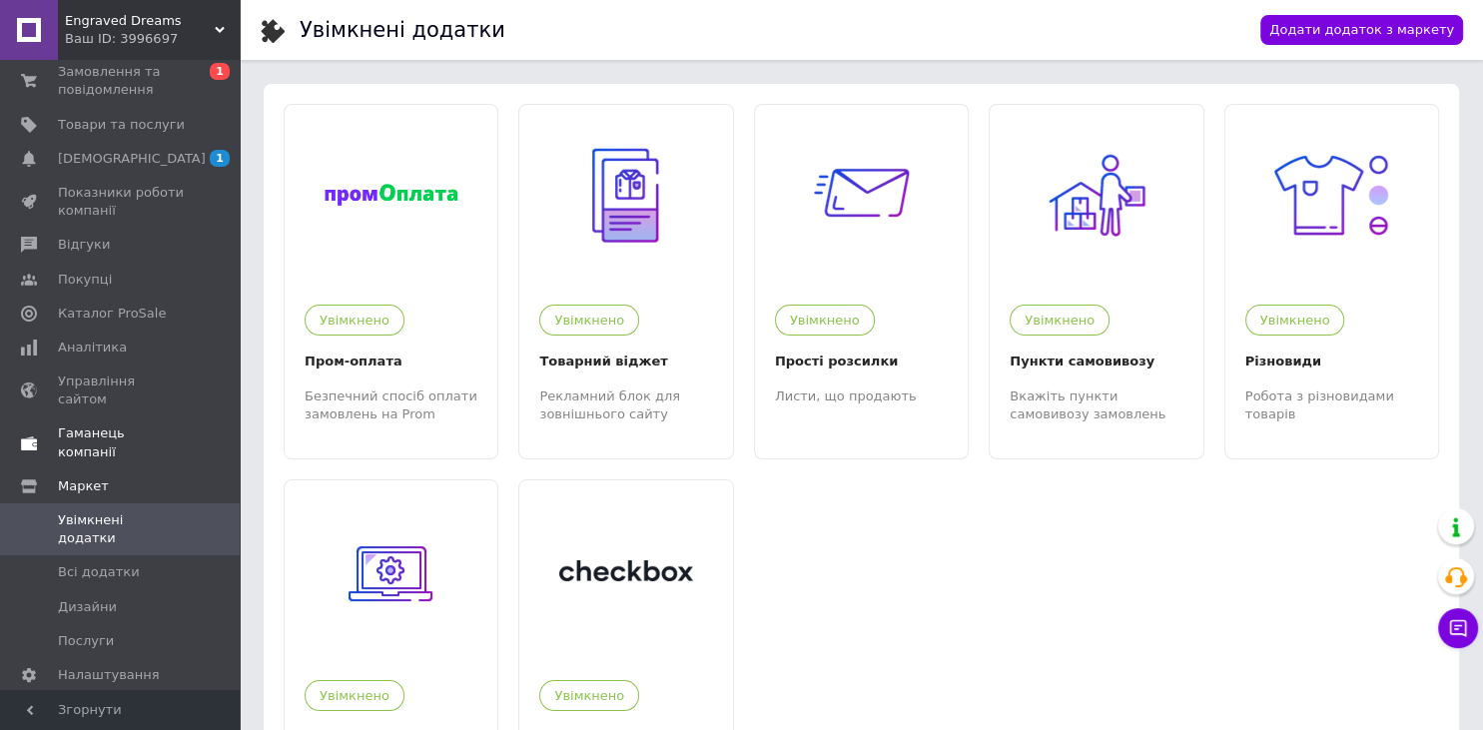
click at [102, 424] on span "Гаманець компанії" at bounding box center [121, 442] width 127 height 36
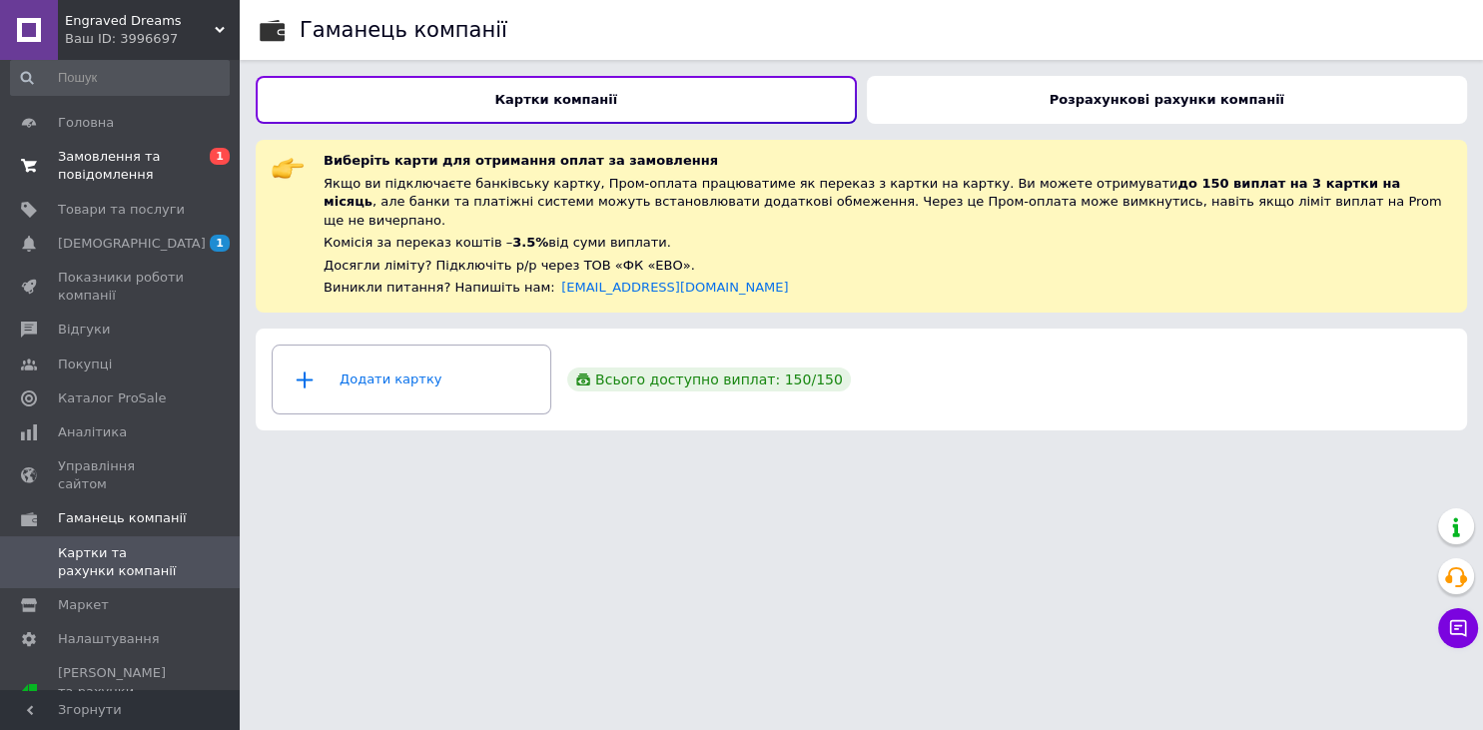
click at [98, 158] on span "Замовлення та повідомлення" at bounding box center [121, 166] width 127 height 36
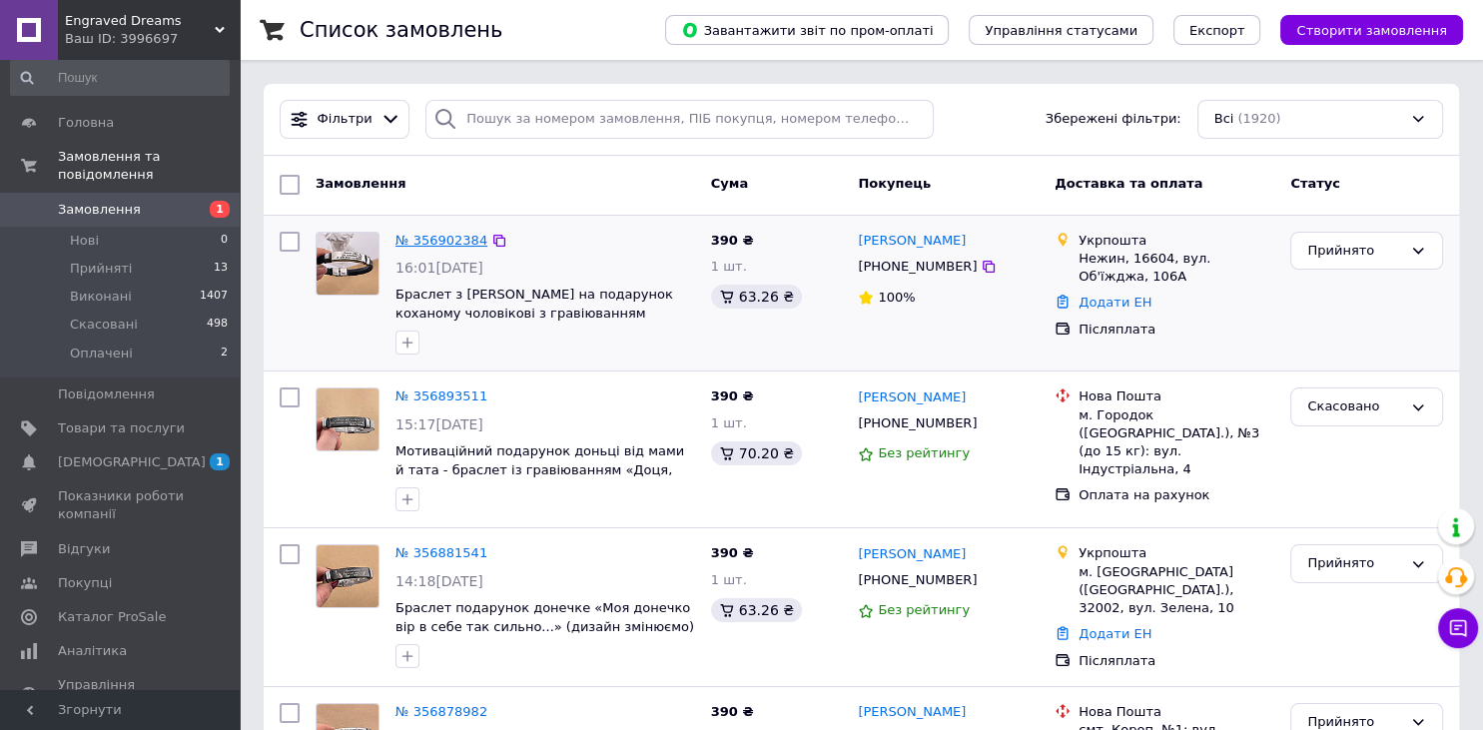
click at [441, 240] on link "№ 356902384" at bounding box center [441, 240] width 92 height 15
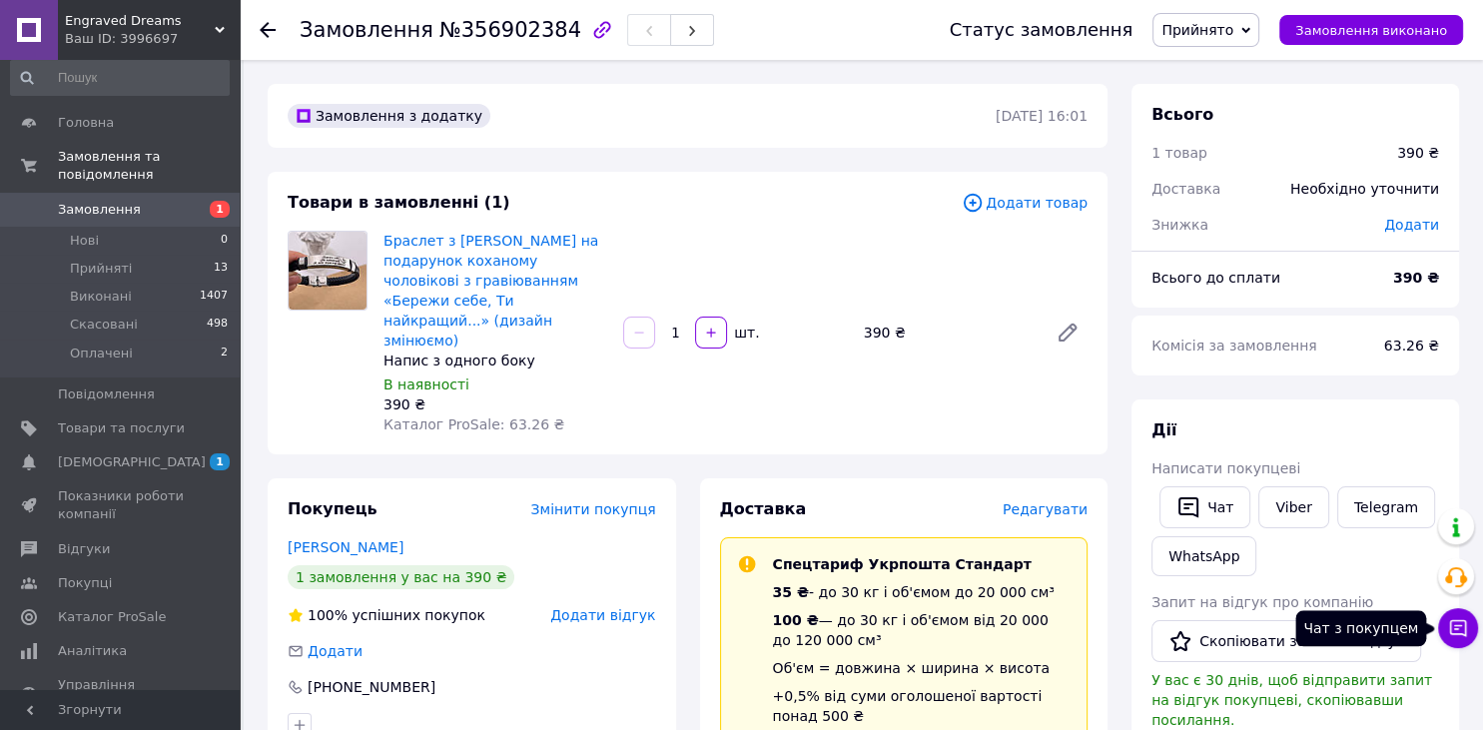
click at [1455, 632] on icon at bounding box center [1458, 628] width 20 height 20
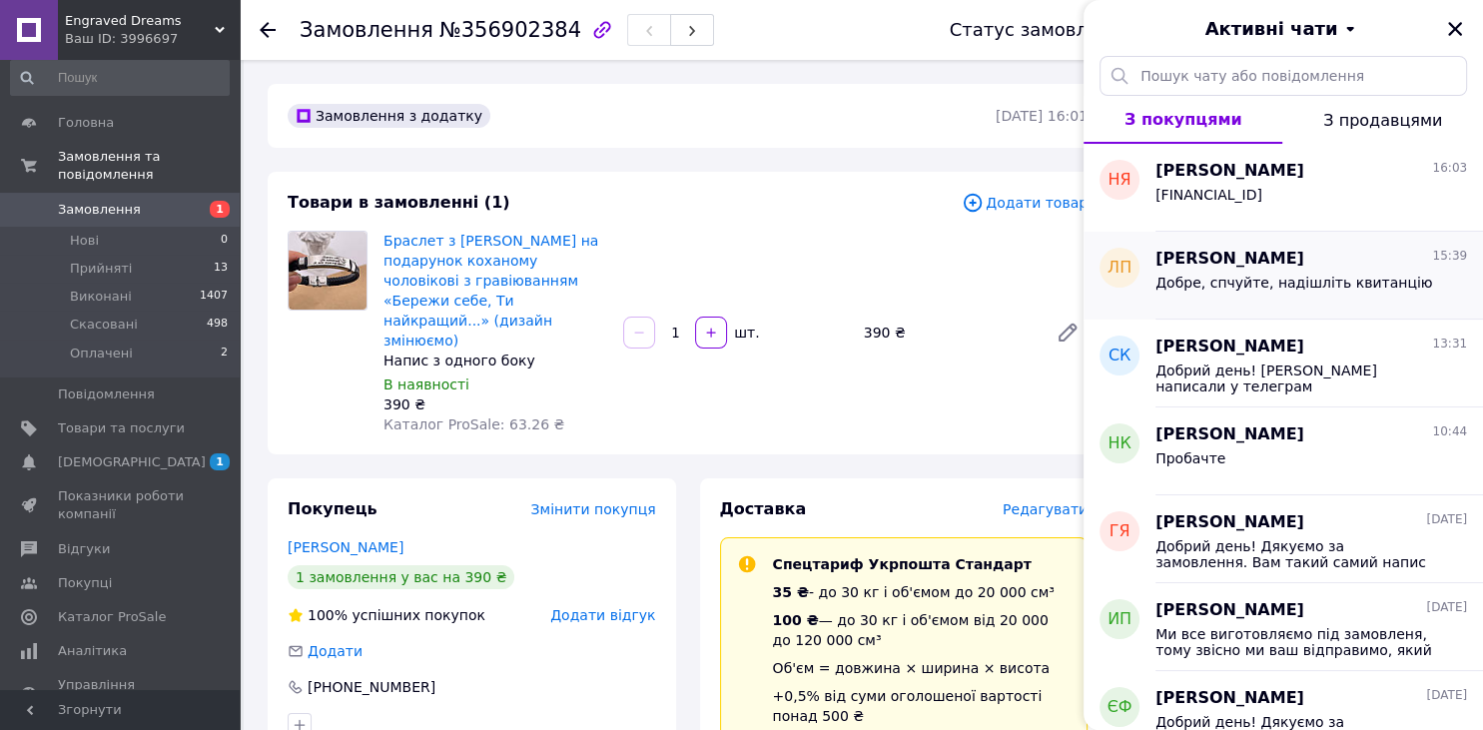
click at [1289, 288] on span "Добре, спчуйте, надішліть квитанцію" at bounding box center [1293, 283] width 277 height 16
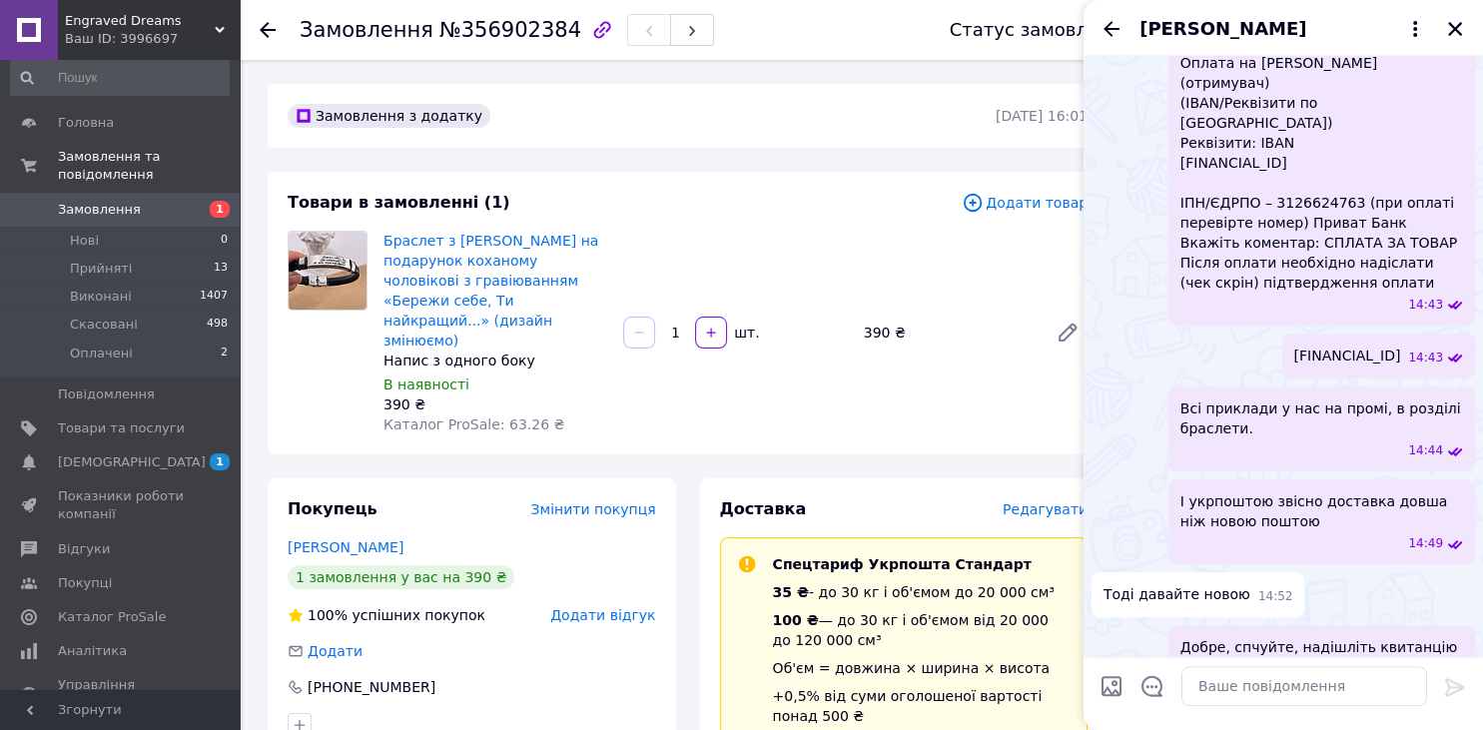
scroll to position [403, 0]
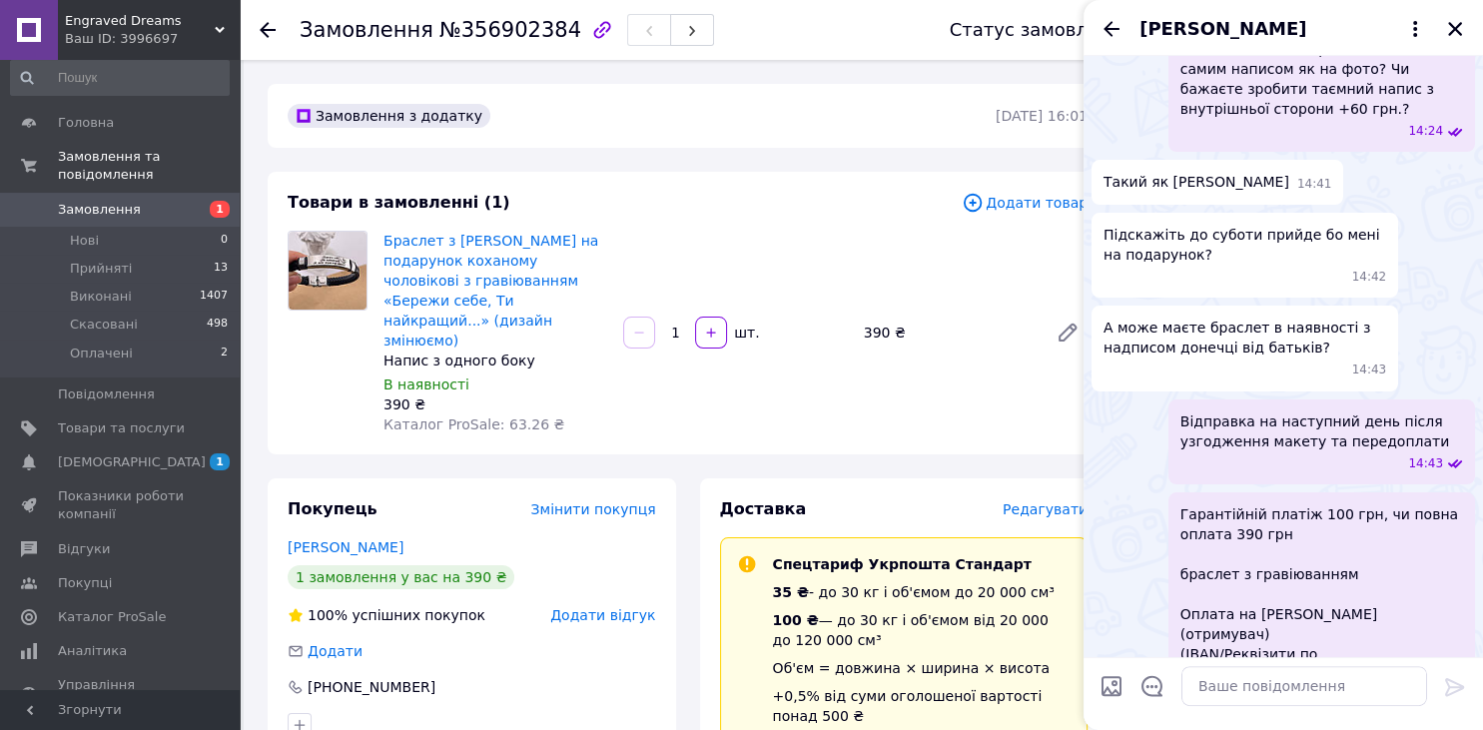
click at [1112, 24] on icon "Назад" at bounding box center [1111, 29] width 24 height 24
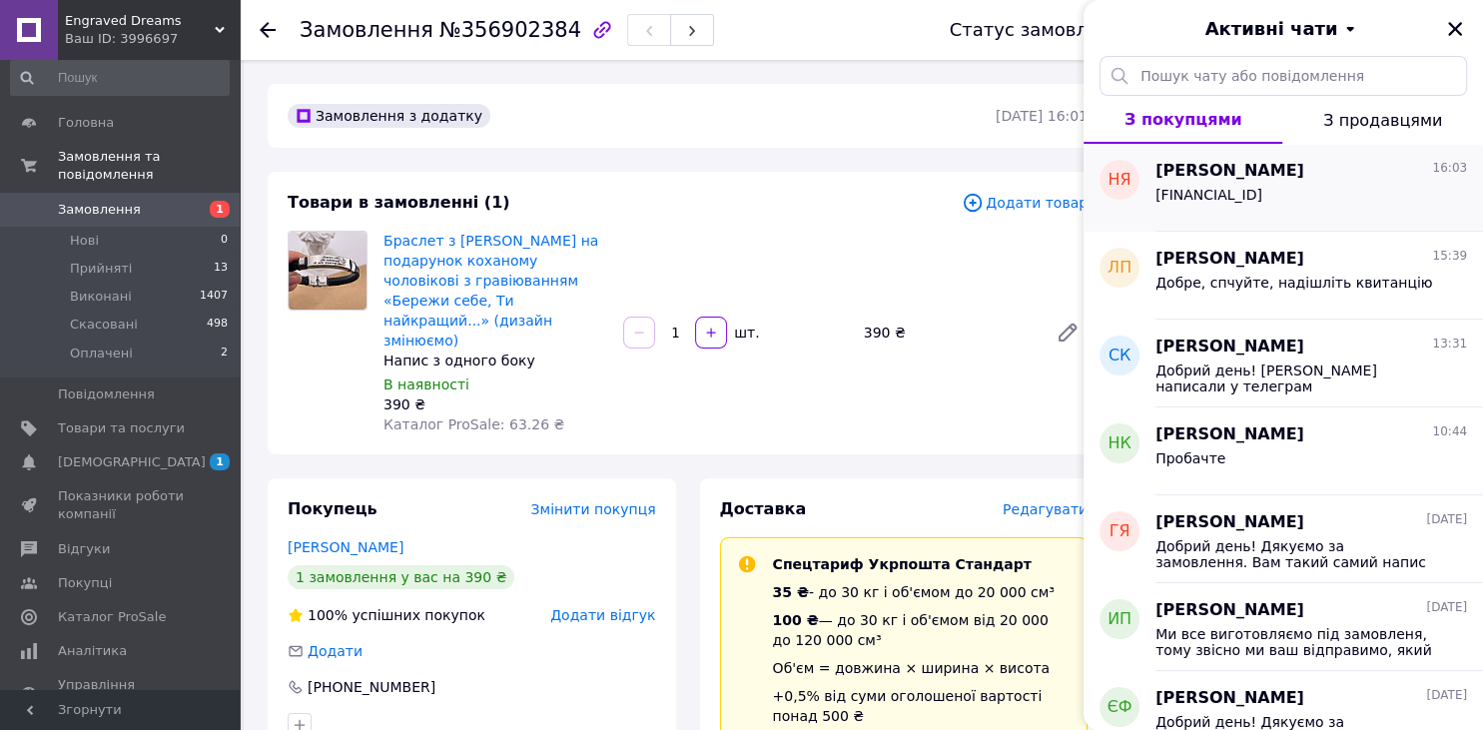
click at [1229, 193] on span "[FINANCIAL_ID]" at bounding box center [1208, 195] width 107 height 16
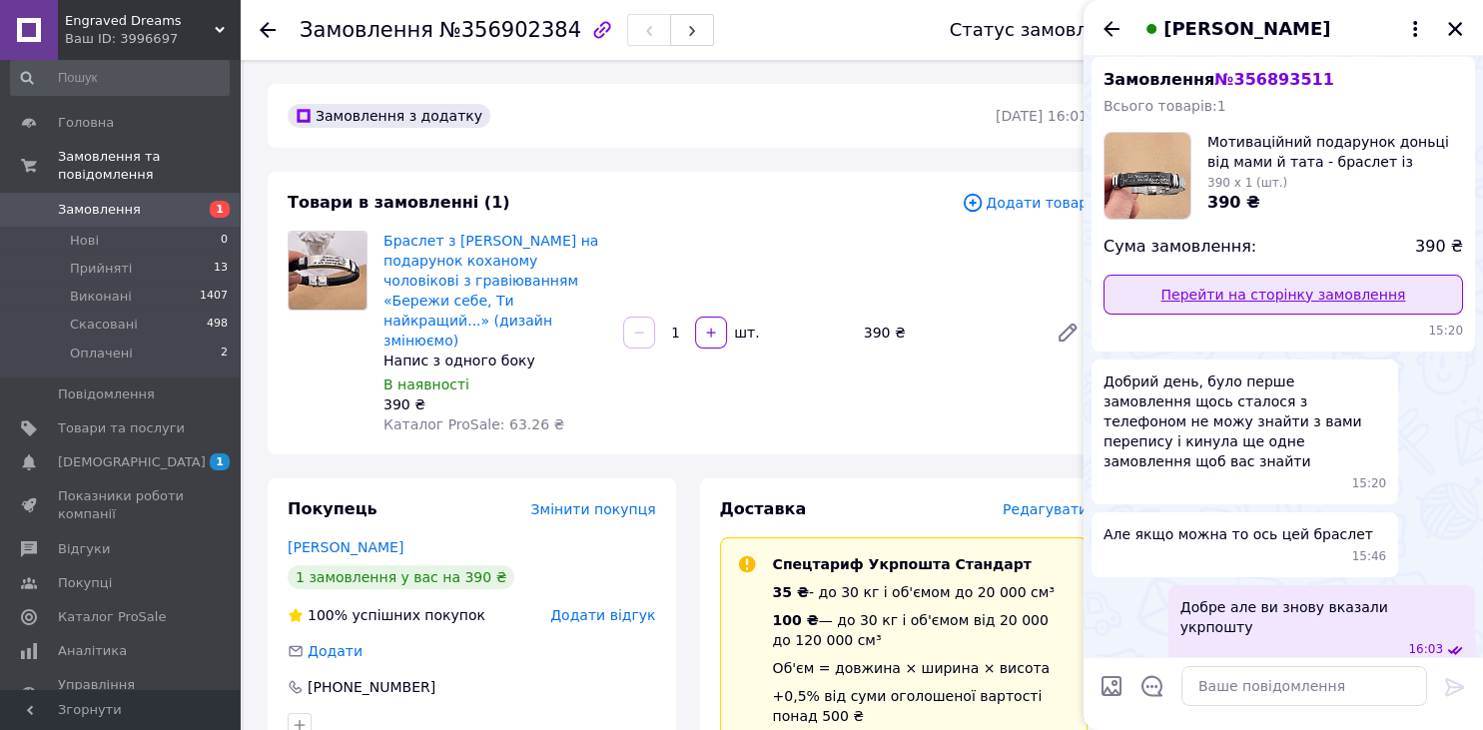
scroll to position [0, 0]
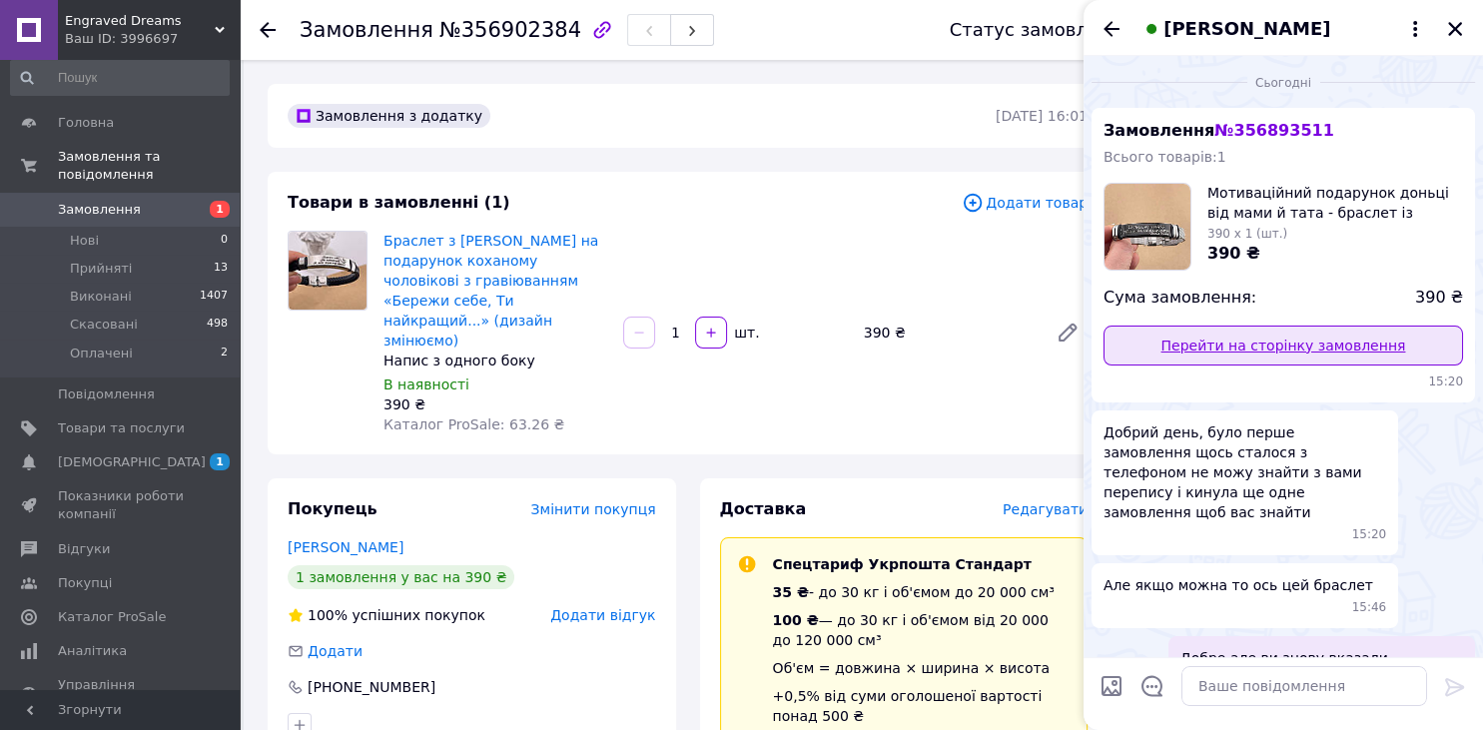
click at [1268, 351] on link "Перейти на сторінку замовлення" at bounding box center [1282, 346] width 359 height 40
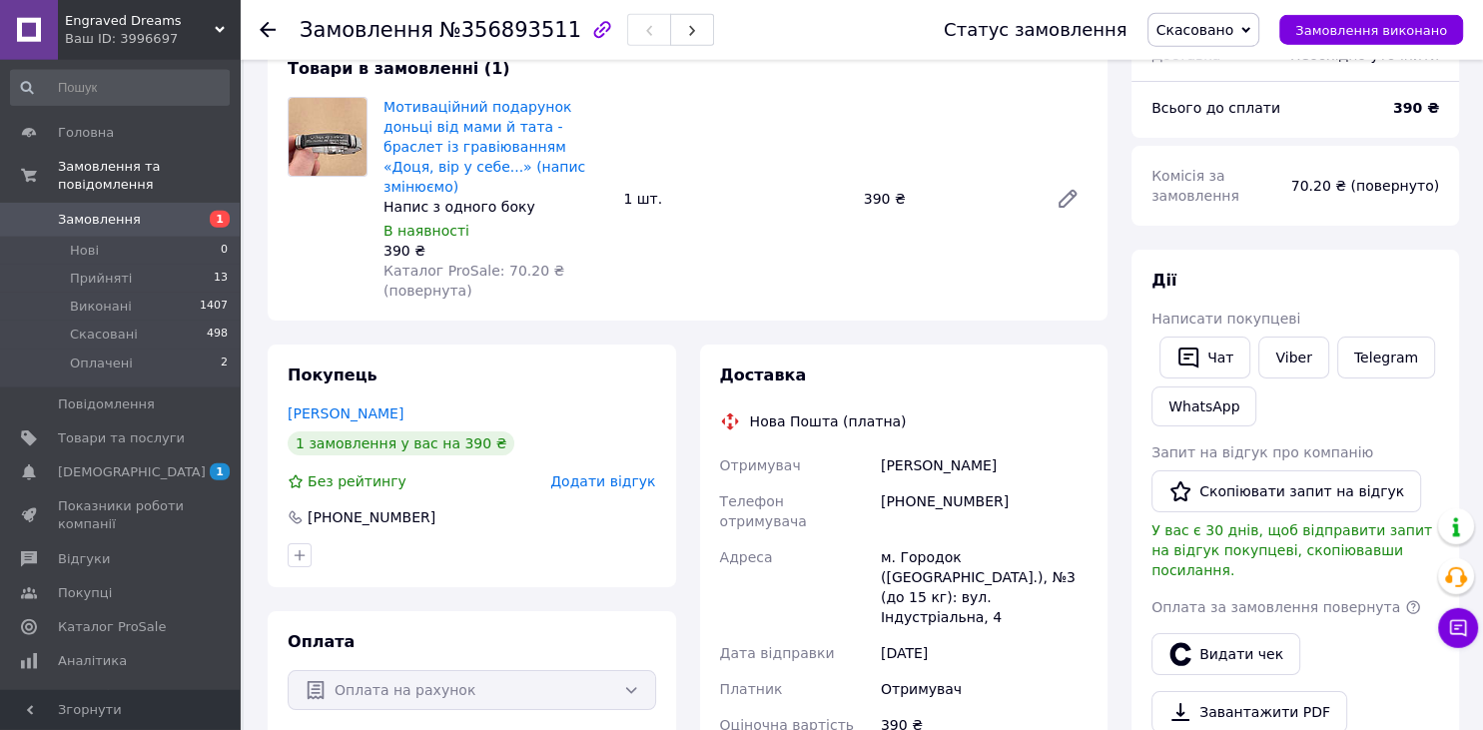
scroll to position [105, 0]
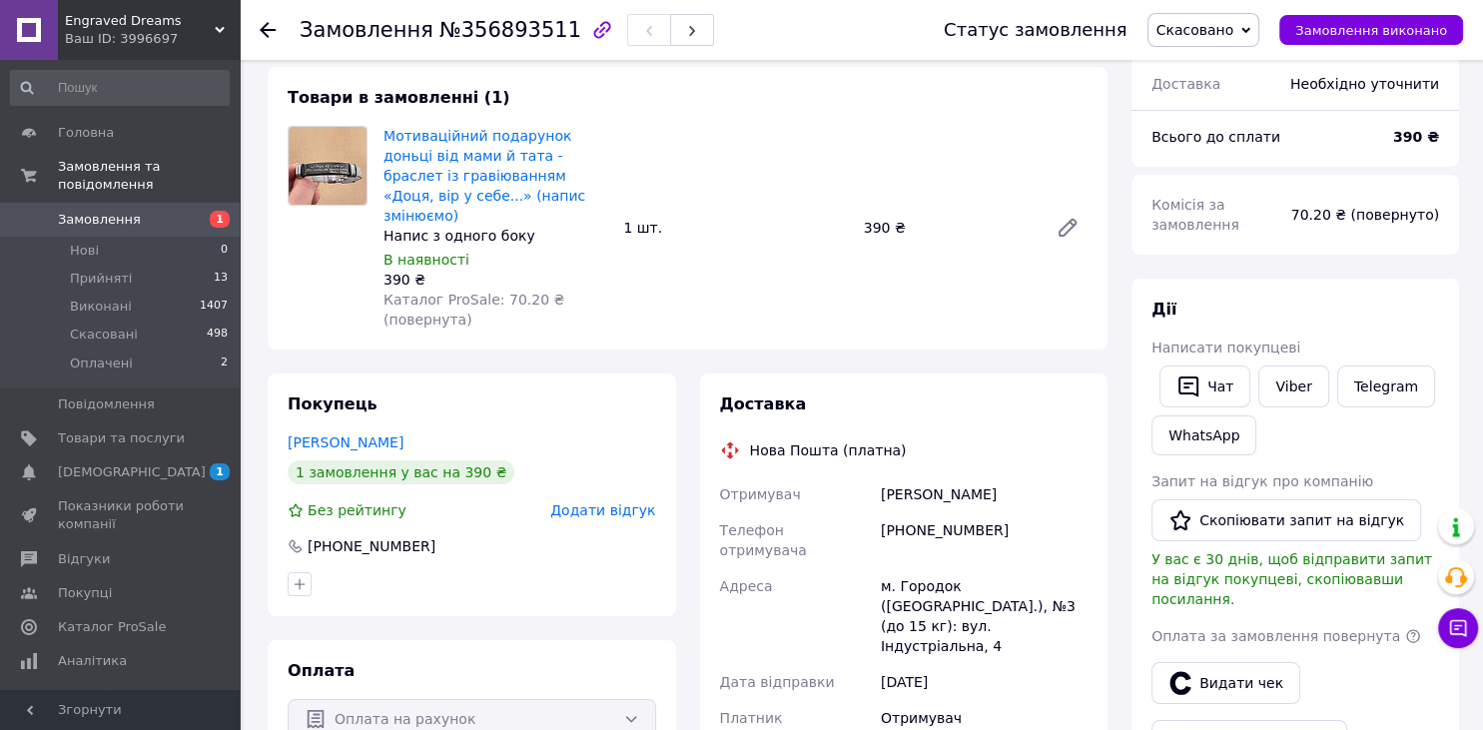
click at [1234, 32] on span "Скасовано" at bounding box center [1195, 30] width 78 height 16
click at [1221, 77] on li "Прийнято" at bounding box center [1203, 70] width 111 height 30
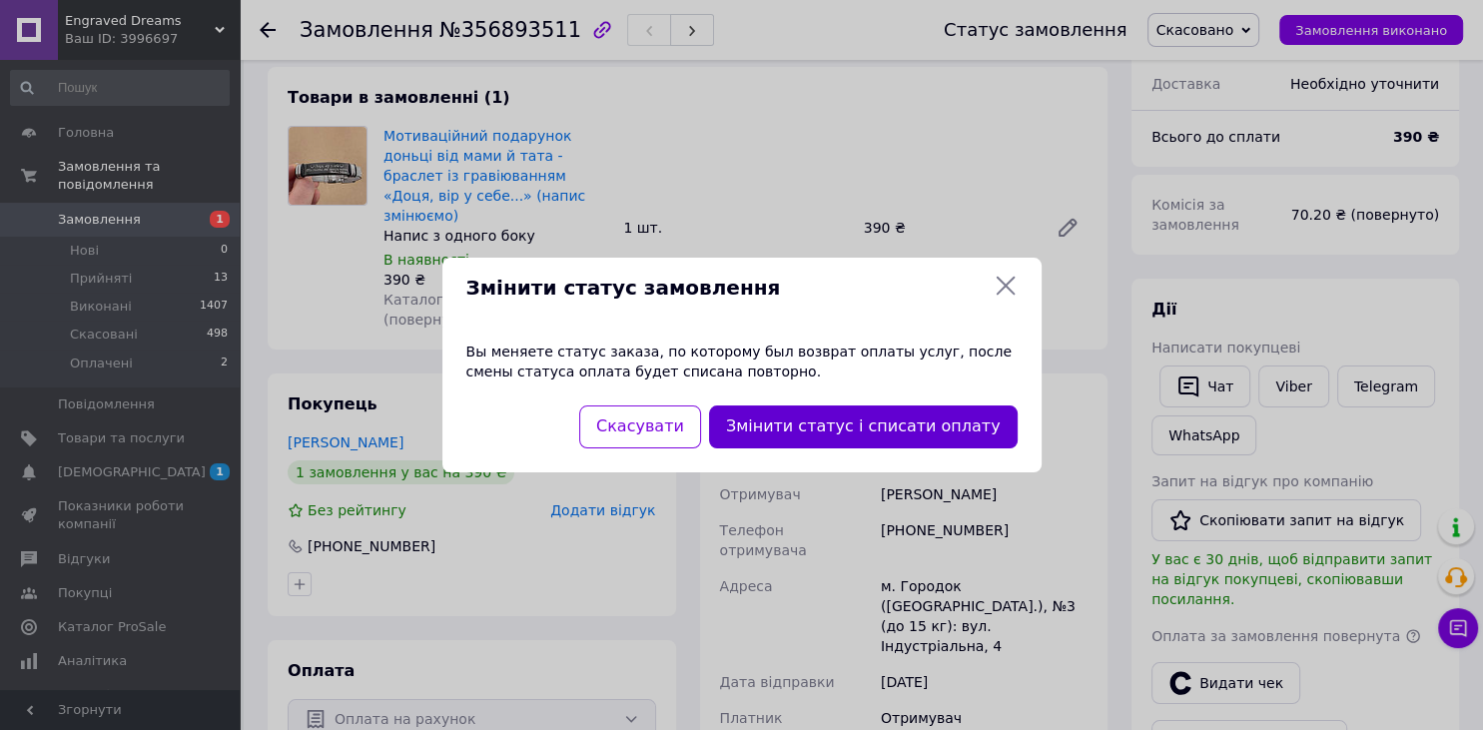
click at [830, 425] on button "Змінити статус і списати оплату" at bounding box center [863, 426] width 309 height 43
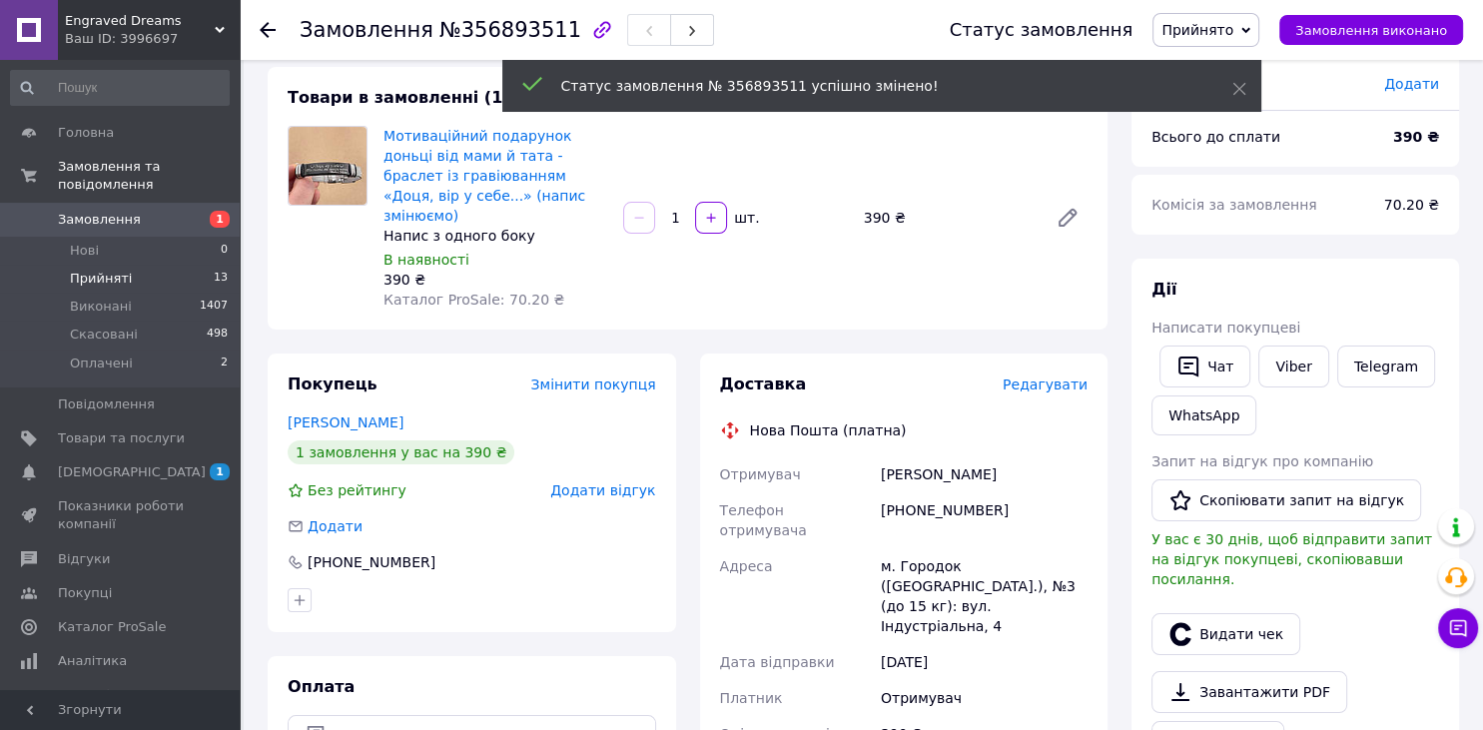
click at [113, 270] on span "Прийняті" at bounding box center [101, 279] width 62 height 18
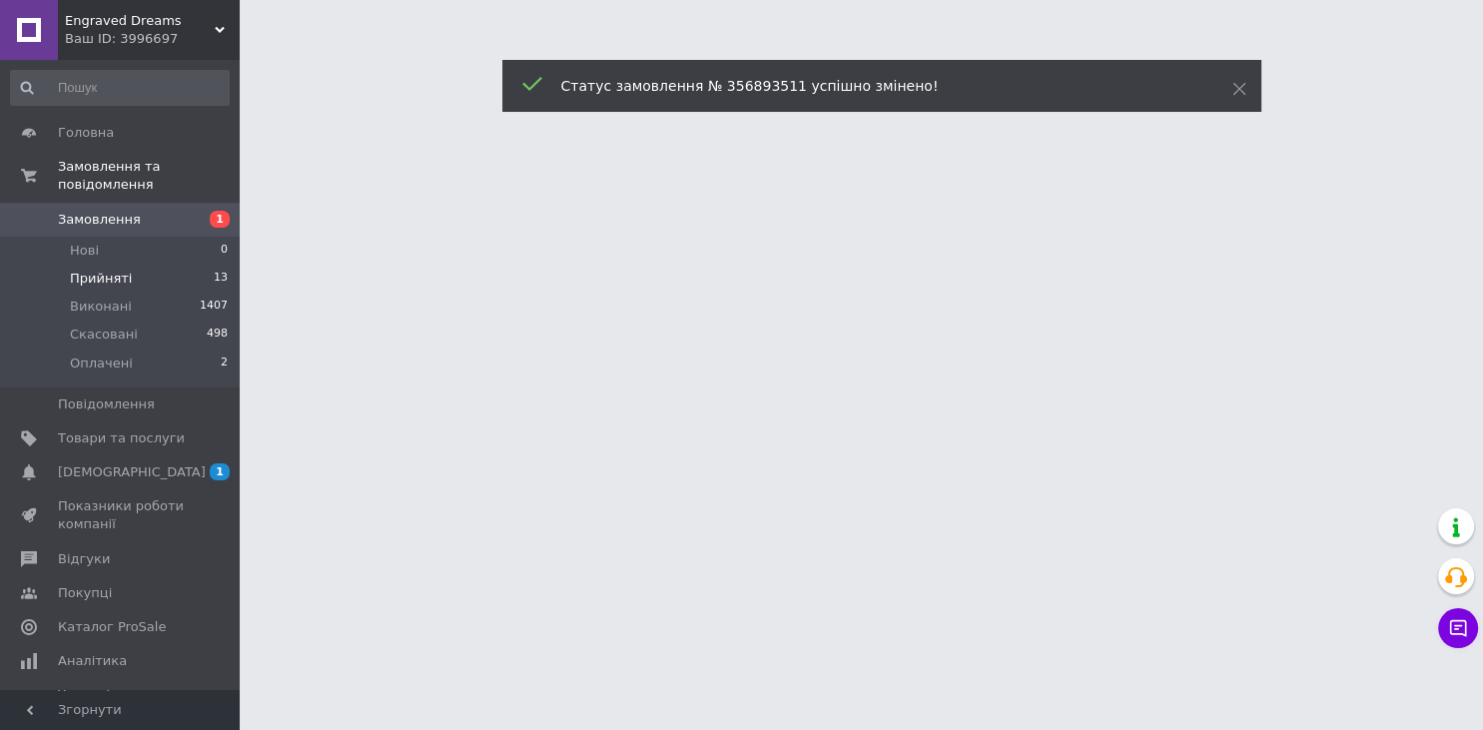
click at [104, 270] on span "Прийняті" at bounding box center [101, 279] width 62 height 18
click at [1239, 90] on use at bounding box center [1238, 89] width 13 height 13
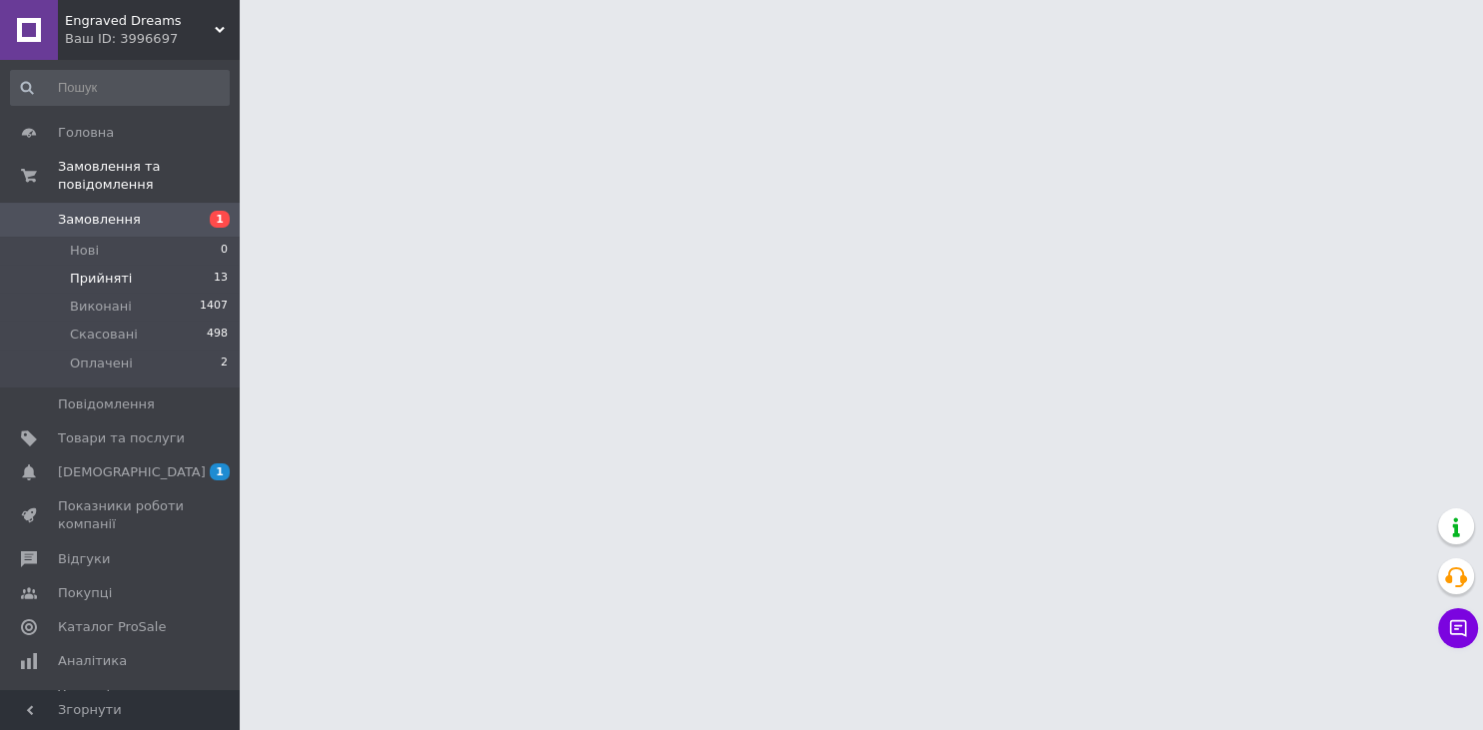
click at [101, 270] on span "Прийняті" at bounding box center [101, 279] width 62 height 18
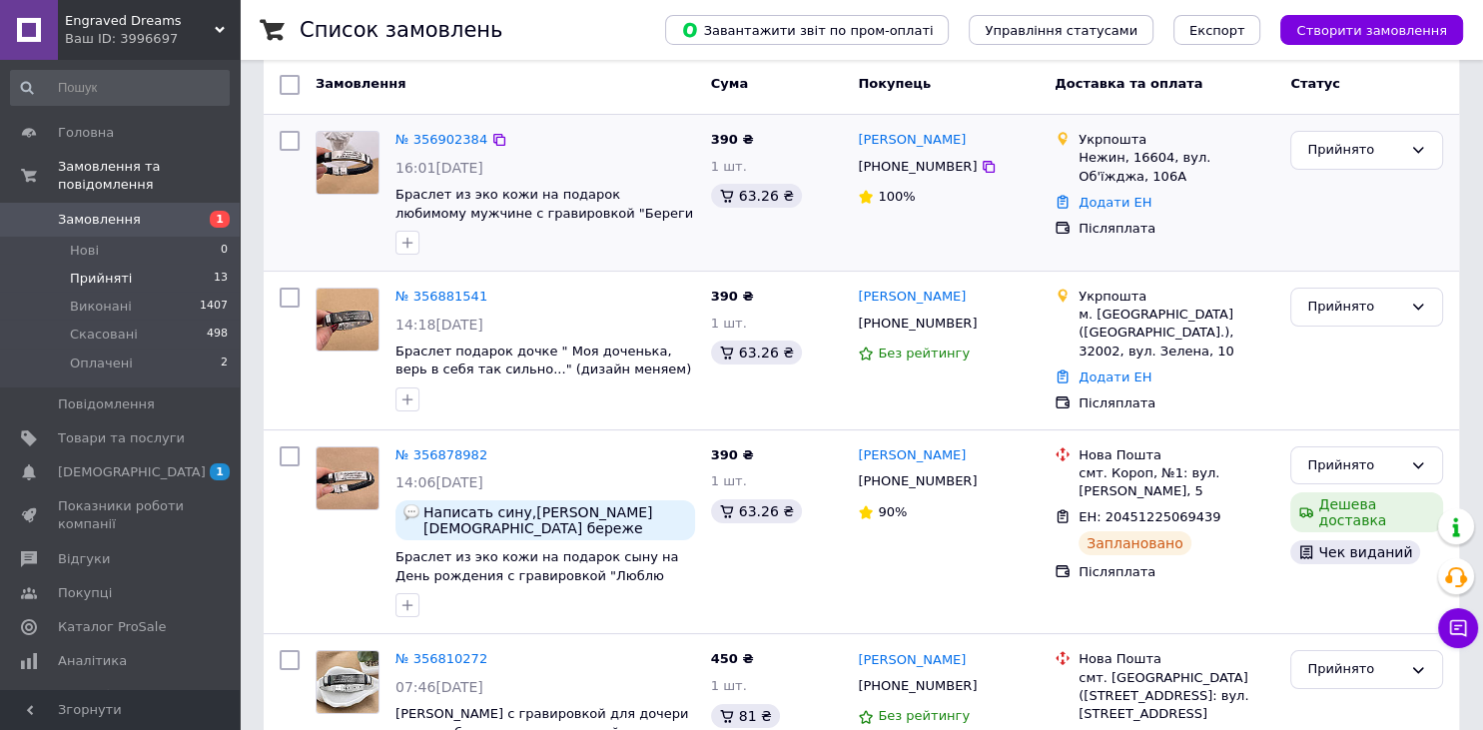
scroll to position [211, 0]
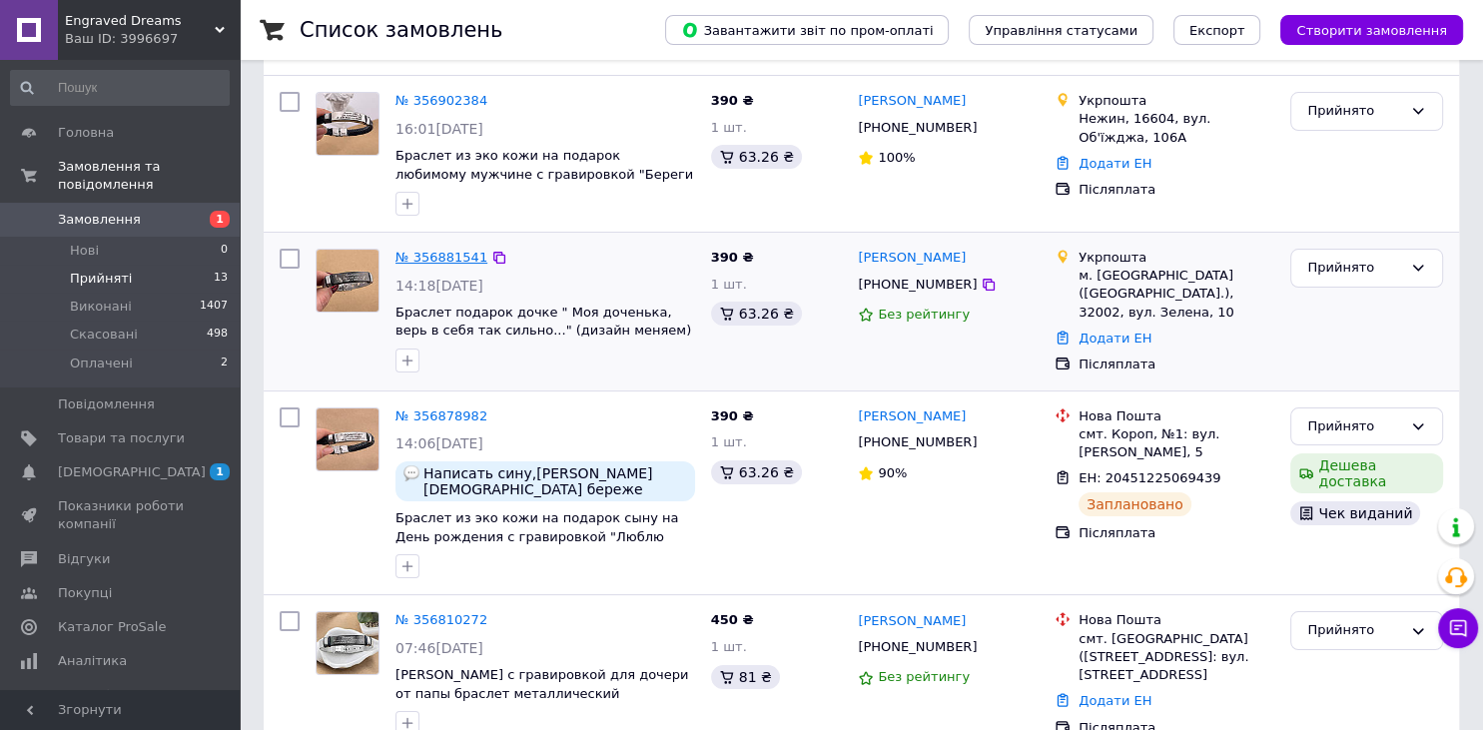
click at [437, 256] on link "№ 356881541" at bounding box center [441, 257] width 92 height 15
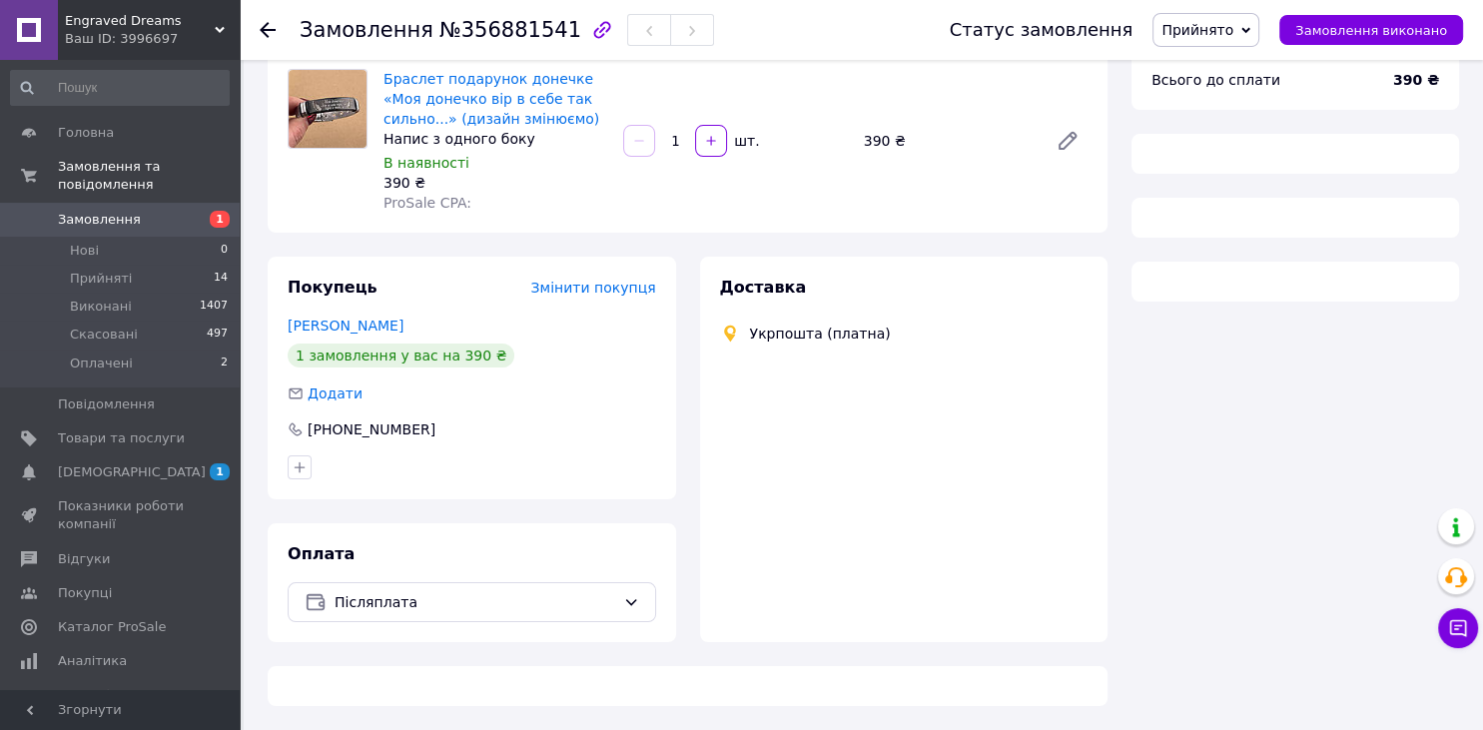
scroll to position [162, 0]
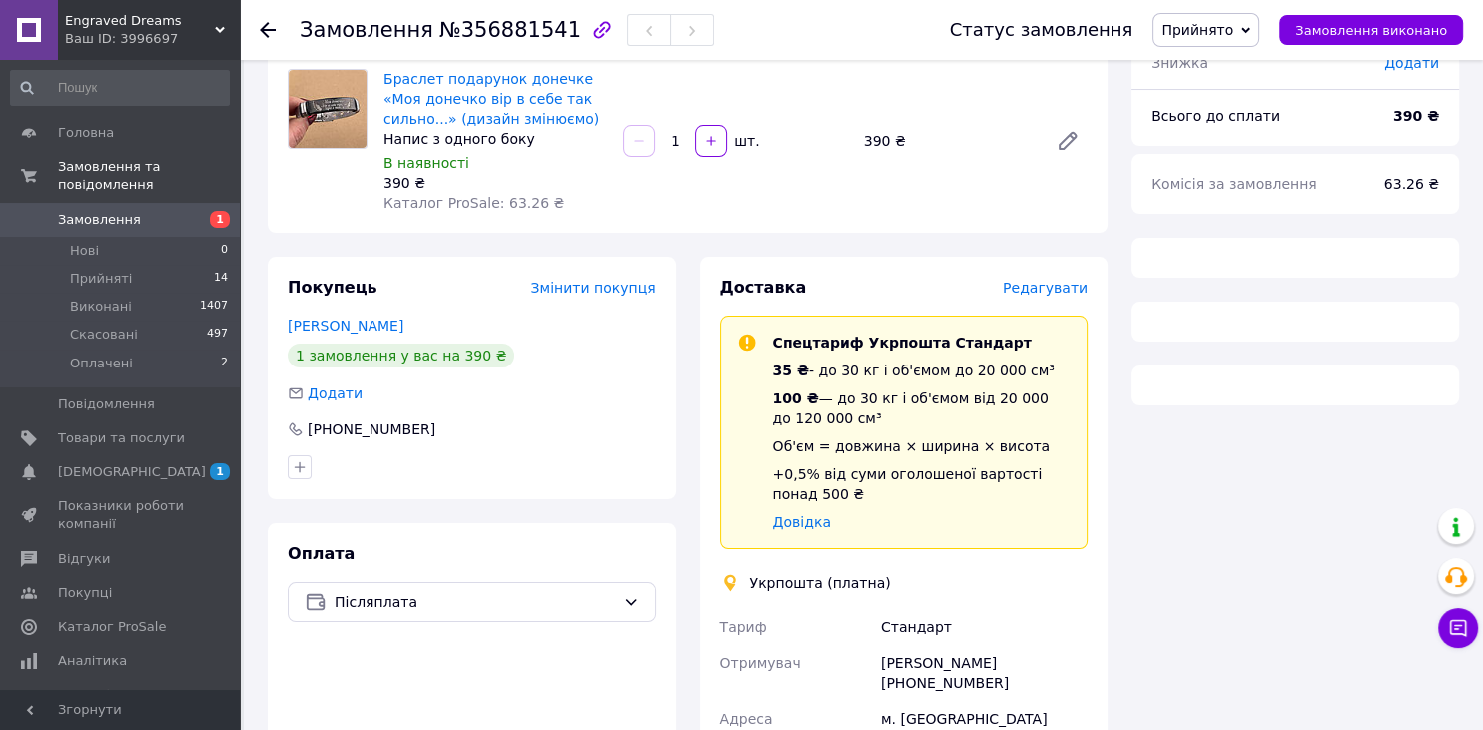
click at [1233, 36] on span "Прийнято" at bounding box center [1197, 30] width 72 height 16
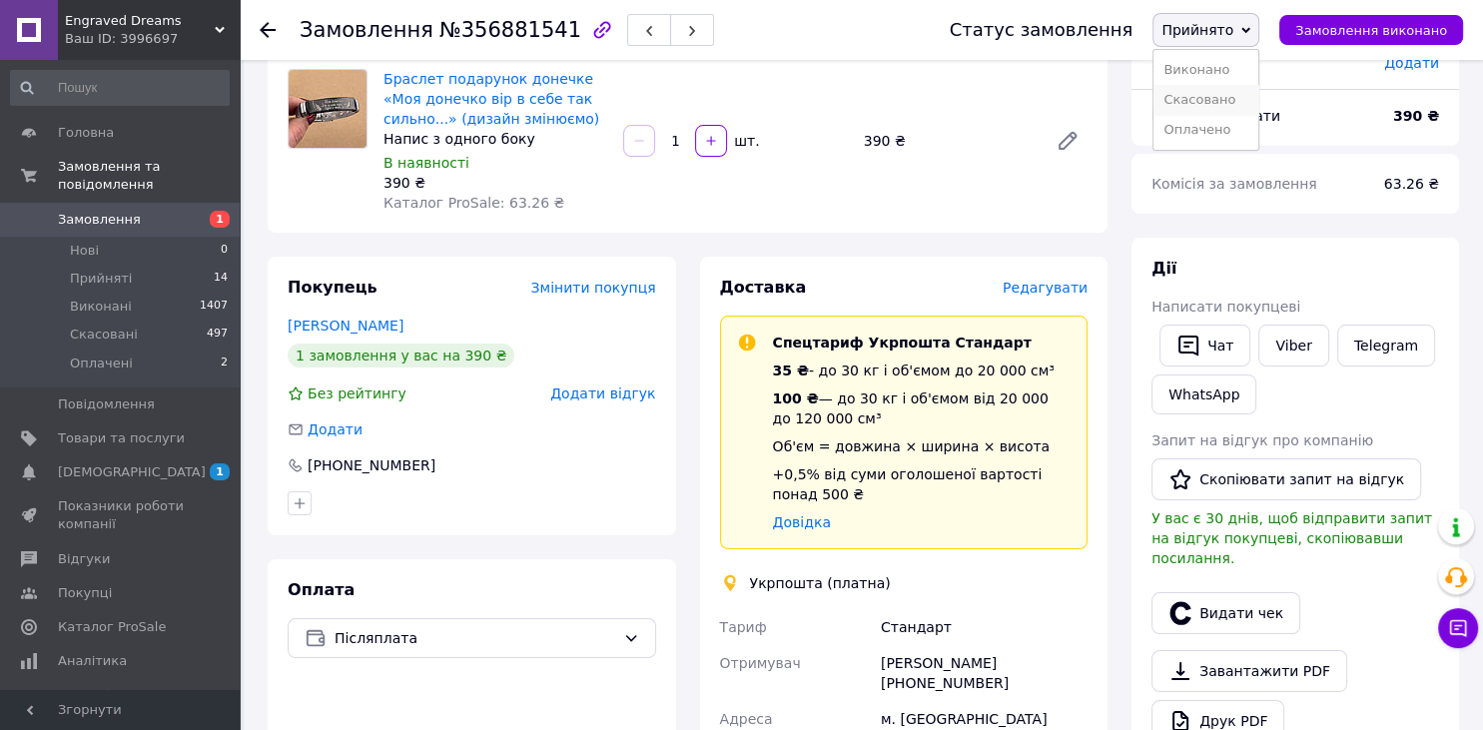
click at [1236, 94] on li "Скасовано" at bounding box center [1205, 100] width 105 height 30
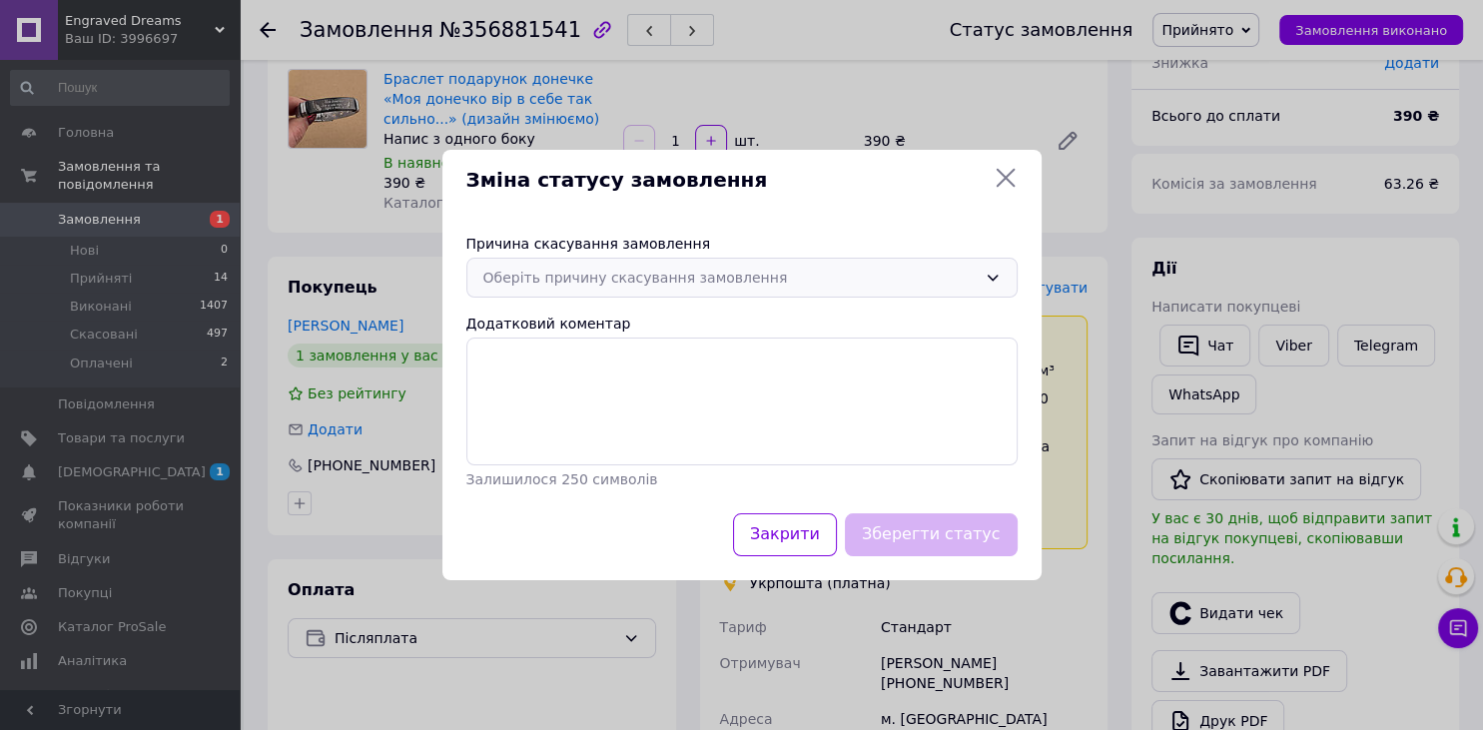
click at [678, 270] on div "Оберіть причину скасування замовлення" at bounding box center [729, 278] width 493 height 22
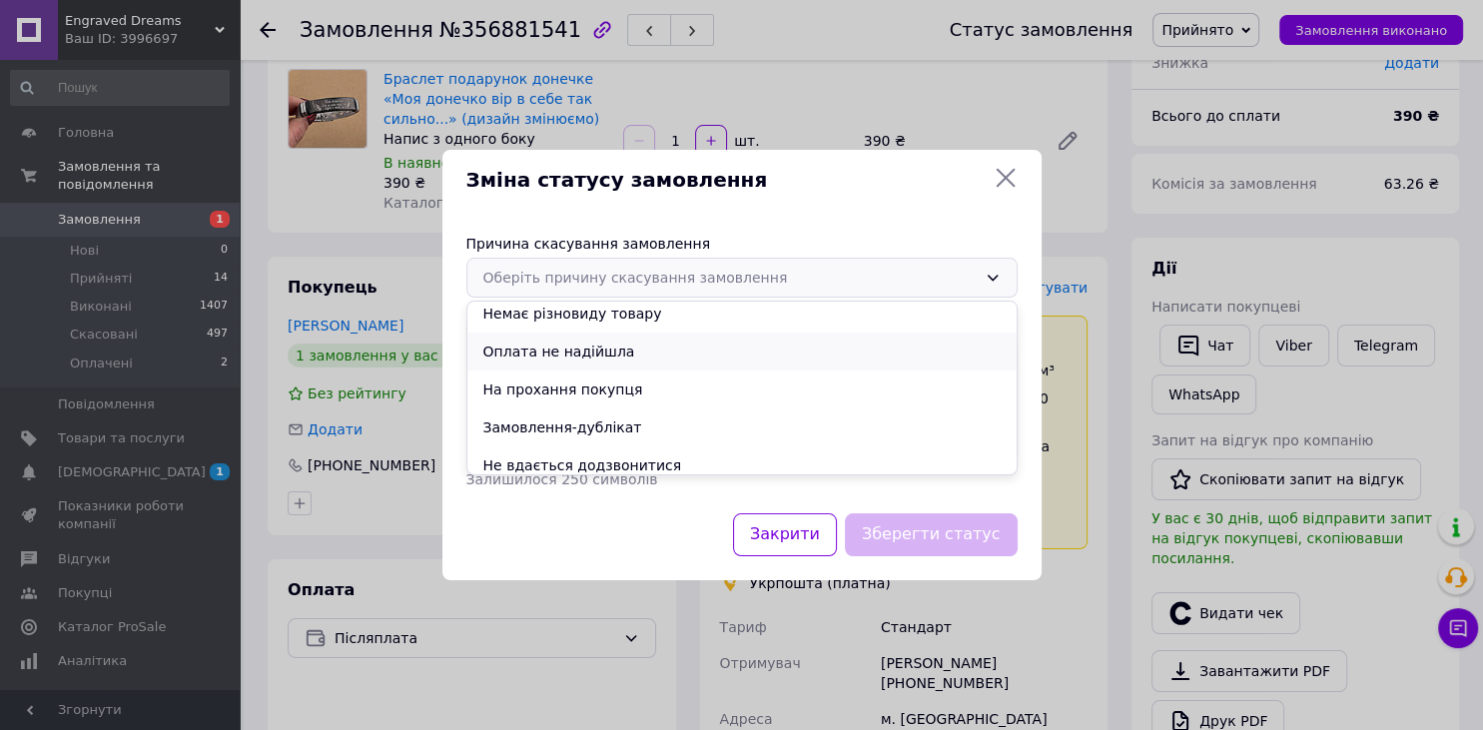
scroll to position [93, 0]
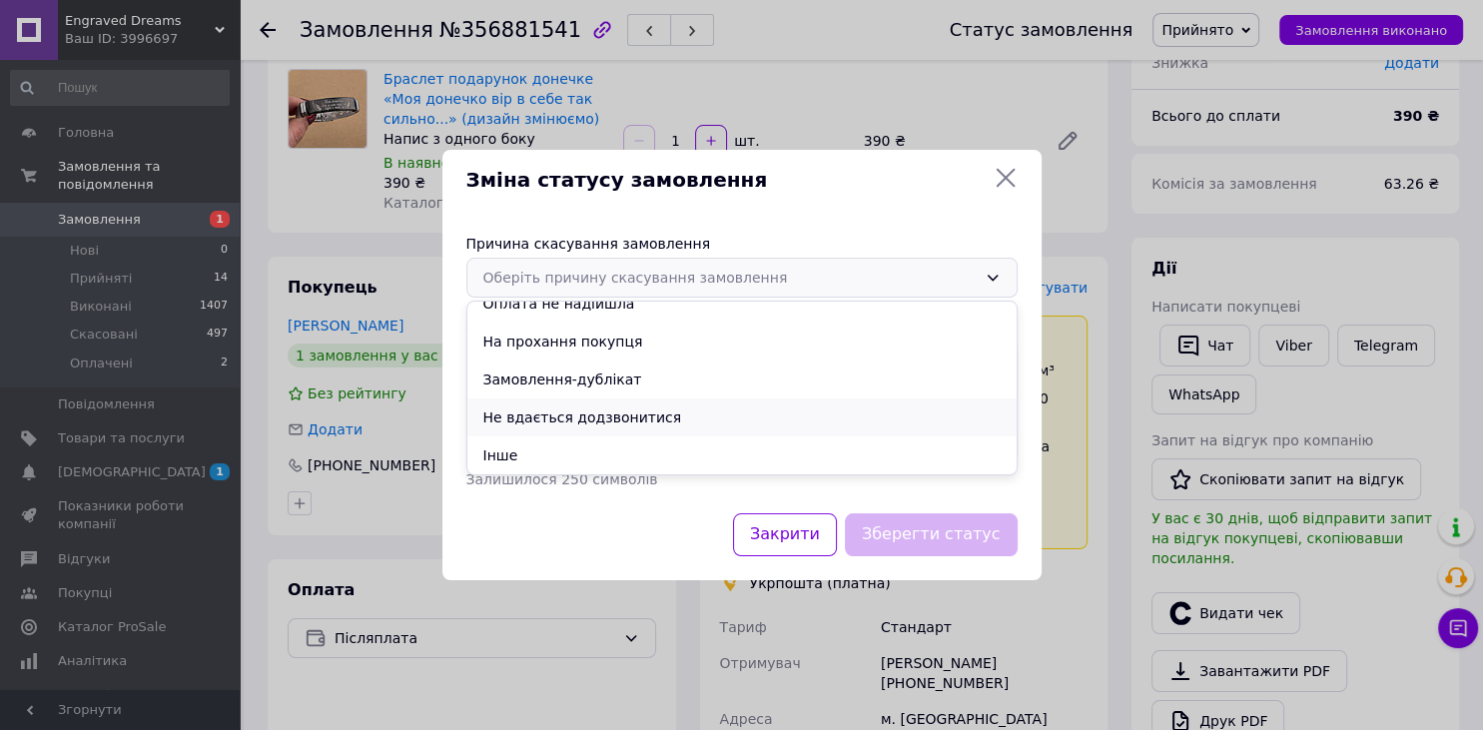
click at [638, 415] on li "Не вдається додзвонитися" at bounding box center [741, 417] width 549 height 38
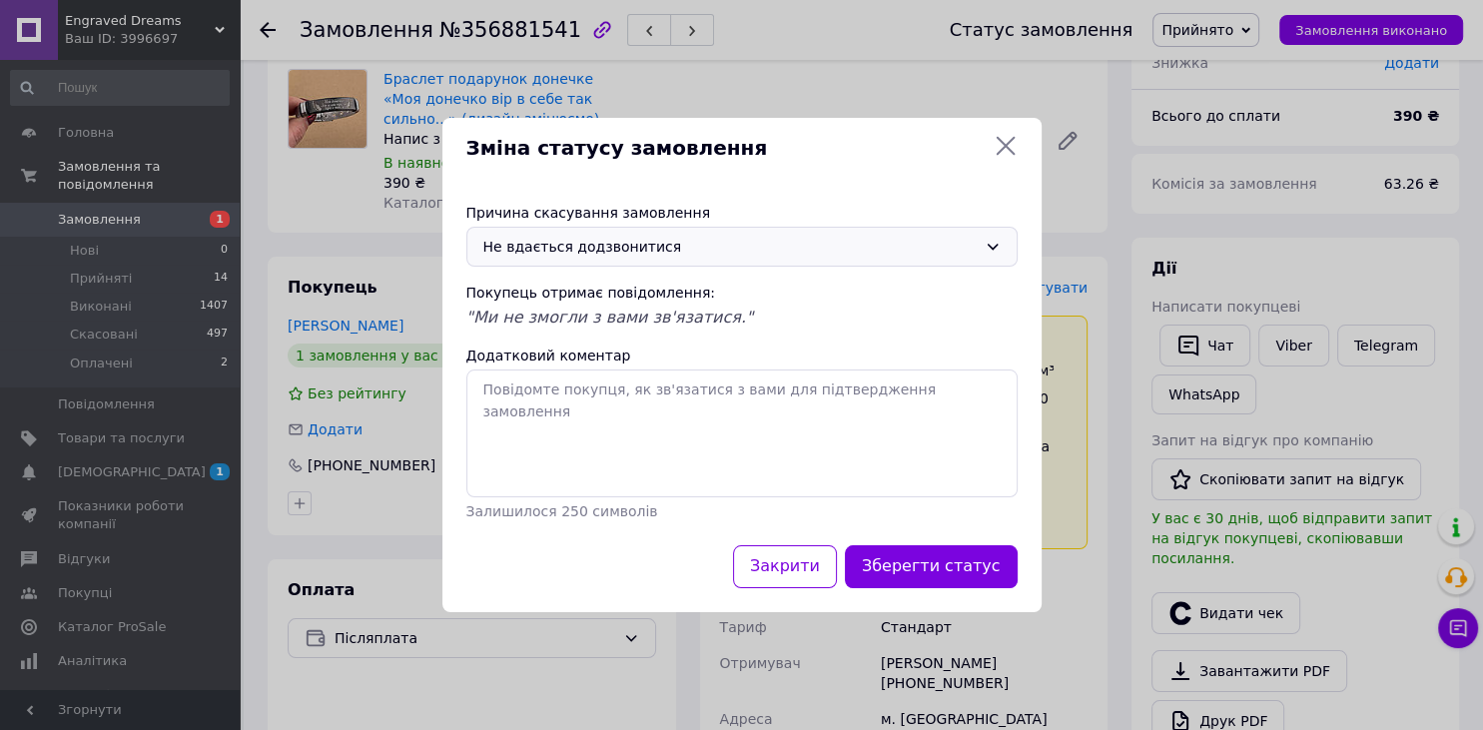
click at [632, 258] on div "Не вдається додзвонитися" at bounding box center [729, 247] width 493 height 22
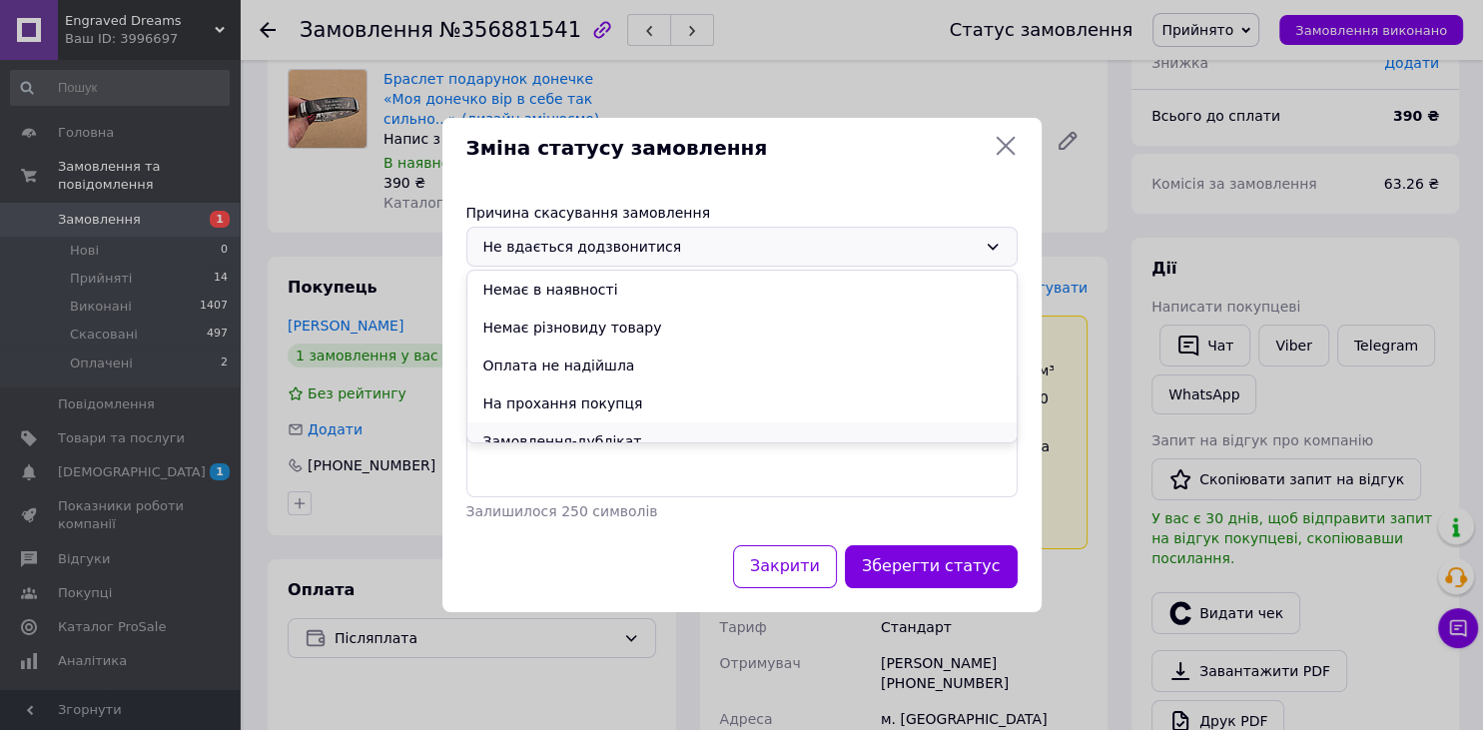
scroll to position [94, 0]
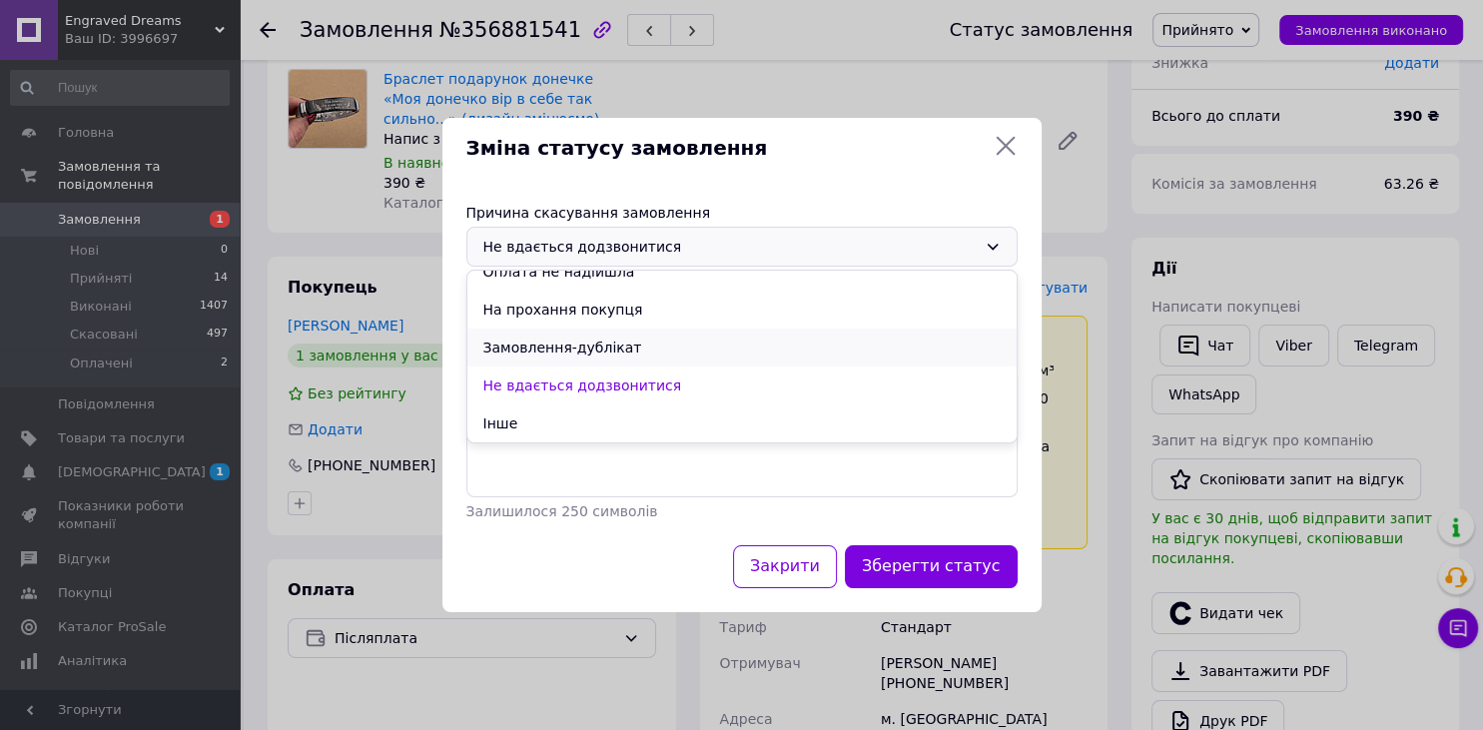
click at [627, 347] on li "Замовлення-дублікат" at bounding box center [741, 347] width 549 height 38
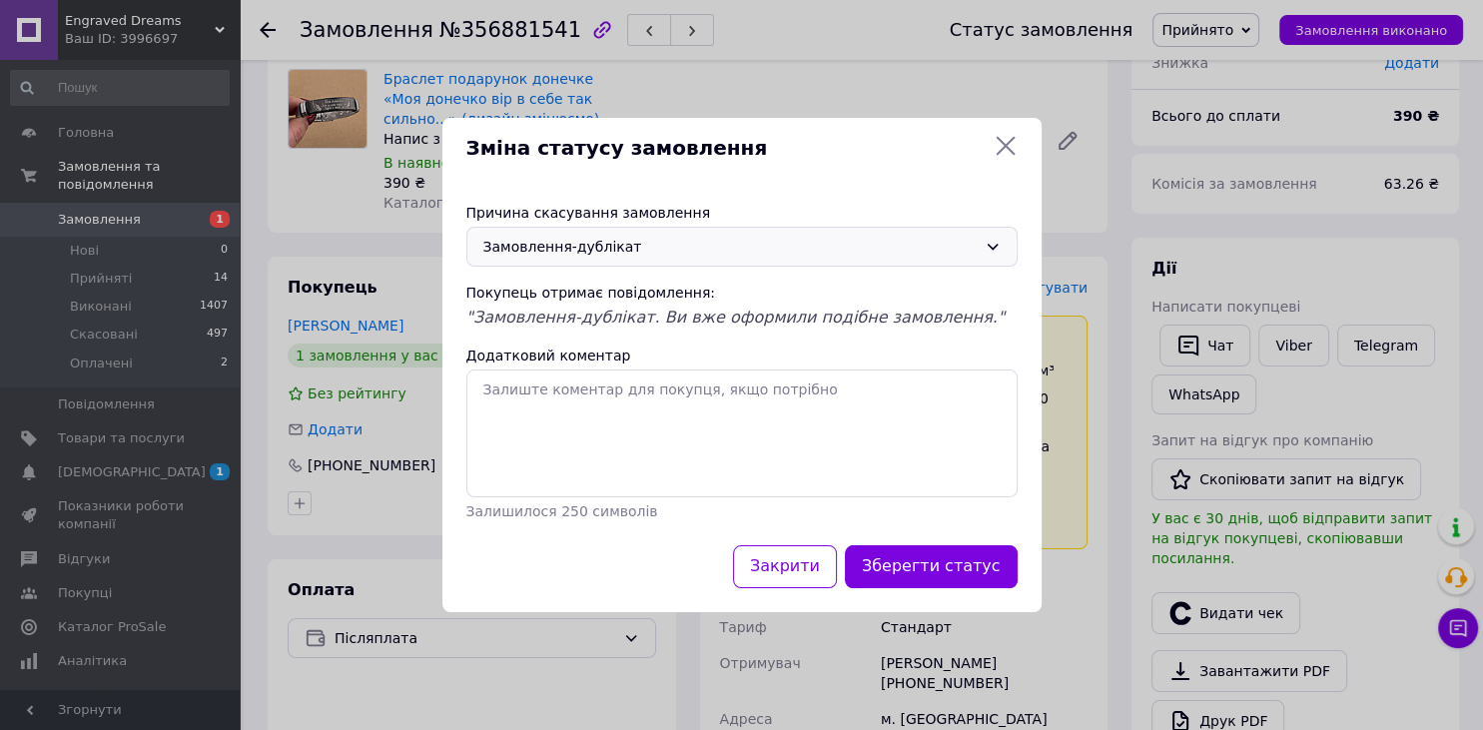
drag, startPoint x: 942, startPoint y: 566, endPoint x: 963, endPoint y: 557, distance: 22.8
click at [940, 567] on button "Зберегти статус" at bounding box center [931, 566] width 173 height 43
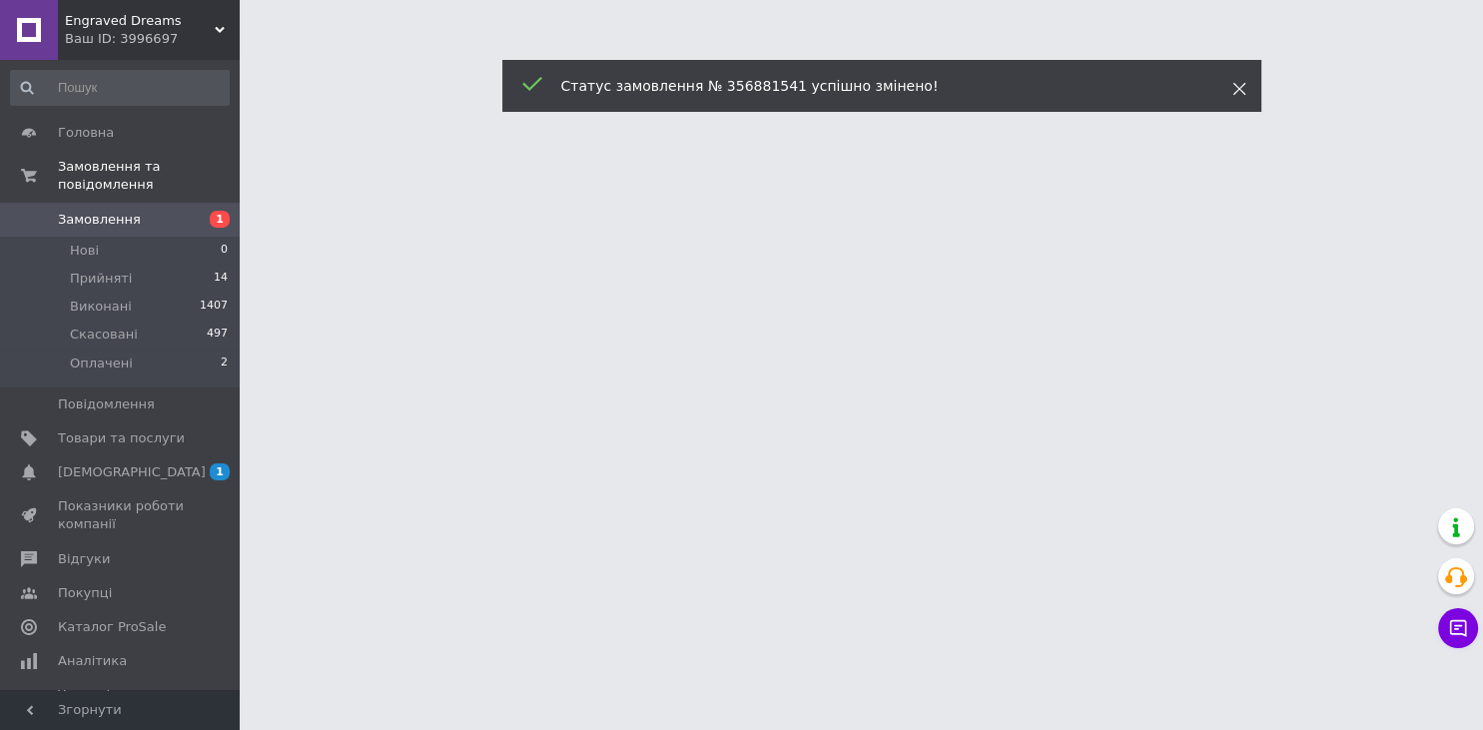
click at [1236, 84] on icon at bounding box center [1239, 89] width 14 height 14
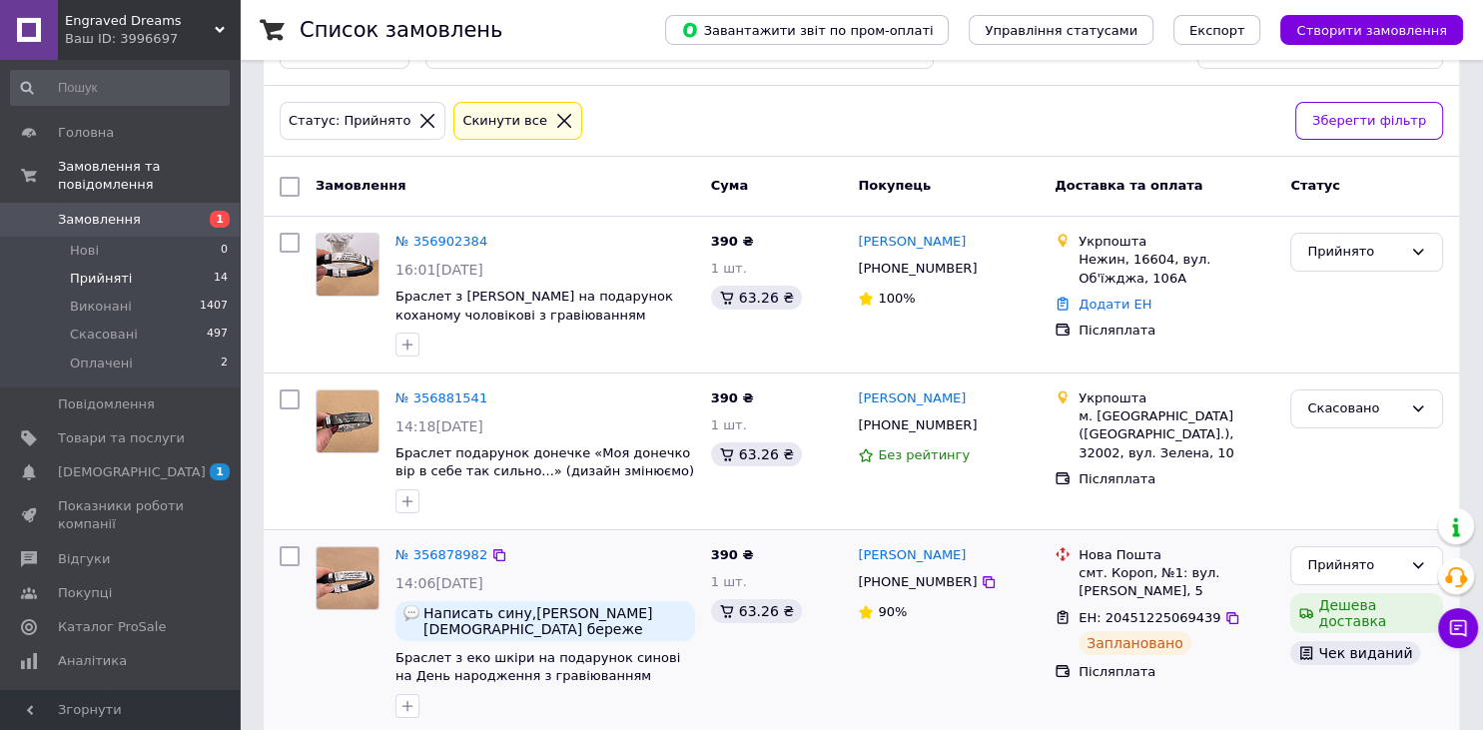
scroll to position [316, 0]
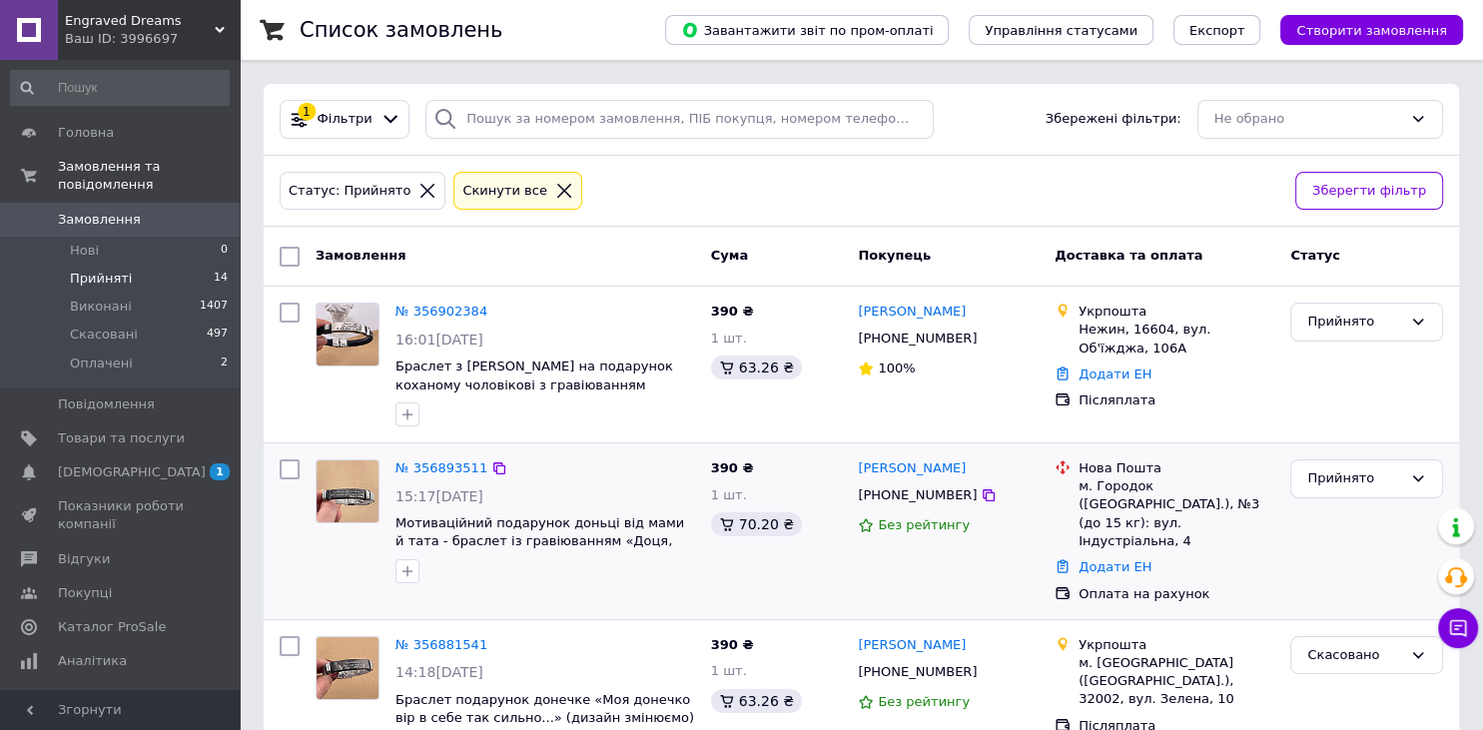
click at [1248, 554] on div "Додати ЕН" at bounding box center [1176, 567] width 204 height 27
drag, startPoint x: 1184, startPoint y: 519, endPoint x: 1077, endPoint y: 462, distance: 121.1
click at [1077, 462] on div "Нова Пошта м. Городок ([GEOGRAPHIC_DATA].), №3 (до 15 кг): вул. Індустріальна, 4" at bounding box center [1176, 504] width 204 height 91
copy div "Нова Пошта м. Городок ([GEOGRAPHIC_DATA].), №3 (до 15 кг): вул. Індустріальна, 4"
click at [1244, 554] on div "Додати ЕН" at bounding box center [1176, 567] width 204 height 27
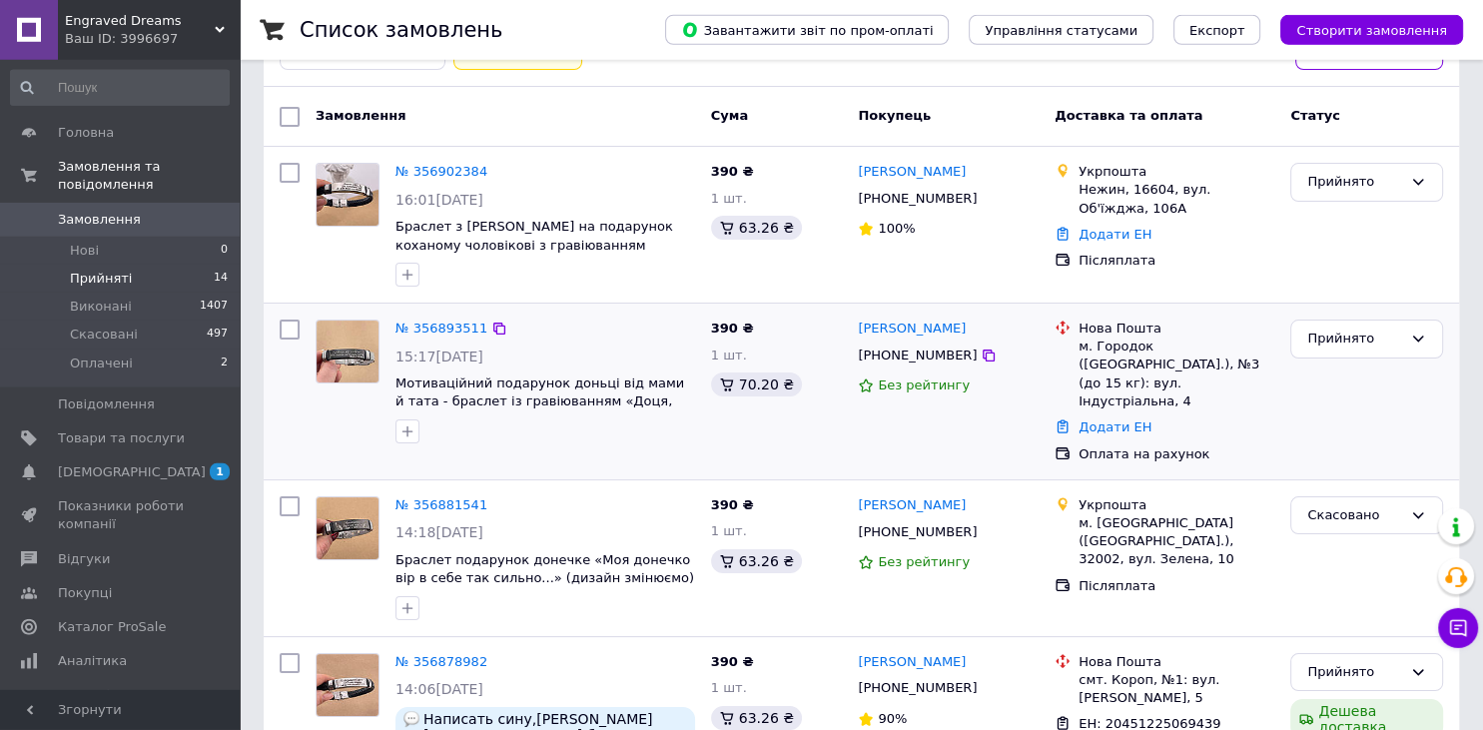
scroll to position [211, 0]
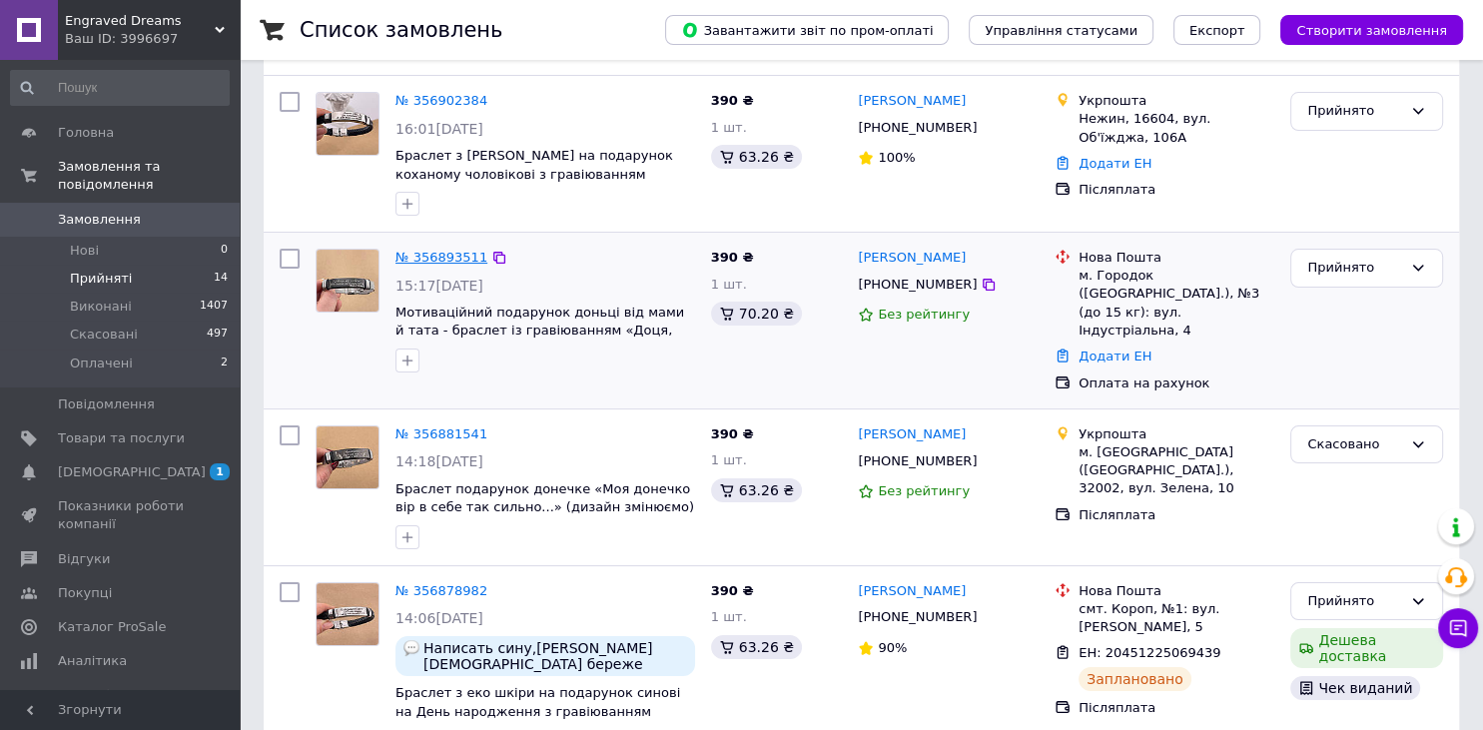
click at [463, 250] on link "№ 356893511" at bounding box center [441, 257] width 92 height 15
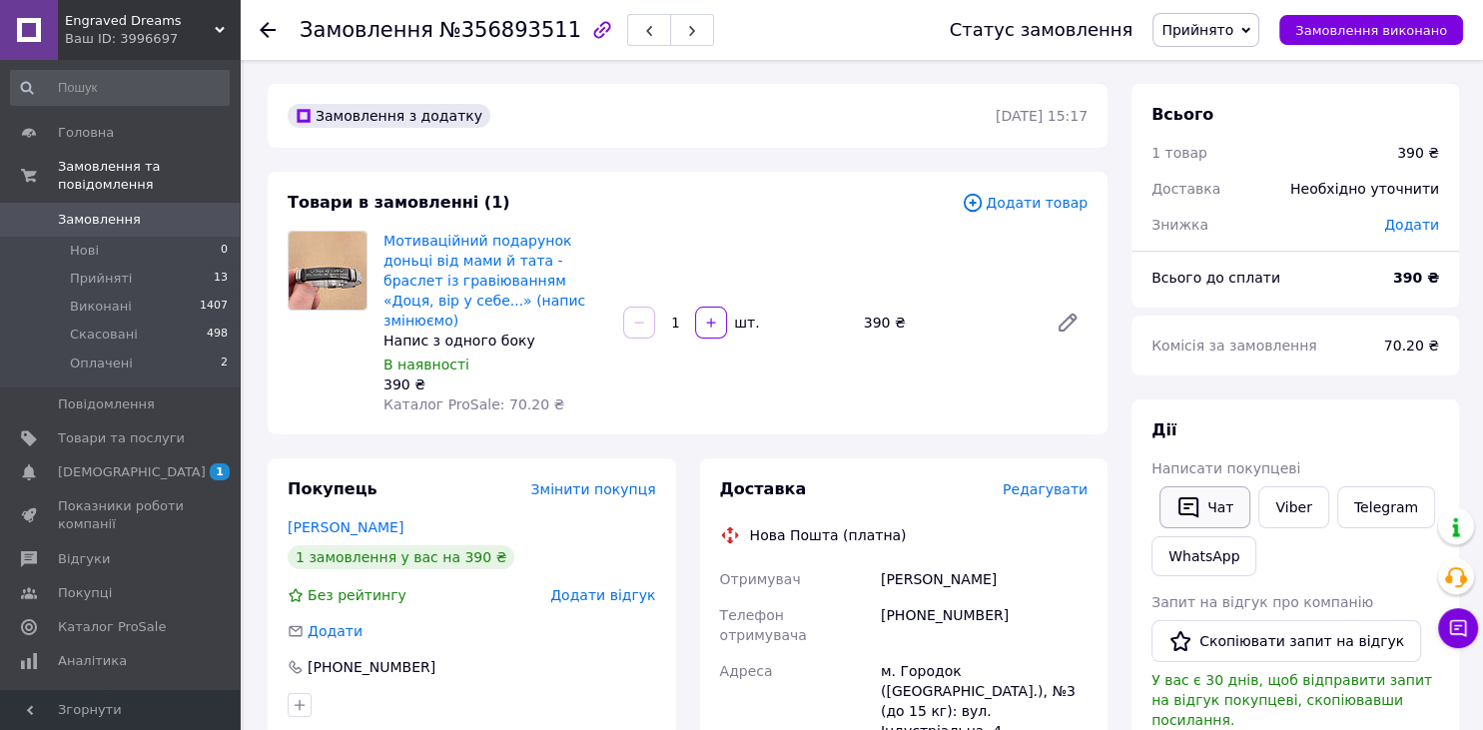
click at [1208, 505] on button "Чат" at bounding box center [1204, 507] width 91 height 42
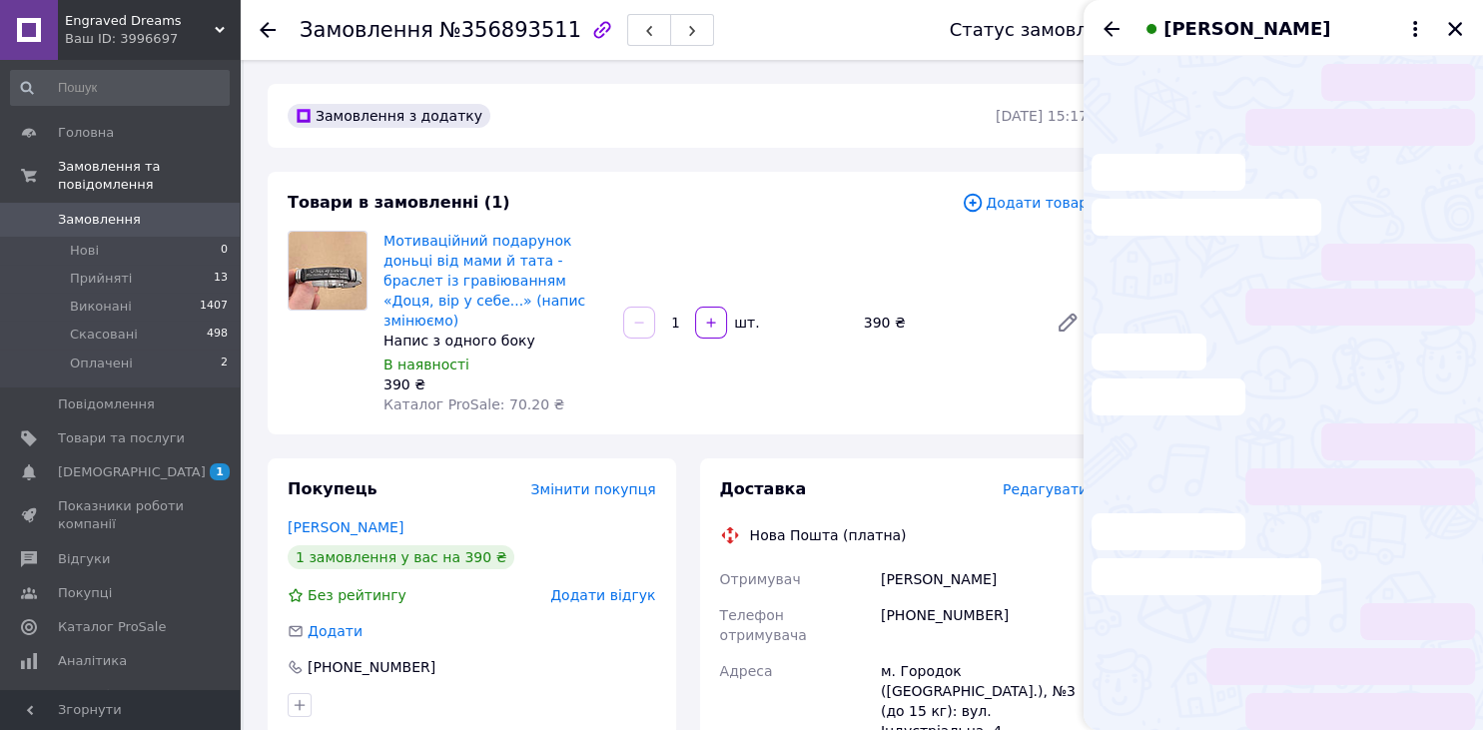
scroll to position [436, 0]
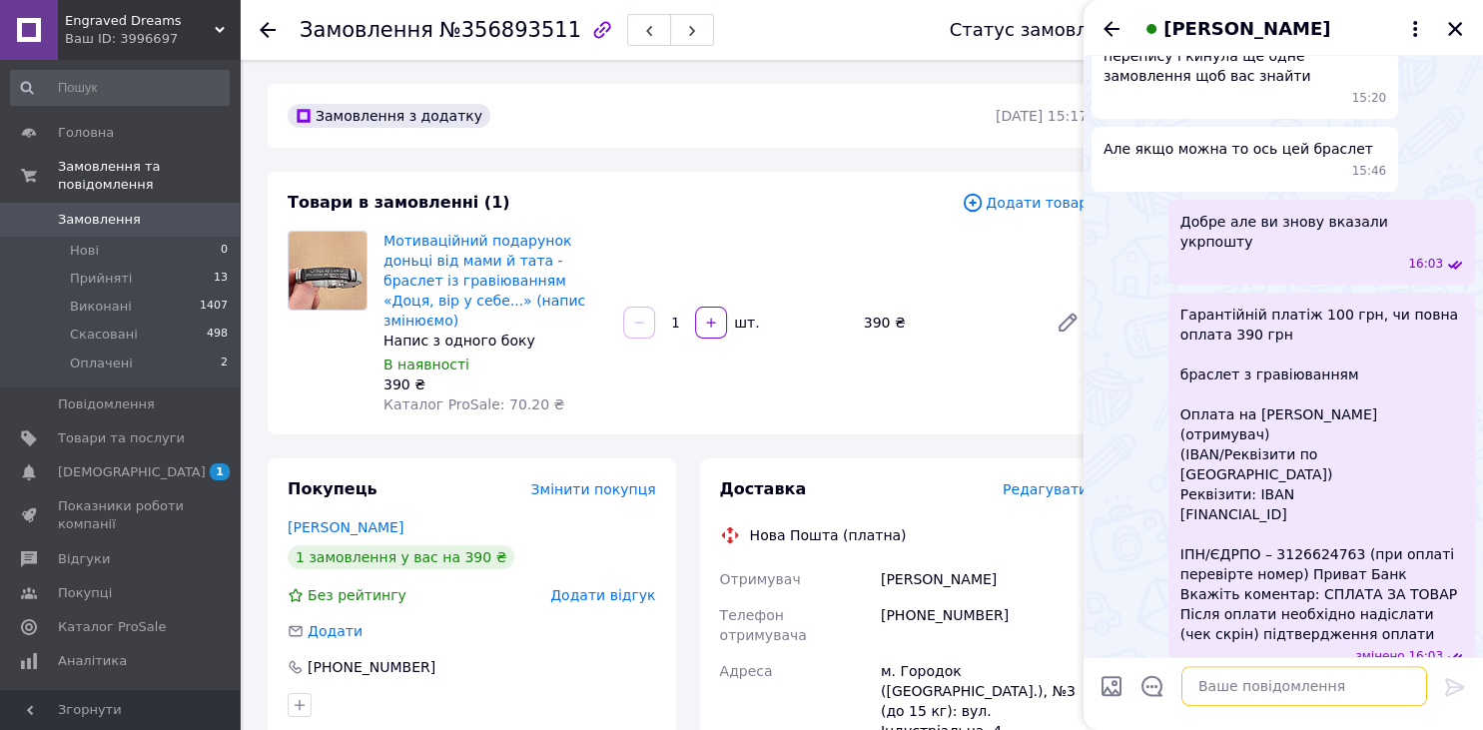
click at [1320, 675] on textarea at bounding box center [1304, 686] width 246 height 40
type textarea "Б"
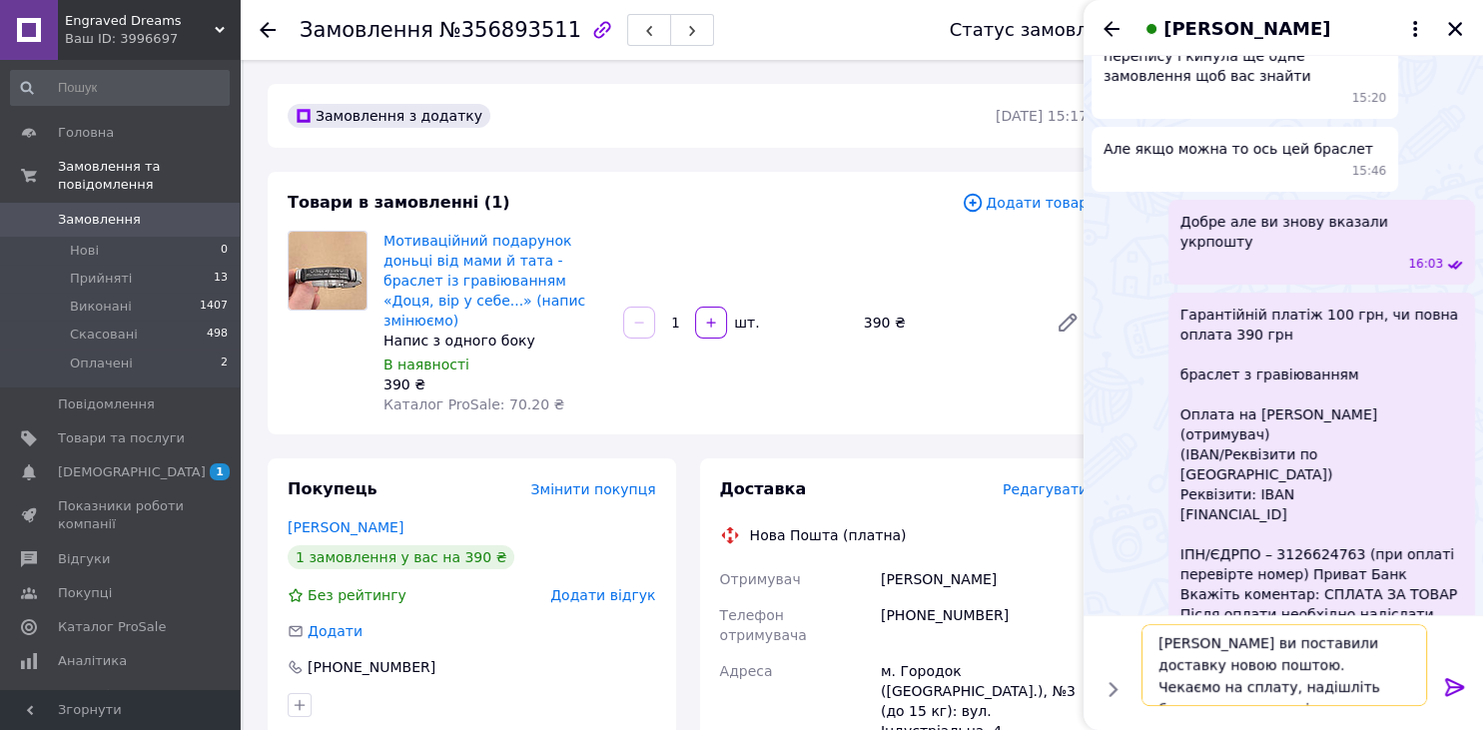
scroll to position [479, 0]
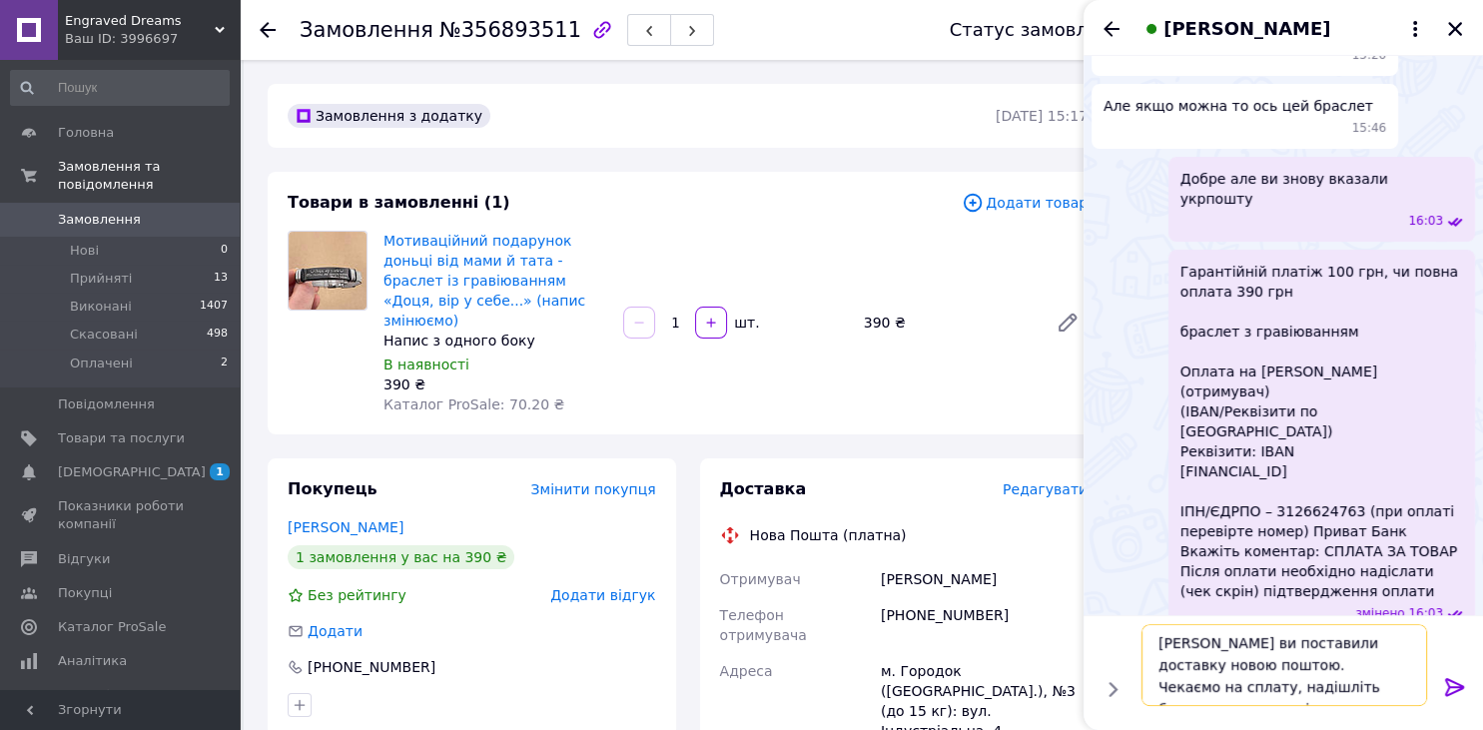
type textarea "Бачу ви поставили доставку новою поштою. Чекаємо на сплату, надішліть будь ласк…"
drag, startPoint x: 1454, startPoint y: 689, endPoint x: 1476, endPoint y: 549, distance: 141.5
click at [1453, 688] on icon at bounding box center [1455, 687] width 24 height 24
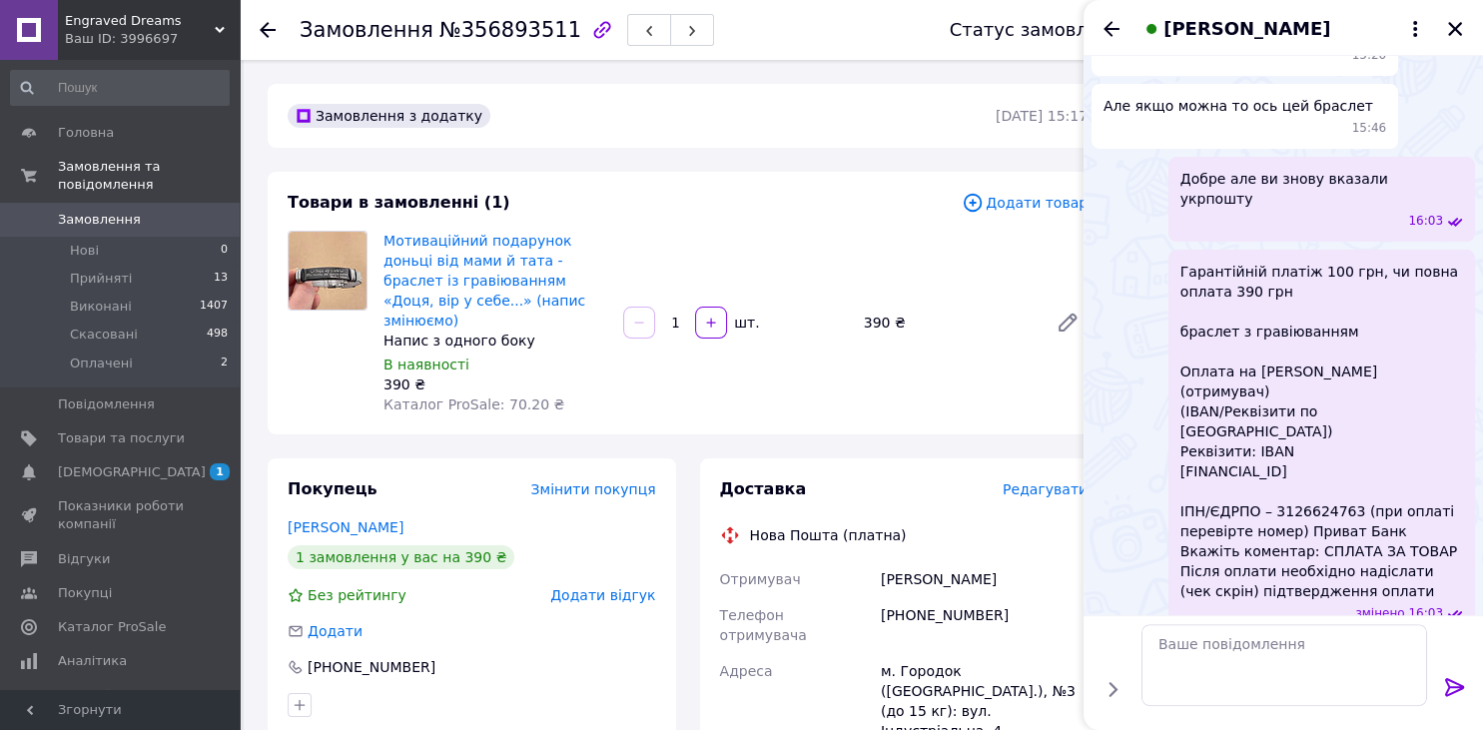
scroll to position [550, 0]
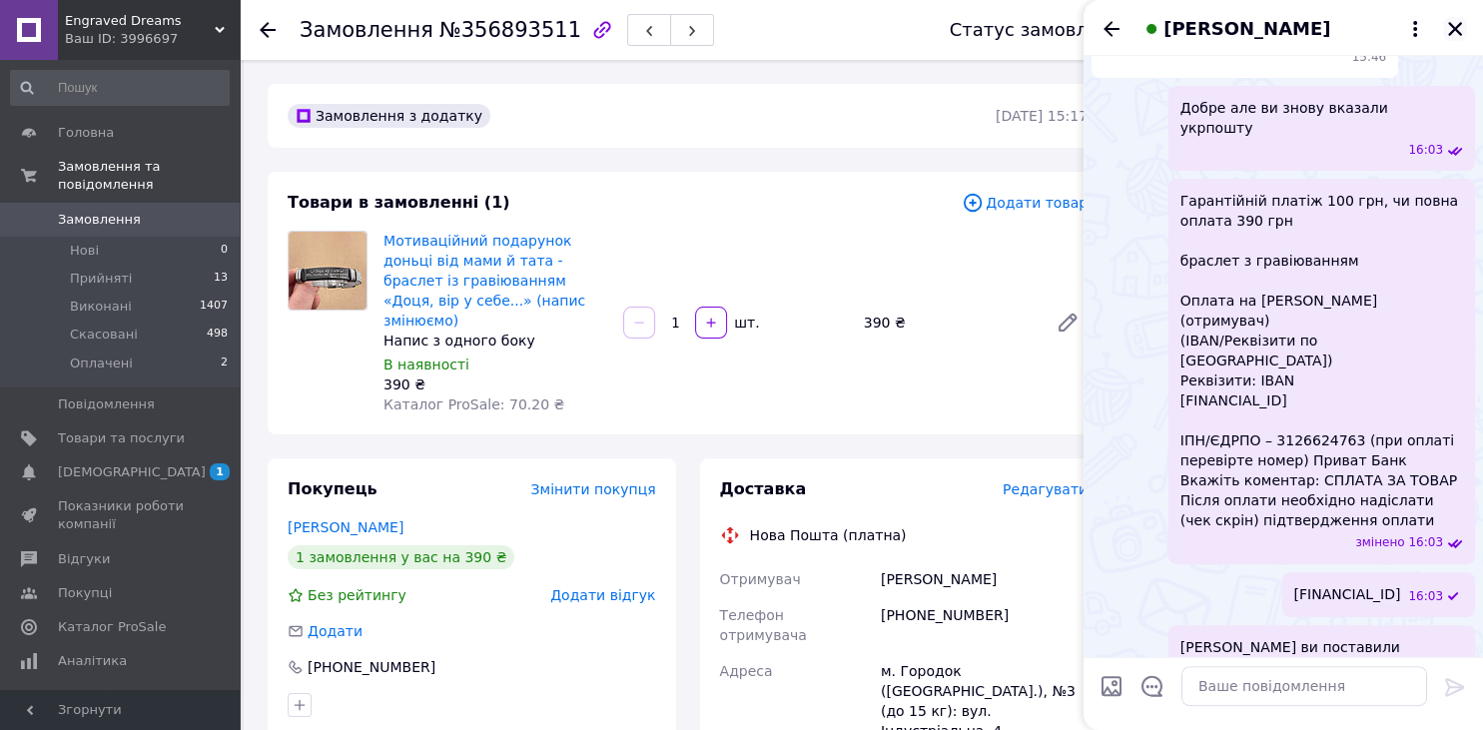
click at [1447, 37] on icon "Закрити" at bounding box center [1455, 29] width 18 height 18
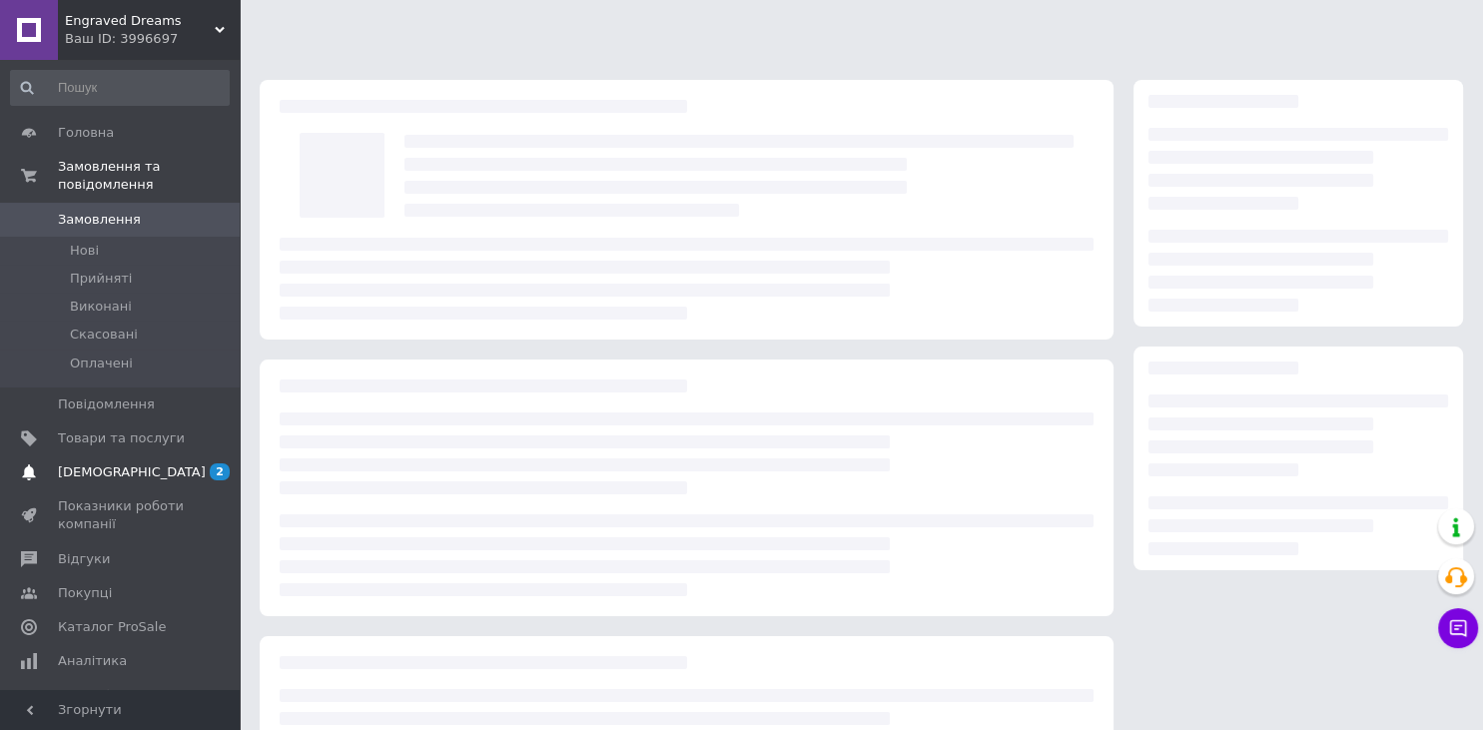
click at [127, 463] on span "[DEMOGRAPHIC_DATA]" at bounding box center [132, 472] width 148 height 18
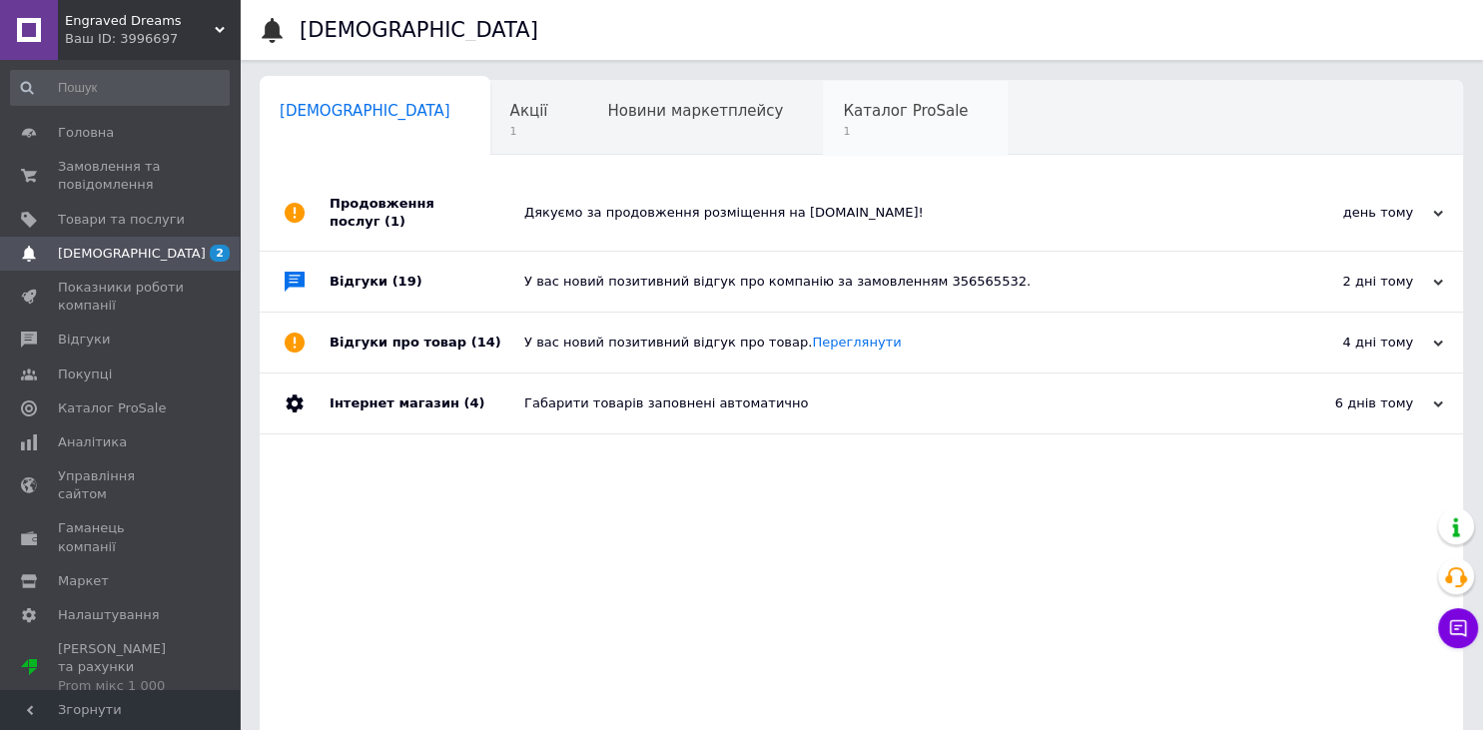
click at [843, 130] on span "1" at bounding box center [905, 131] width 125 height 15
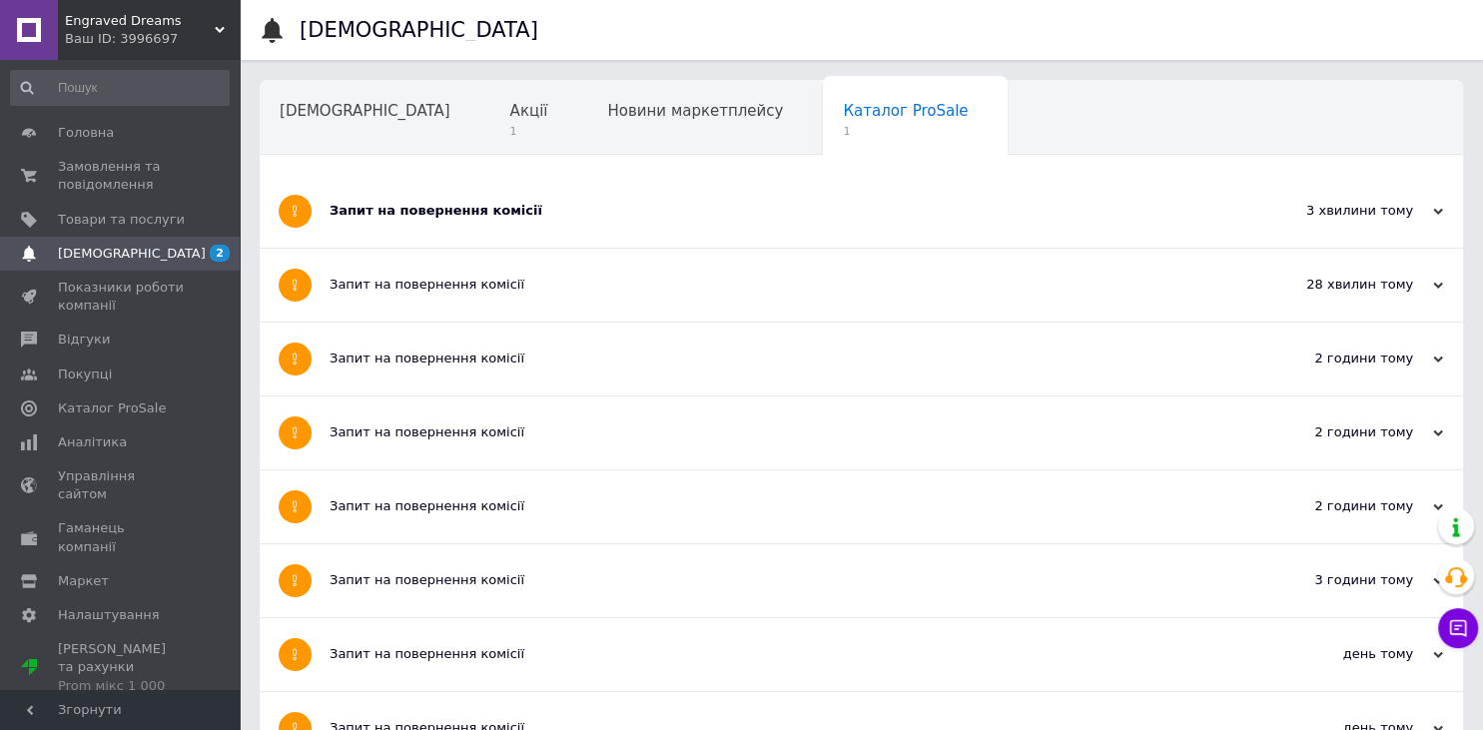
click at [339, 200] on div "Запит на повернення комісії" at bounding box center [786, 211] width 914 height 73
